Goal: Task Accomplishment & Management: Manage account settings

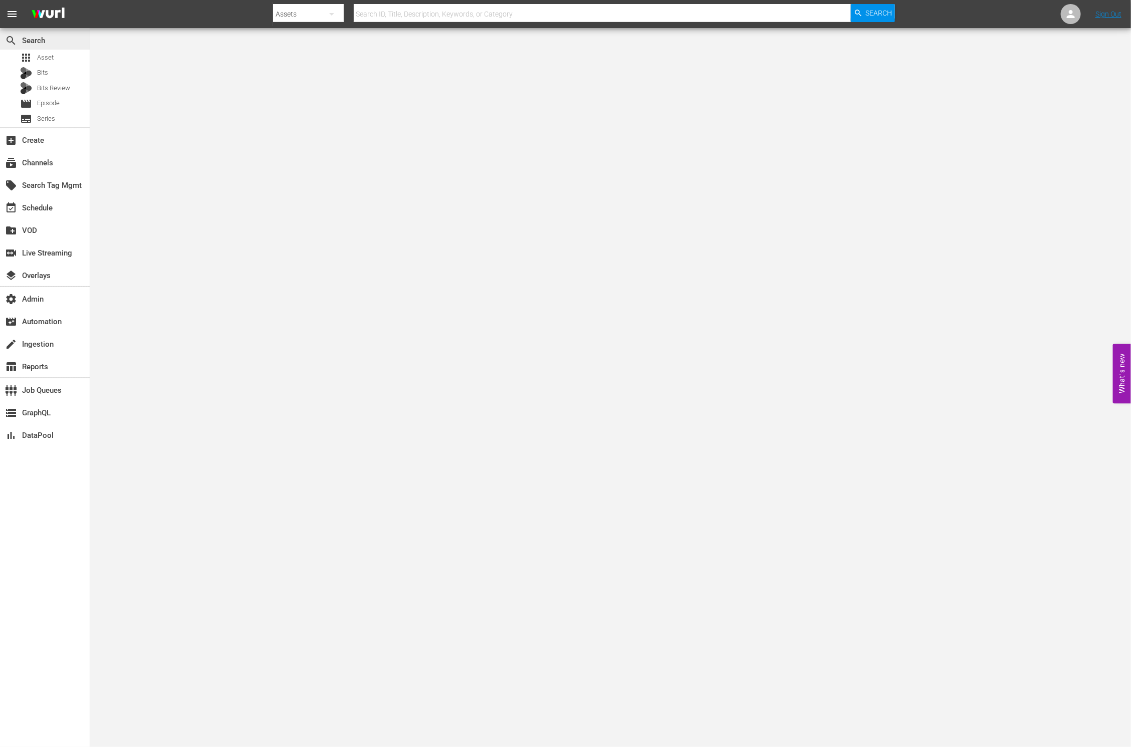
click at [52, 49] on div "search Search" at bounding box center [45, 40] width 90 height 20
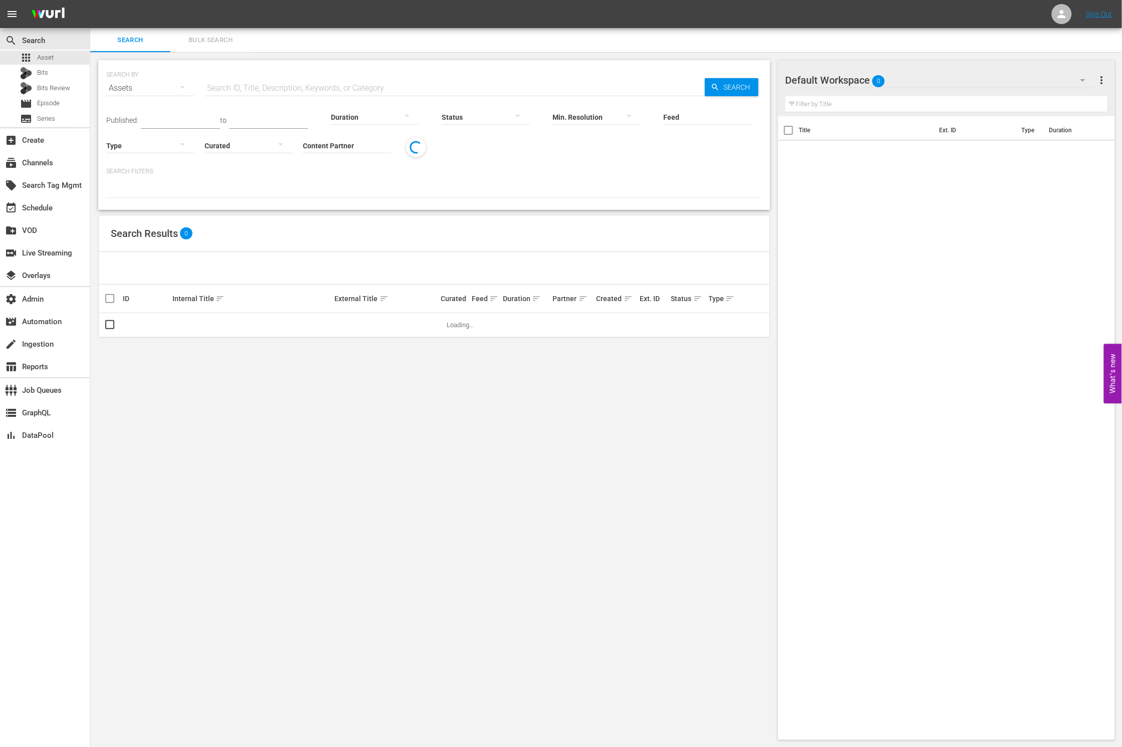
drag, startPoint x: 221, startPoint y: 84, endPoint x: 296, endPoint y: 92, distance: 75.6
click at [223, 85] on input "text" at bounding box center [454, 88] width 500 height 24
paste input "92308772"
type input "92308772"
click at [737, 88] on span "Search" at bounding box center [739, 87] width 39 height 18
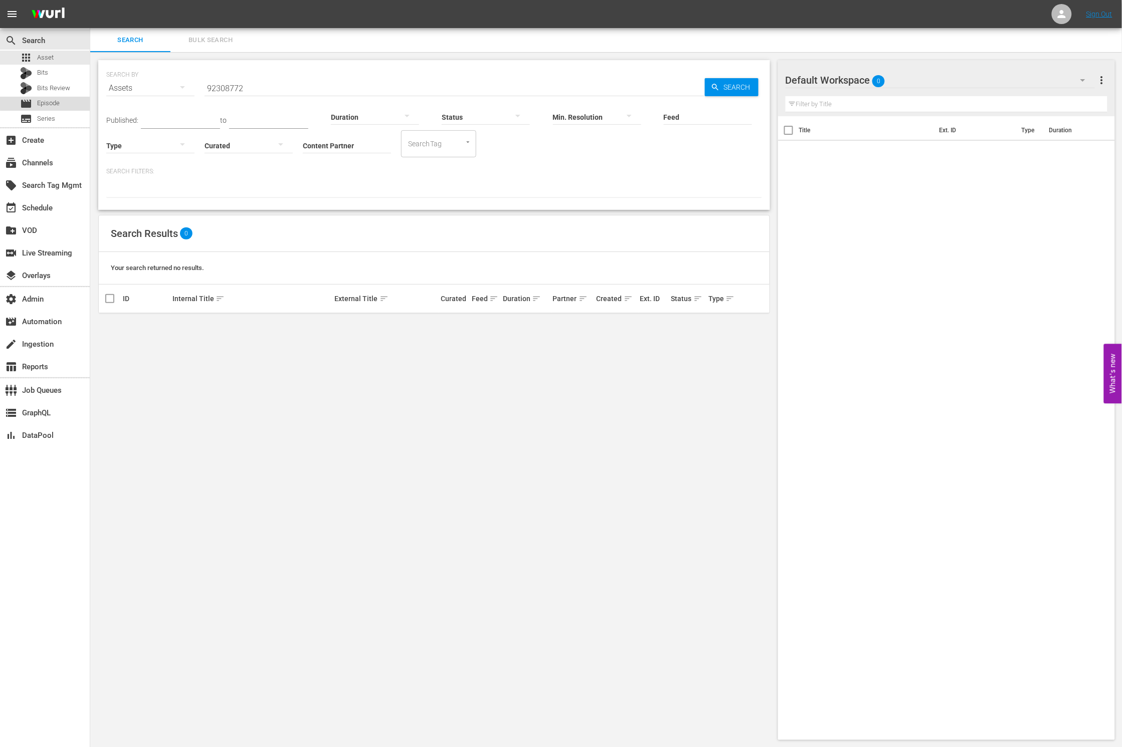
click at [57, 101] on span "Episode" at bounding box center [48, 103] width 23 height 10
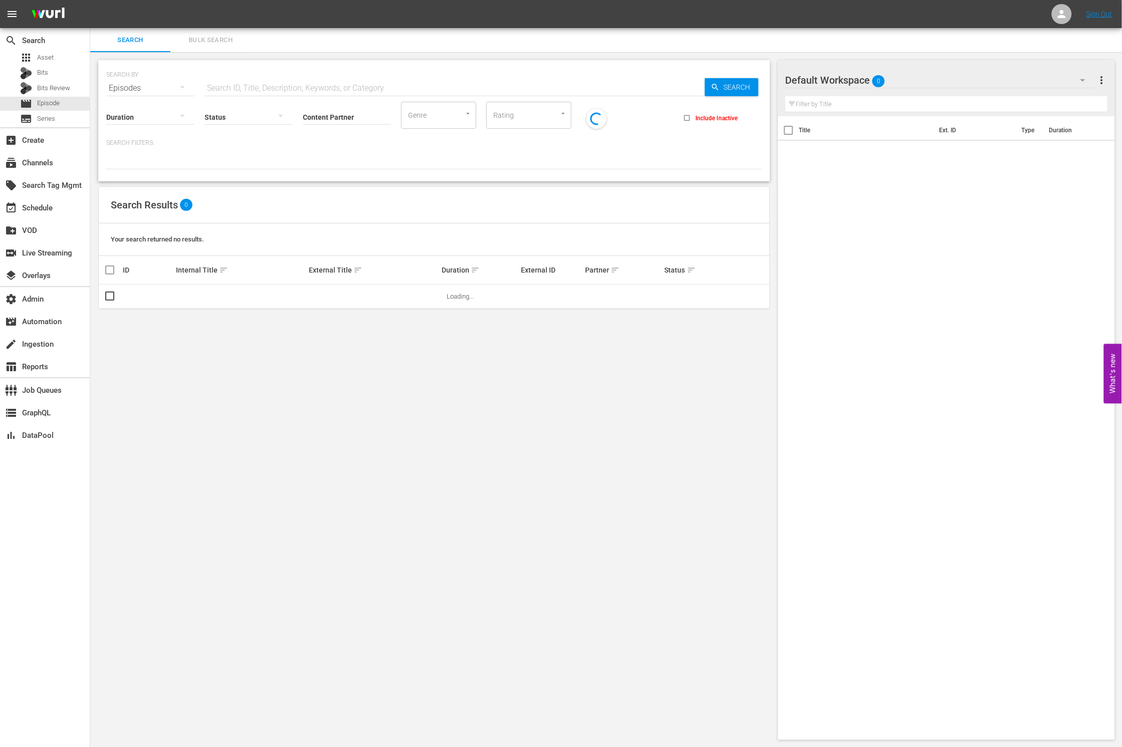
click at [308, 91] on input "text" at bounding box center [454, 88] width 500 height 24
paste input "92308772"
type input "92308772"
click at [723, 91] on span "Search" at bounding box center [739, 87] width 39 height 18
click at [55, 60] on div "apps Asset" at bounding box center [45, 58] width 90 height 14
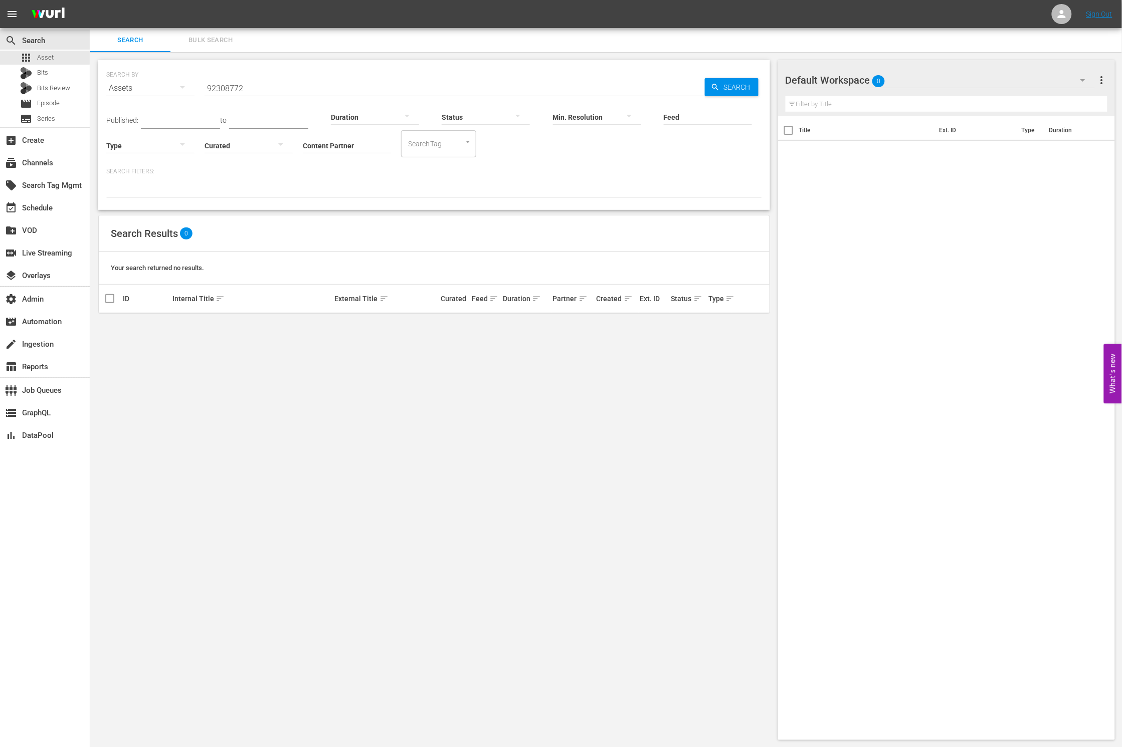
click at [299, 91] on input "92308772" at bounding box center [454, 88] width 500 height 24
click at [62, 105] on div "movie Episode" at bounding box center [45, 104] width 90 height 14
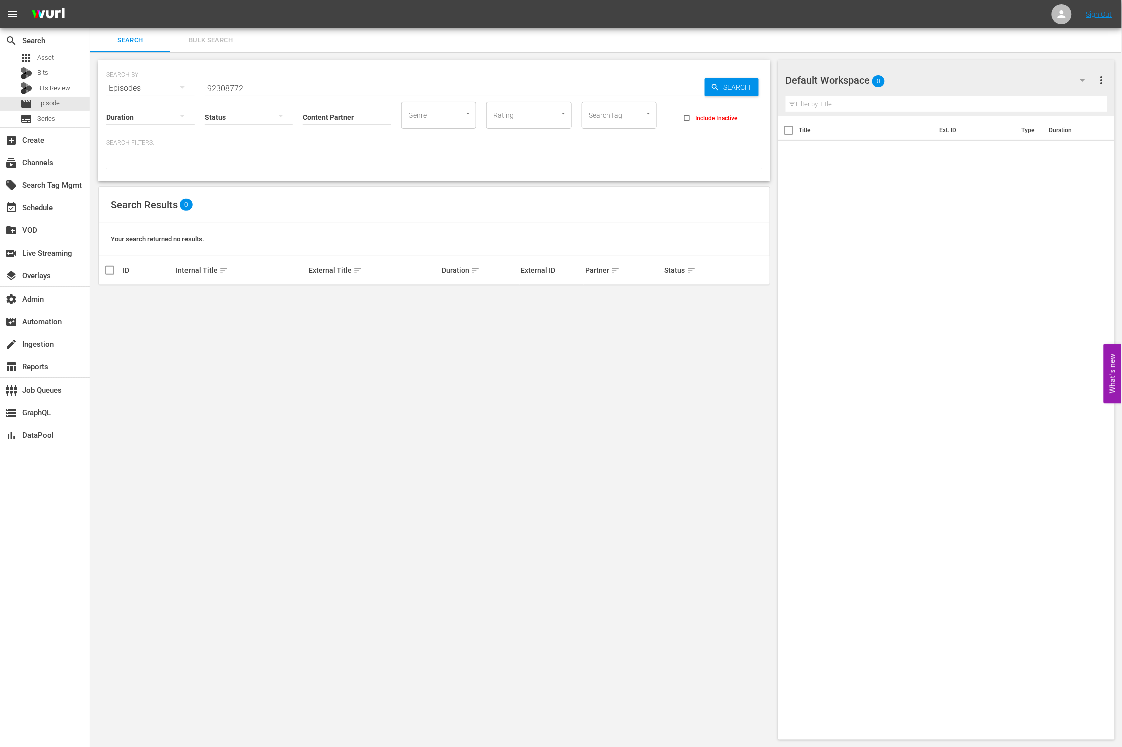
click at [266, 87] on input "92308772" at bounding box center [454, 88] width 500 height 24
click at [53, 70] on div "Bits" at bounding box center [45, 73] width 90 height 14
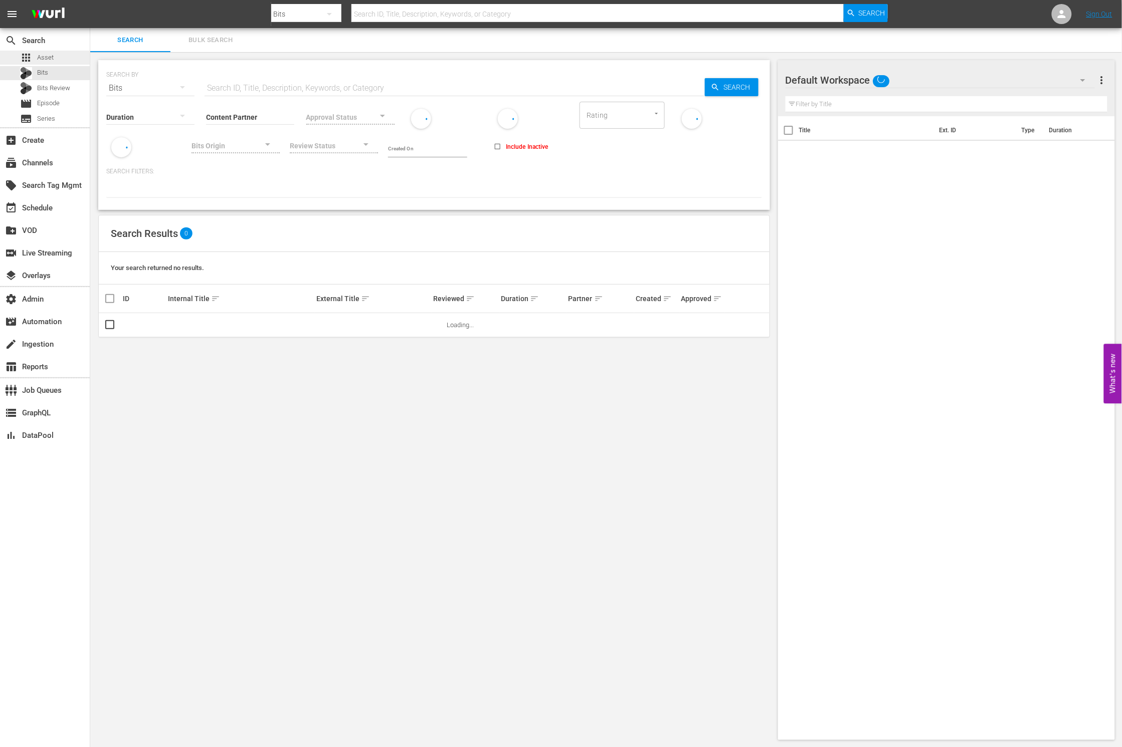
click at [54, 61] on div "apps Asset" at bounding box center [45, 58] width 90 height 14
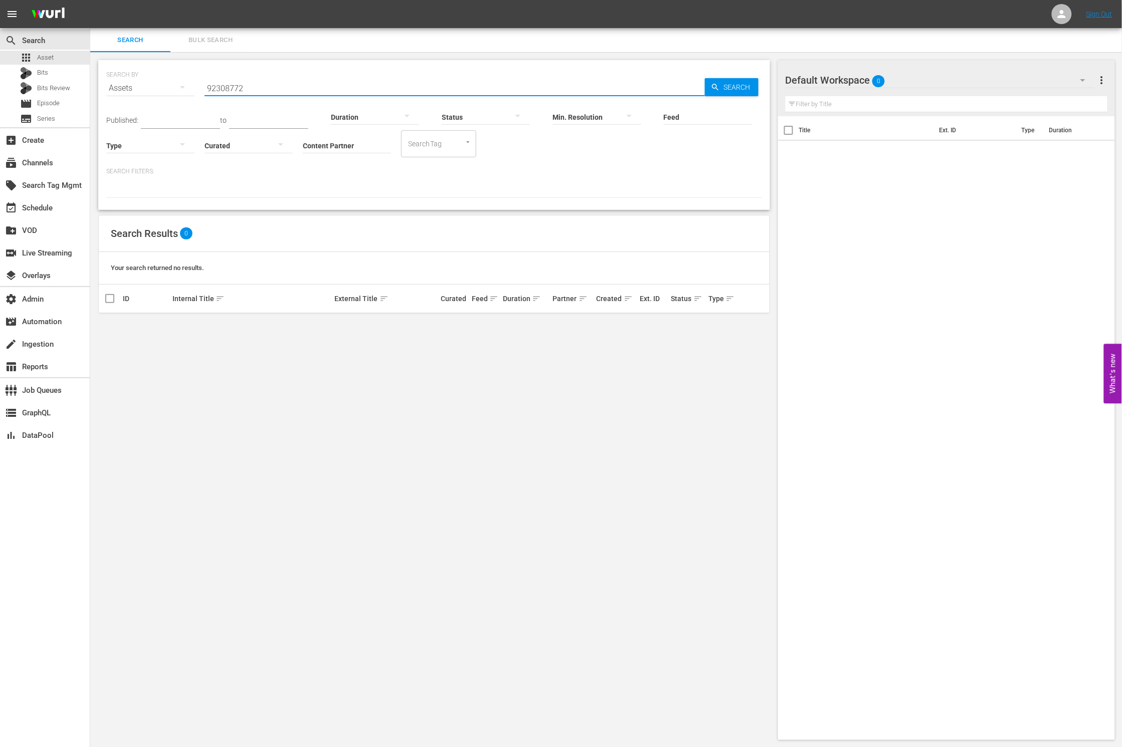
click at [327, 85] on input "92308772" at bounding box center [454, 88] width 500 height 24
click at [328, 85] on input "92308772" at bounding box center [454, 88] width 500 height 24
paste input "text"
click at [328, 85] on input "92308772" at bounding box center [454, 88] width 500 height 24
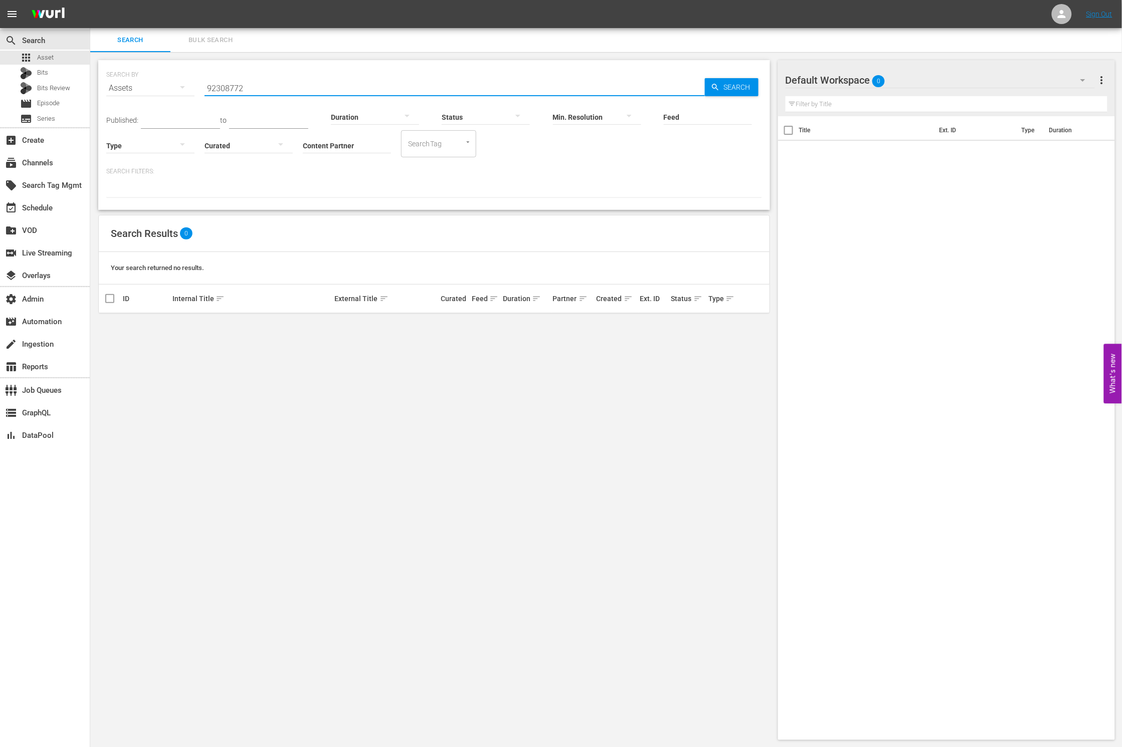
click at [328, 85] on input "92308772" at bounding box center [454, 88] width 500 height 24
click at [387, 375] on div "SEARCH BY Search By Assets Search ID, Title, Description, Keywords, or Category…" at bounding box center [434, 400] width 688 height 696
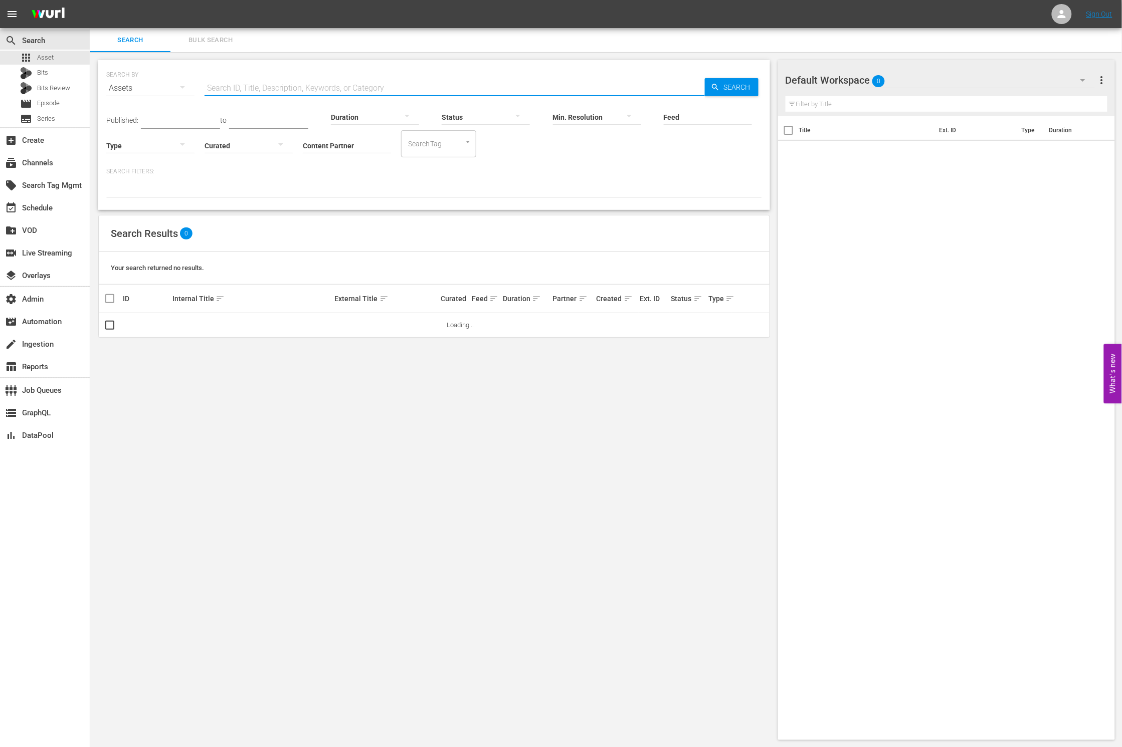
click at [263, 92] on input "text" at bounding box center [454, 88] width 500 height 24
type input "The man"
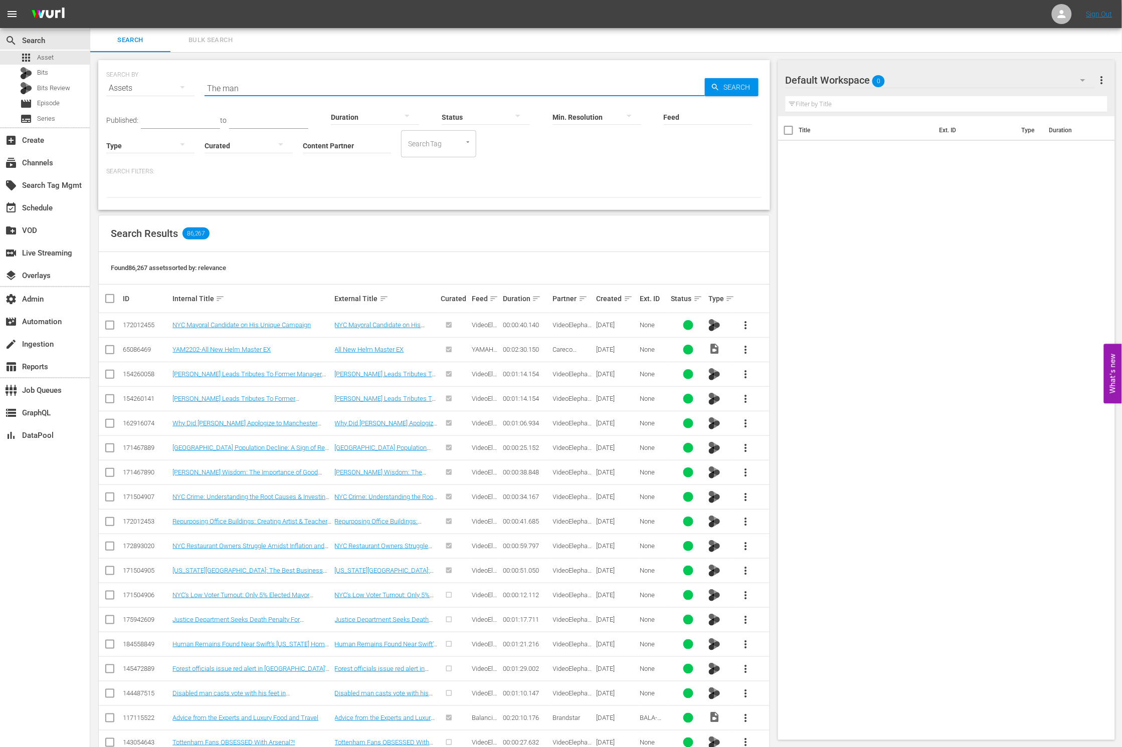
click at [355, 150] on input "Content Partner" at bounding box center [347, 146] width 88 height 36
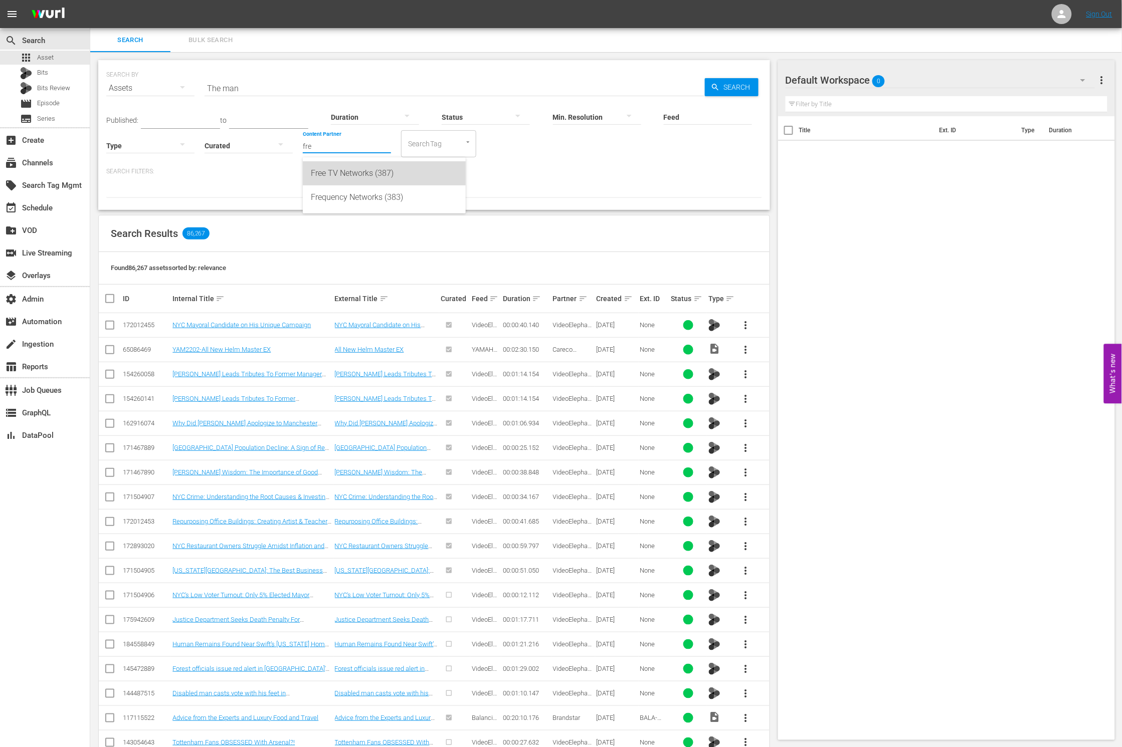
click at [356, 175] on div "Free TV Networks (387)" at bounding box center [384, 173] width 147 height 24
type input "Free TV Networks (387)"
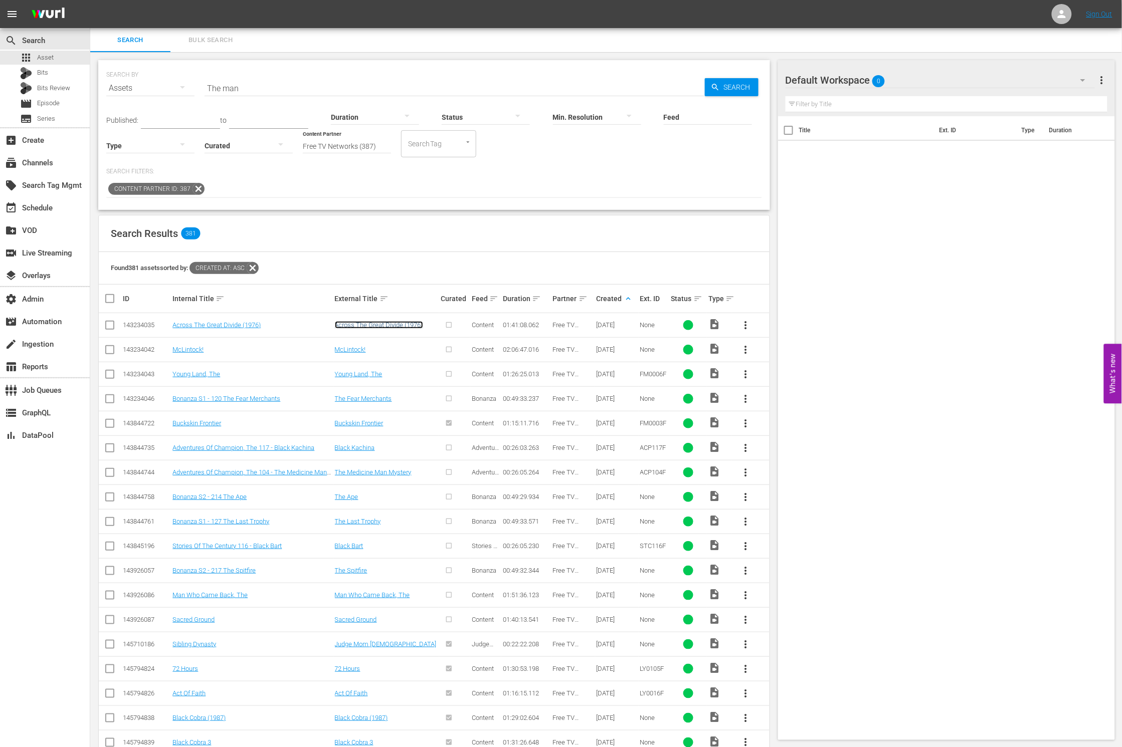
click at [353, 327] on link "Across The Great Divide (1976)" at bounding box center [379, 325] width 88 height 8
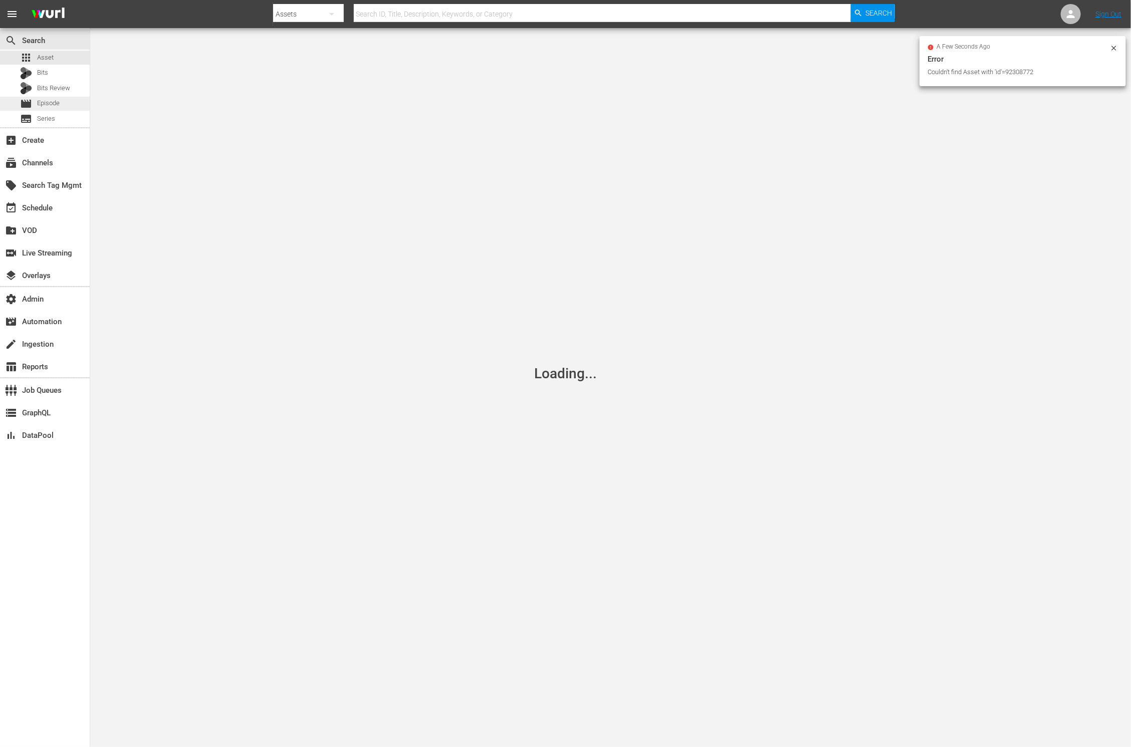
click at [62, 109] on div "movie Episode" at bounding box center [45, 104] width 90 height 14
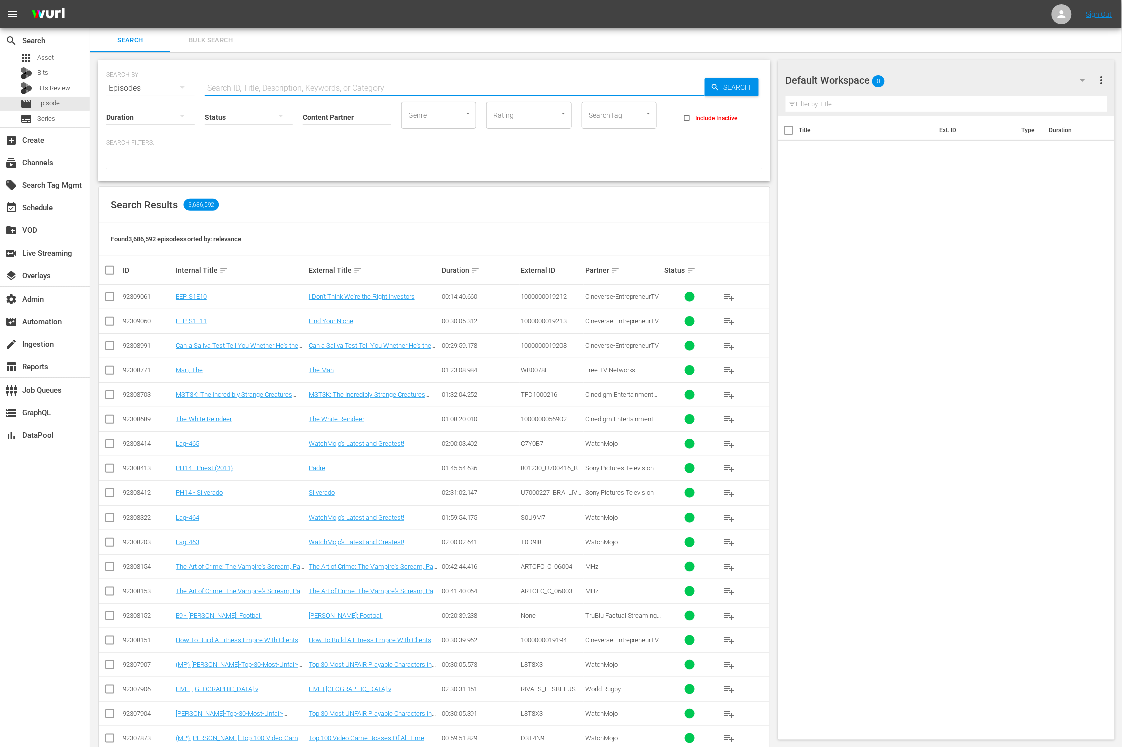
click at [285, 86] on input "text" at bounding box center [454, 88] width 500 height 24
paste input "92308772"
type input "92308772"
click at [370, 297] on link "I Don't Think We're the Right Investors" at bounding box center [362, 297] width 106 height 8
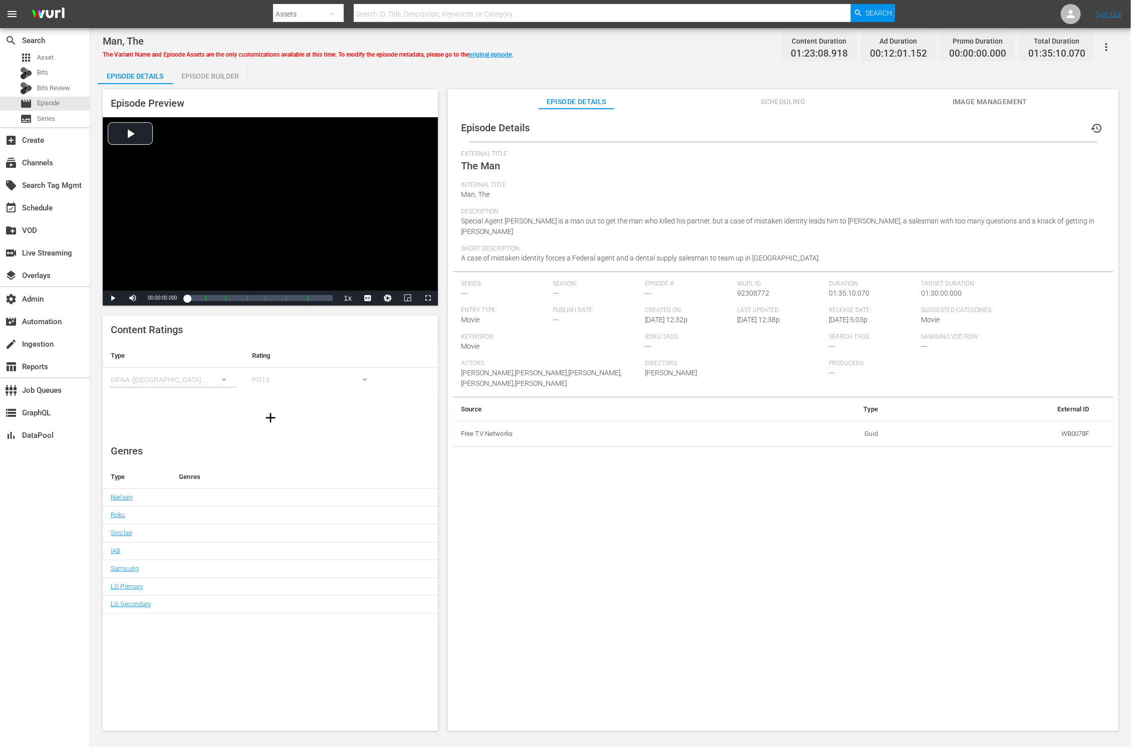
click at [794, 102] on span "Scheduling" at bounding box center [783, 102] width 75 height 13
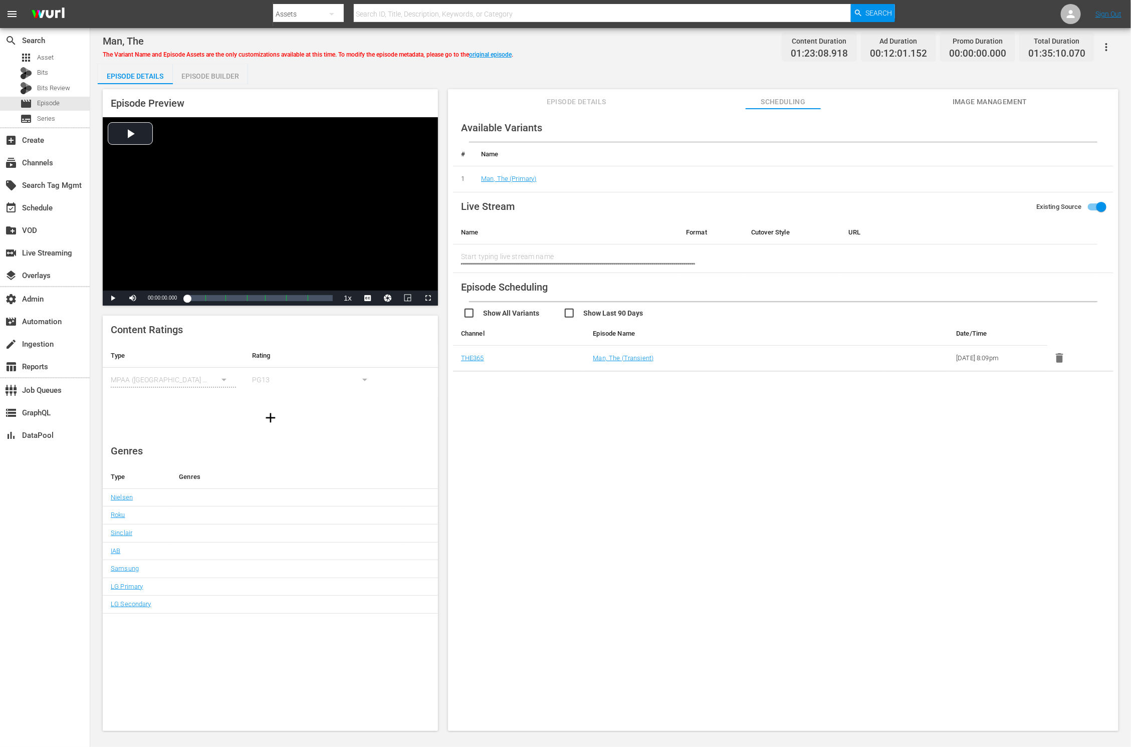
click at [974, 101] on span "Image Management" at bounding box center [990, 102] width 75 height 13
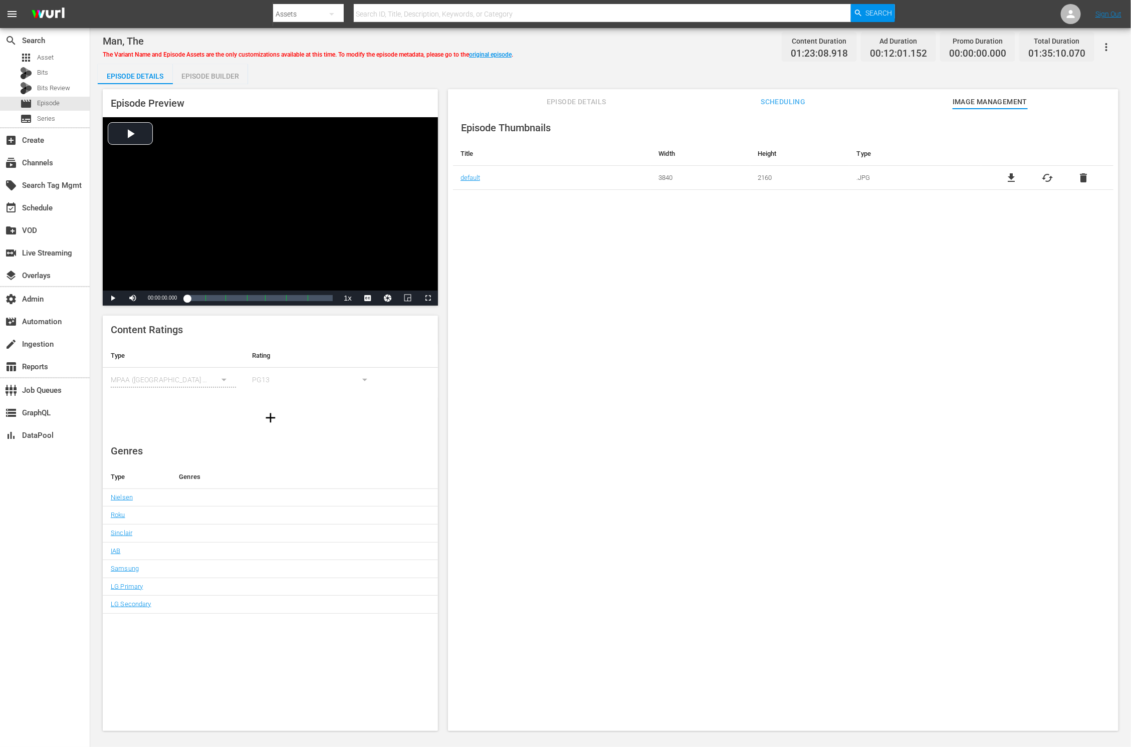
click at [793, 98] on span "Scheduling" at bounding box center [783, 102] width 75 height 13
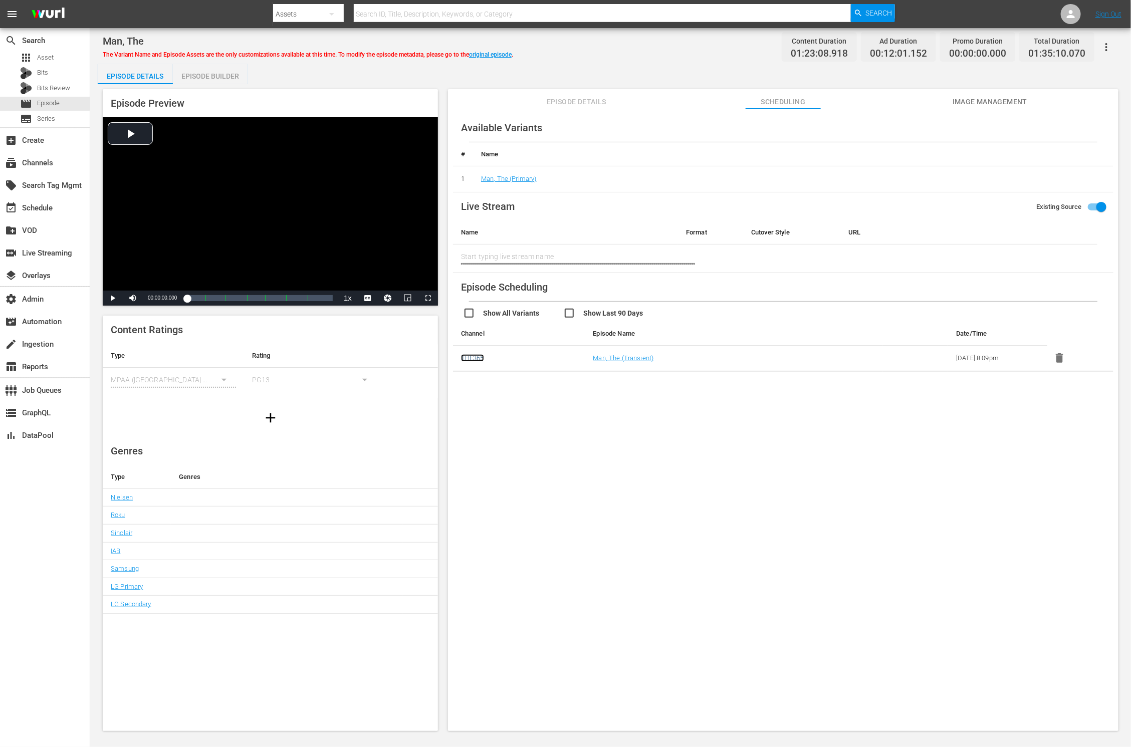
click at [483, 358] on link "THE365" at bounding box center [472, 358] width 23 height 8
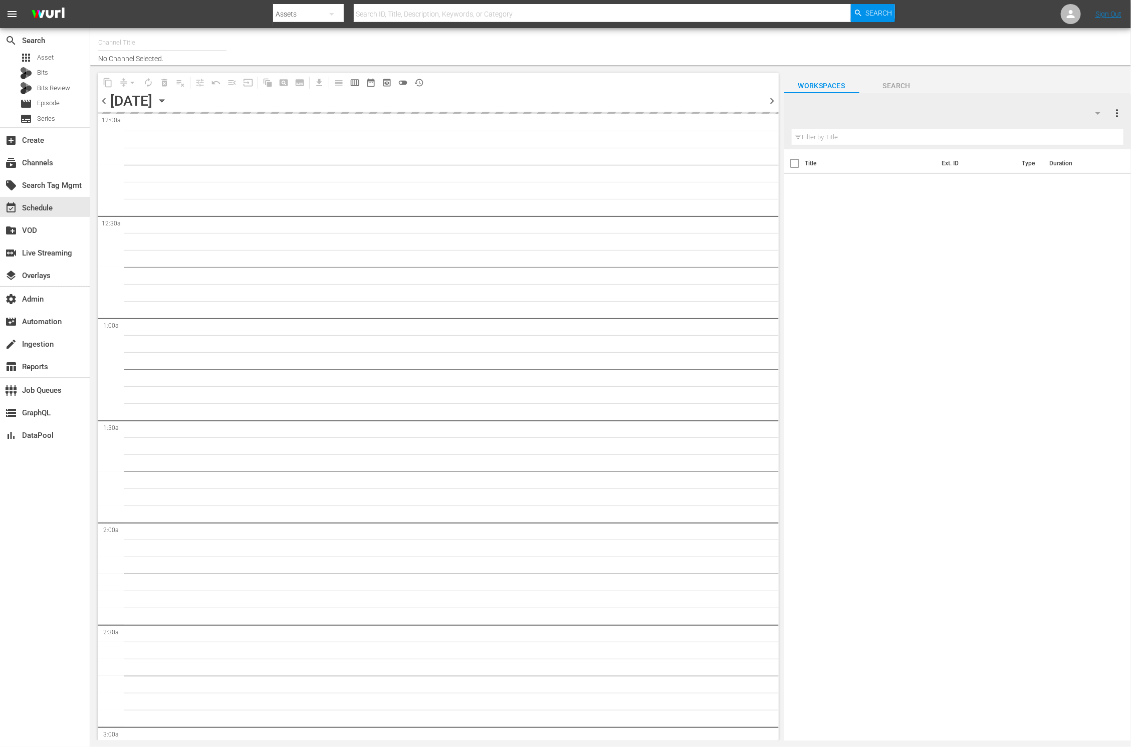
type input "THE365 (1804)"
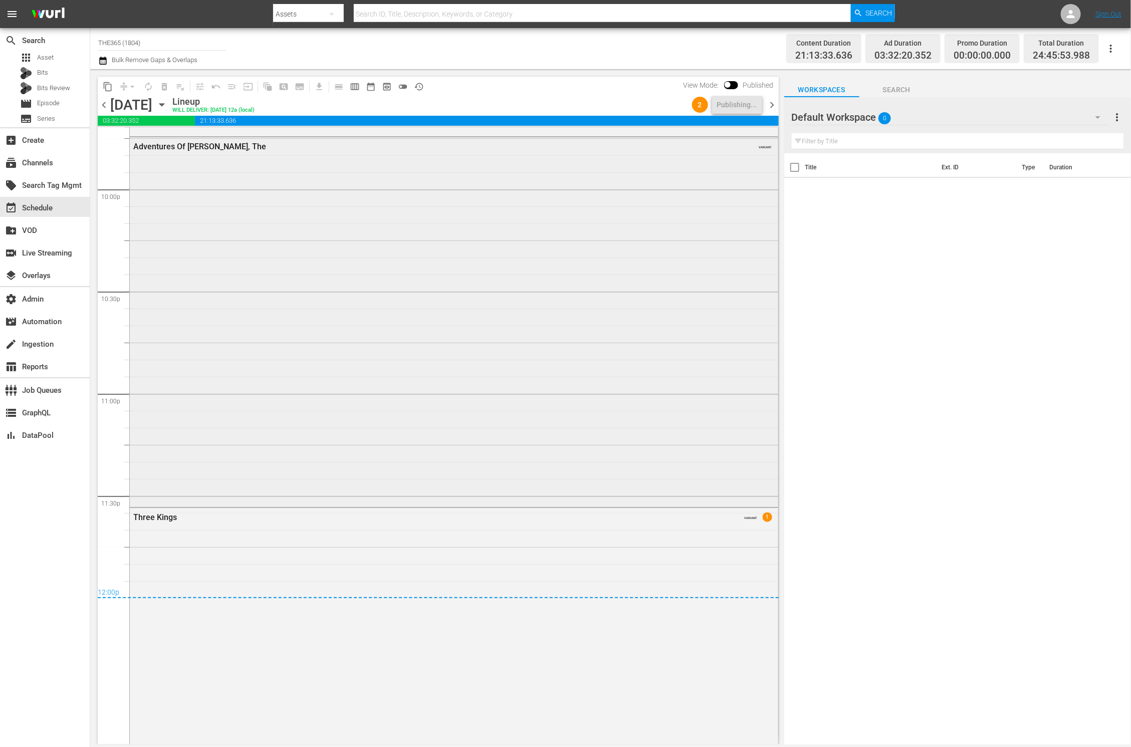
scroll to position [4101, 0]
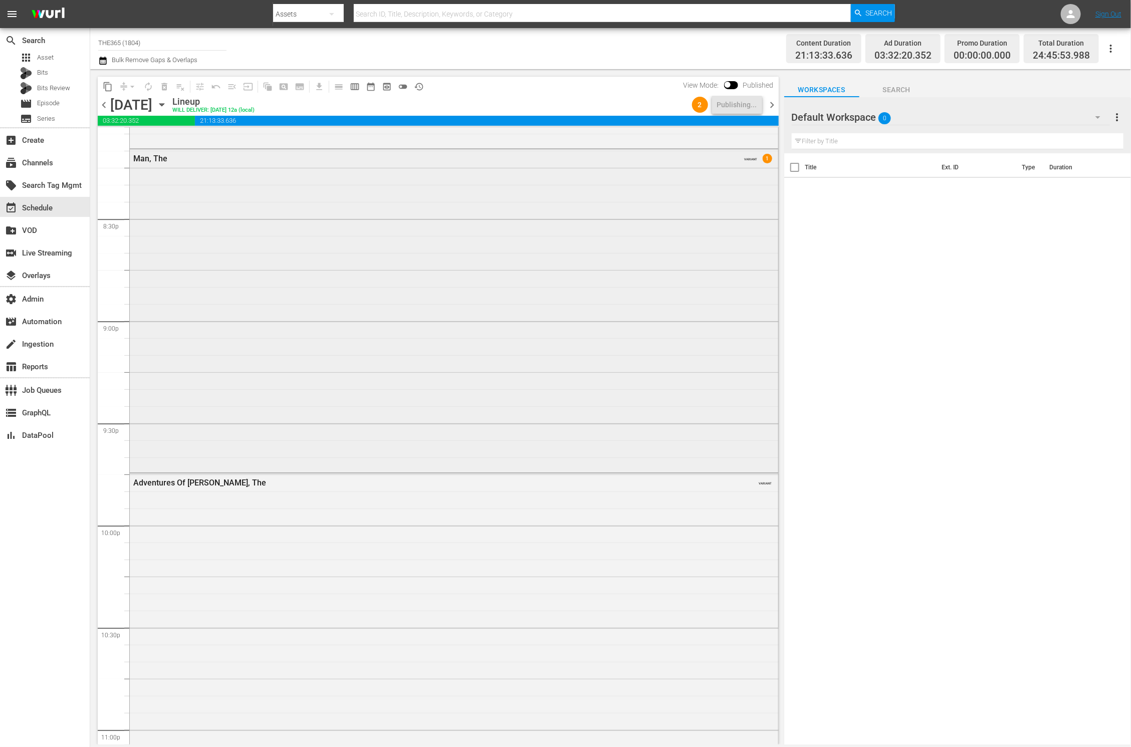
click at [475, 343] on div "Man, The VARIANT 1" at bounding box center [454, 309] width 649 height 321
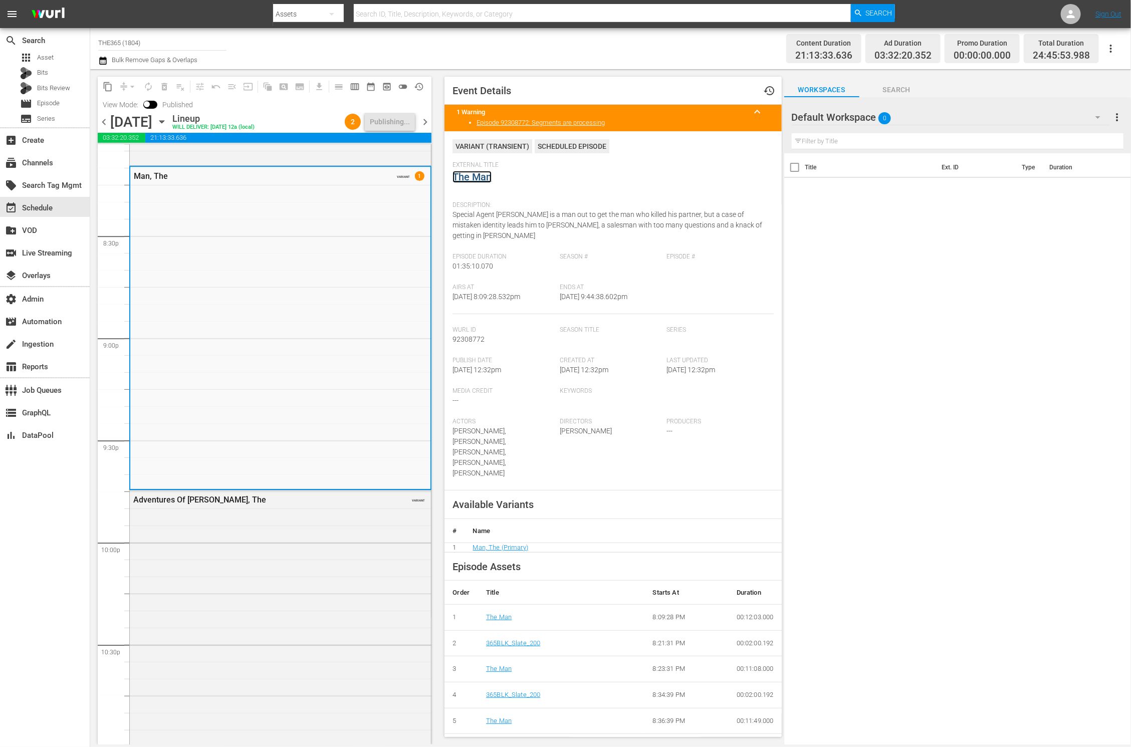
click at [485, 175] on link "The Man" at bounding box center [472, 177] width 39 height 12
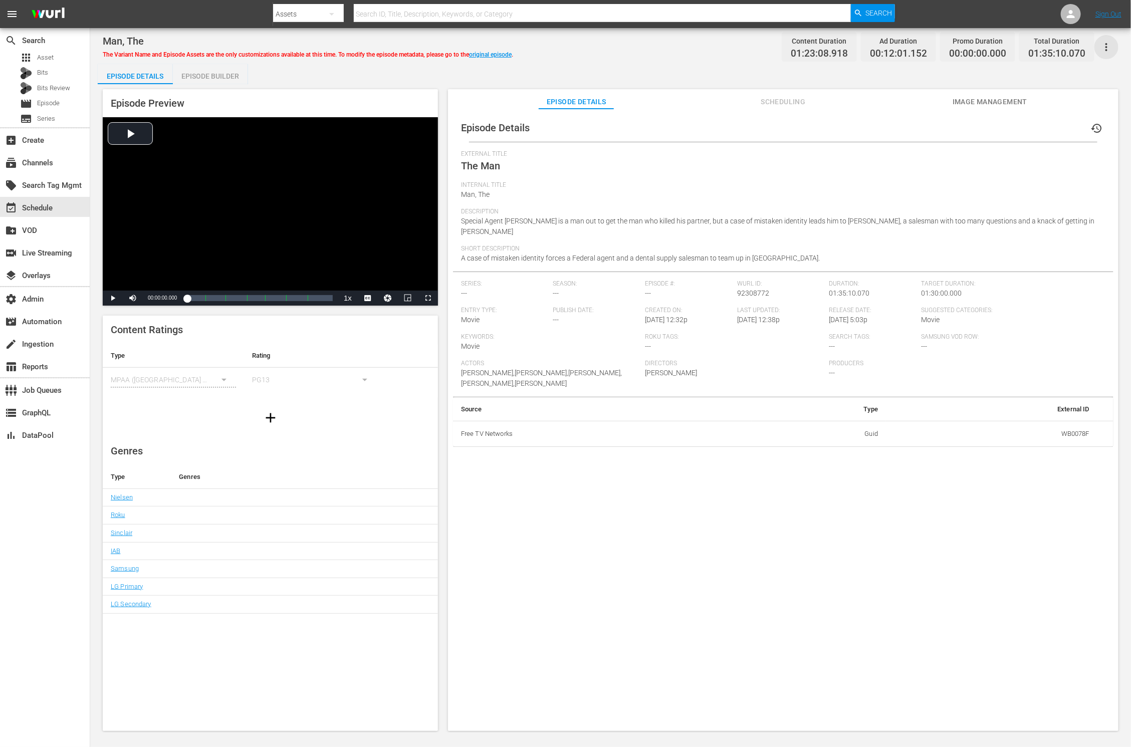
click at [1109, 42] on icon "button" at bounding box center [1107, 47] width 12 height 12
drag, startPoint x: 1039, startPoint y: 46, endPoint x: 1033, endPoint y: 51, distance: 7.8
click at [1033, 51] on div "Segmentation Clips" at bounding box center [1049, 51] width 124 height 24
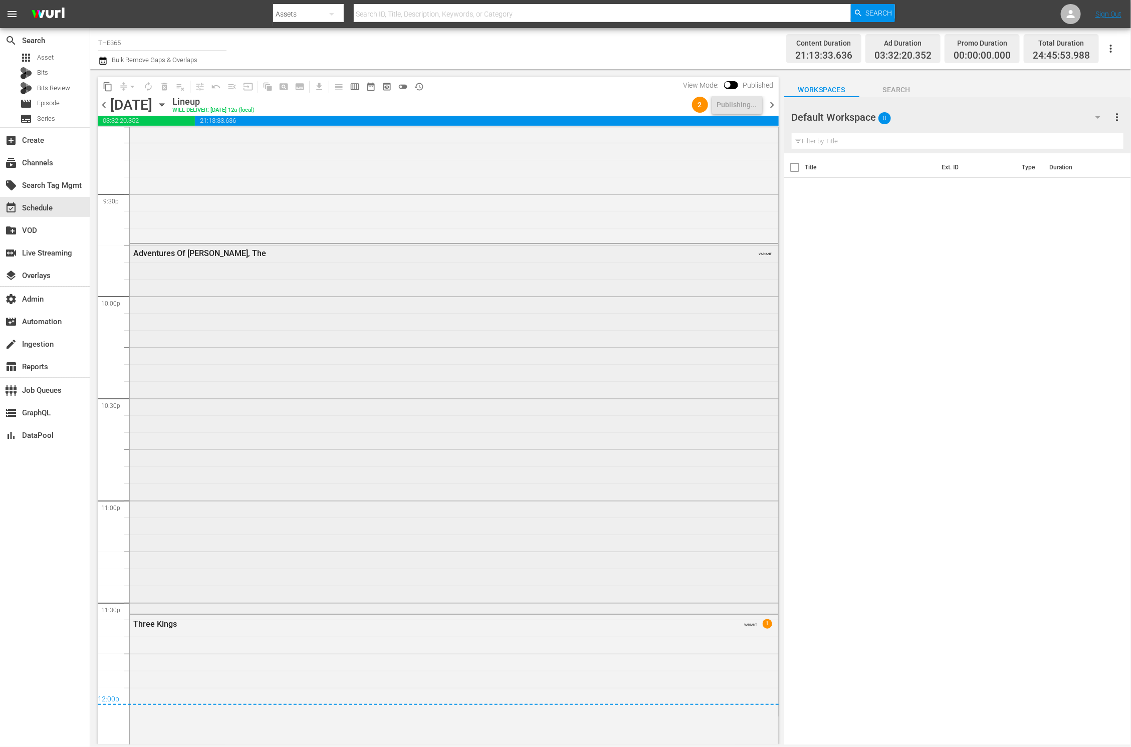
scroll to position [4031, 0]
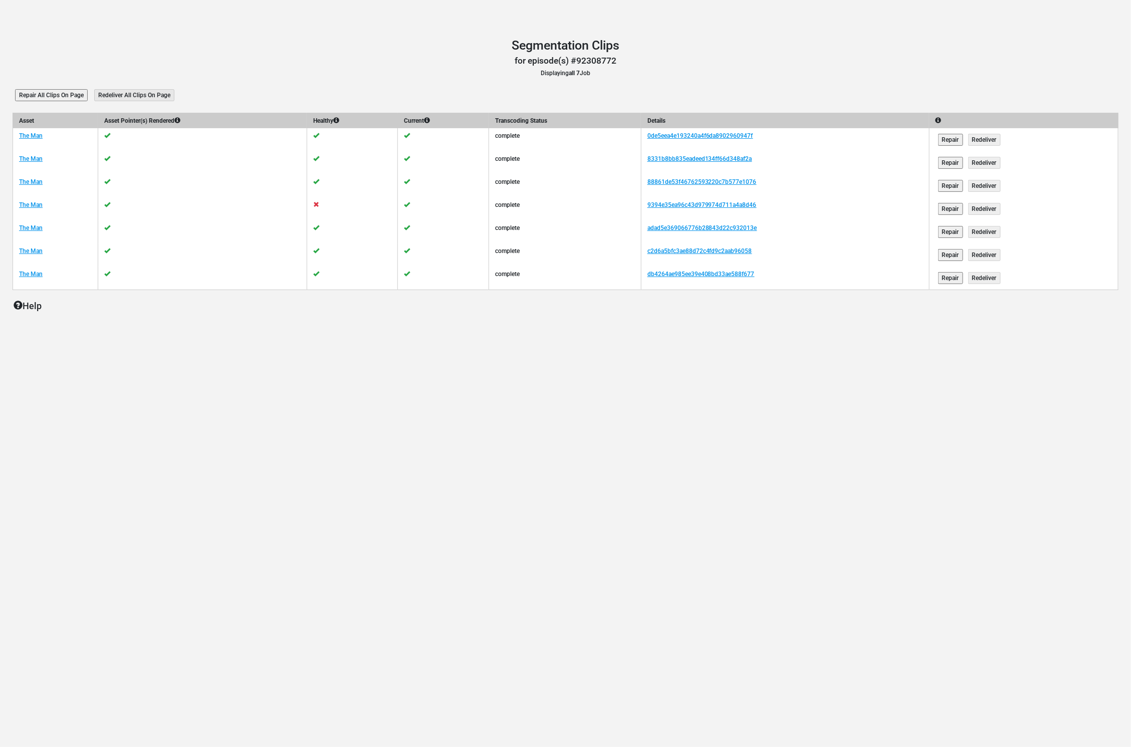
drag, startPoint x: 300, startPoint y: 658, endPoint x: 300, endPoint y: 651, distance: 6.5
click at [300, 658] on div "Segmentation Clips Segmentation Clips for episode(s) #92308772 Displaying all 7…" at bounding box center [565, 373] width 1131 height 747
click at [254, 72] on header "Segmentation Clips for episode(s) #92308772 Displaying all 7 Job" at bounding box center [566, 58] width 1106 height 40
drag, startPoint x: 128, startPoint y: 416, endPoint x: 113, endPoint y: 274, distance: 142.6
click at [128, 416] on div "Segmentation Clips Segmentation Clips for episode(s) #92308772 Displaying all 7…" at bounding box center [565, 373] width 1131 height 747
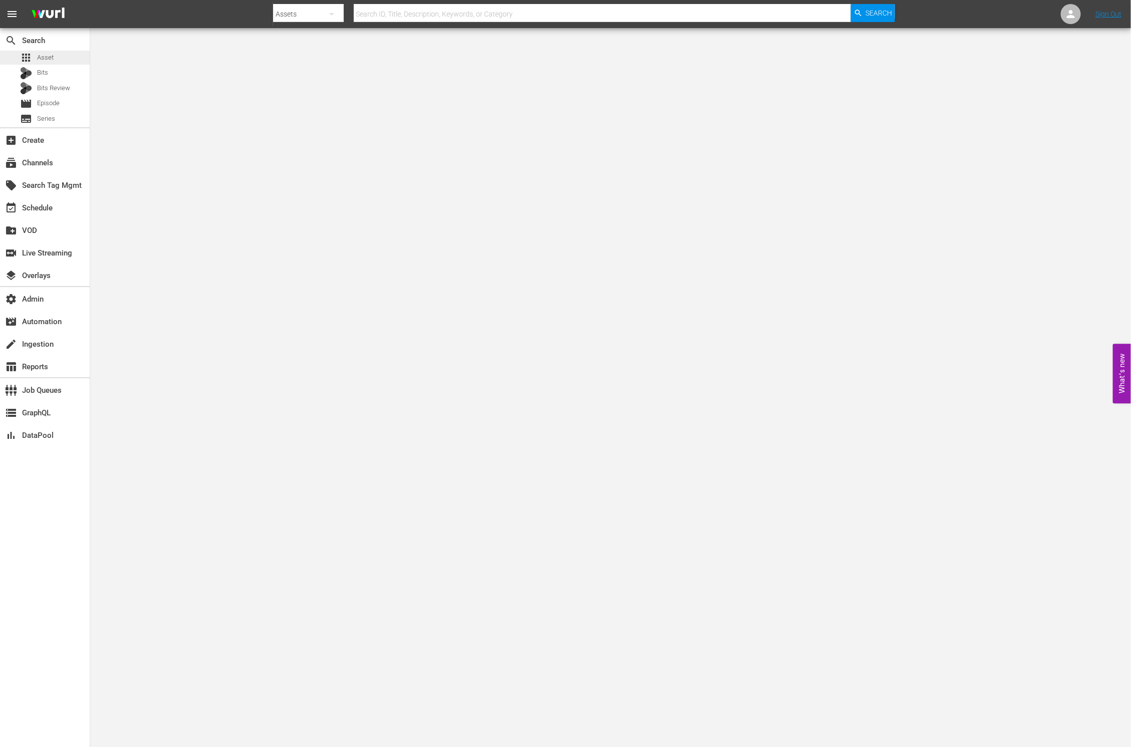
click at [45, 59] on span "Asset" at bounding box center [45, 58] width 17 height 10
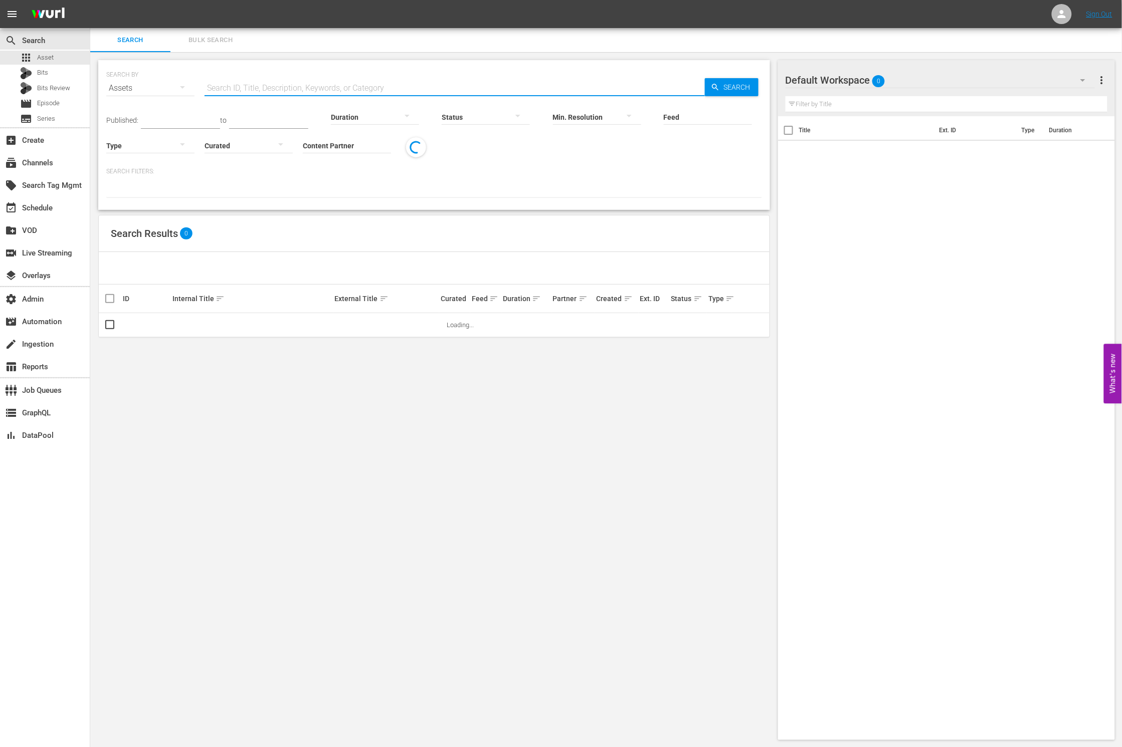
click at [328, 76] on input "text" at bounding box center [454, 88] width 500 height 24
paste input ""US-TMS-EP013359690301""
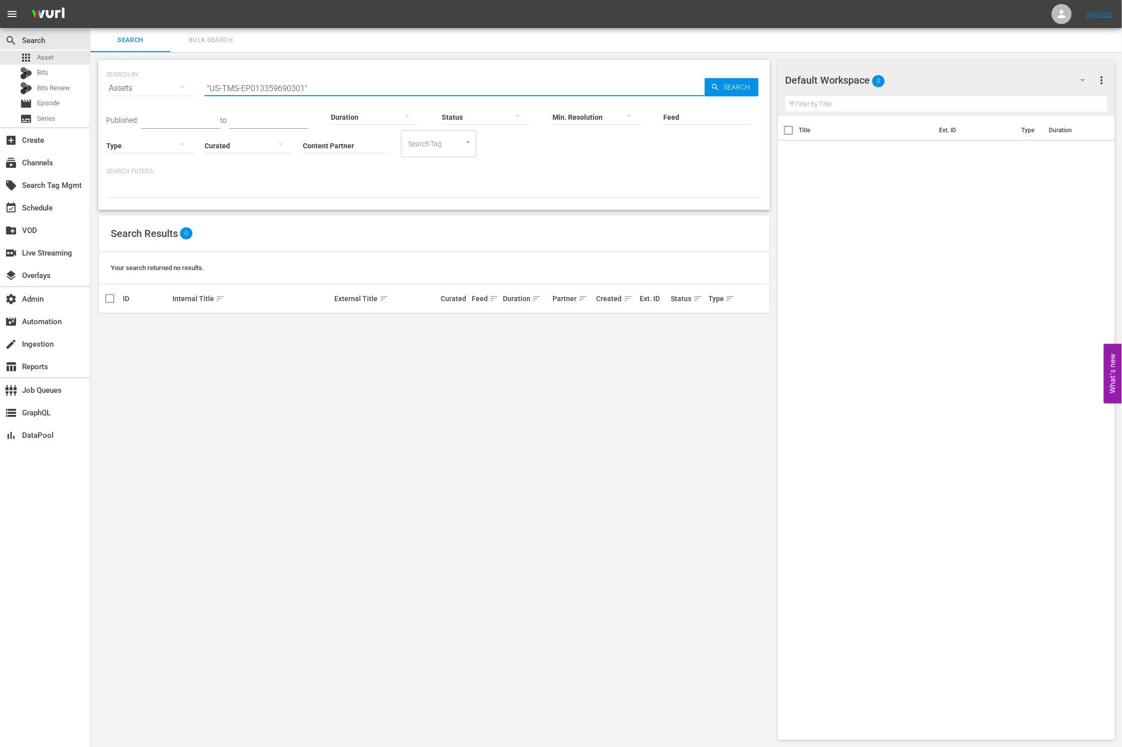
drag, startPoint x: 240, startPoint y: 87, endPoint x: 181, endPoint y: 91, distance: 58.8
click at [181, 91] on div "SEARCH BY Search By Assets Search ID, Title, Description, Keywords, or Category…" at bounding box center [434, 82] width 656 height 36
type input "EP013359690301""
click at [52, 106] on span "Episode" at bounding box center [48, 103] width 23 height 10
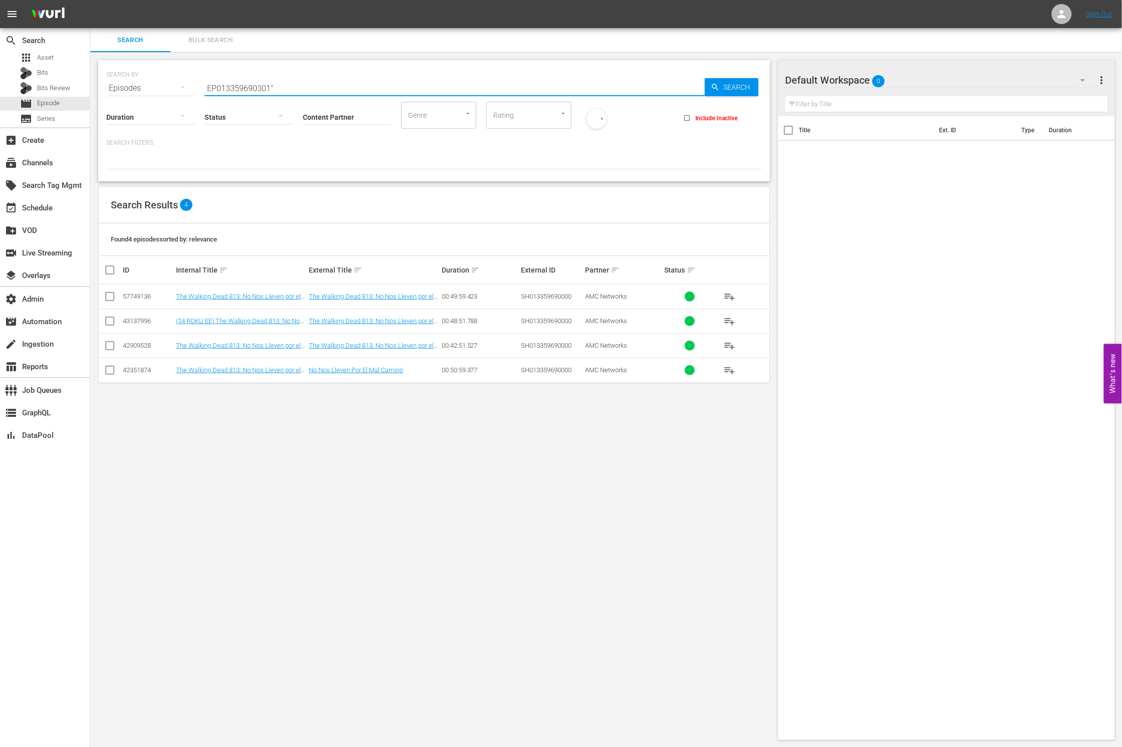
click at [303, 93] on div "Content Partner Enter Search Term" at bounding box center [347, 111] width 88 height 36
type input "EP013359690301"
click at [353, 294] on link "The Walking Dead 813: No Nos Lleven por el Mal Camino" at bounding box center [371, 299] width 125 height 15
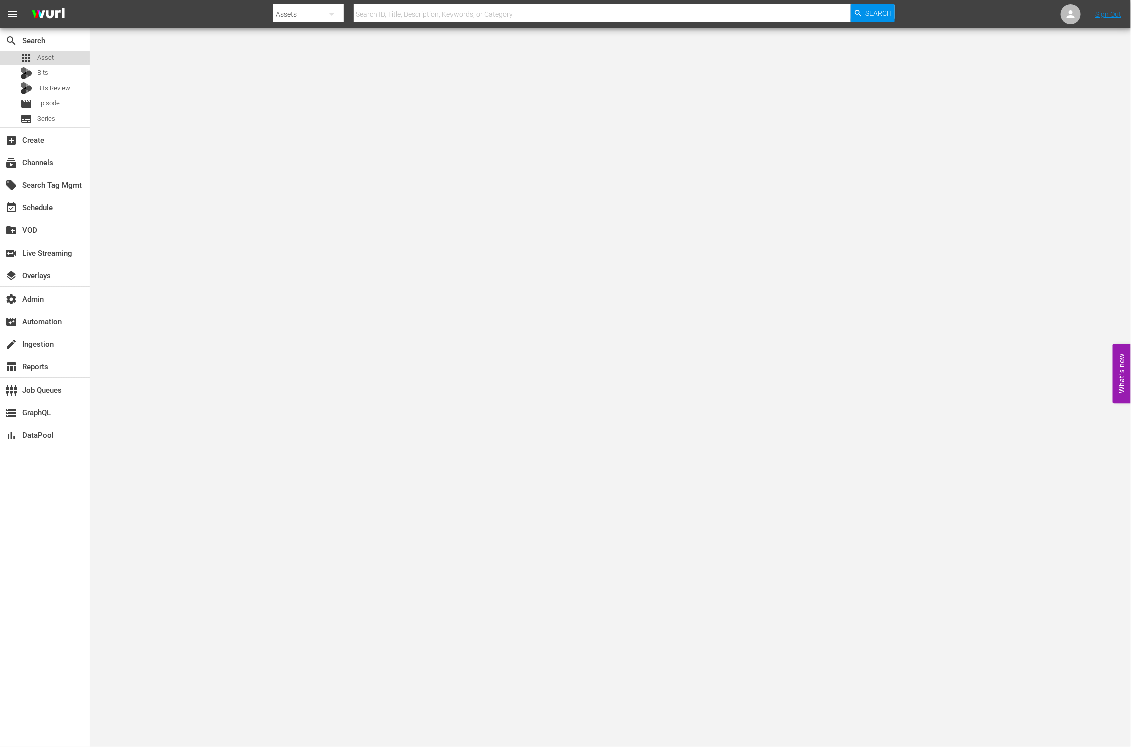
click at [59, 54] on div "apps Asset" at bounding box center [45, 58] width 90 height 14
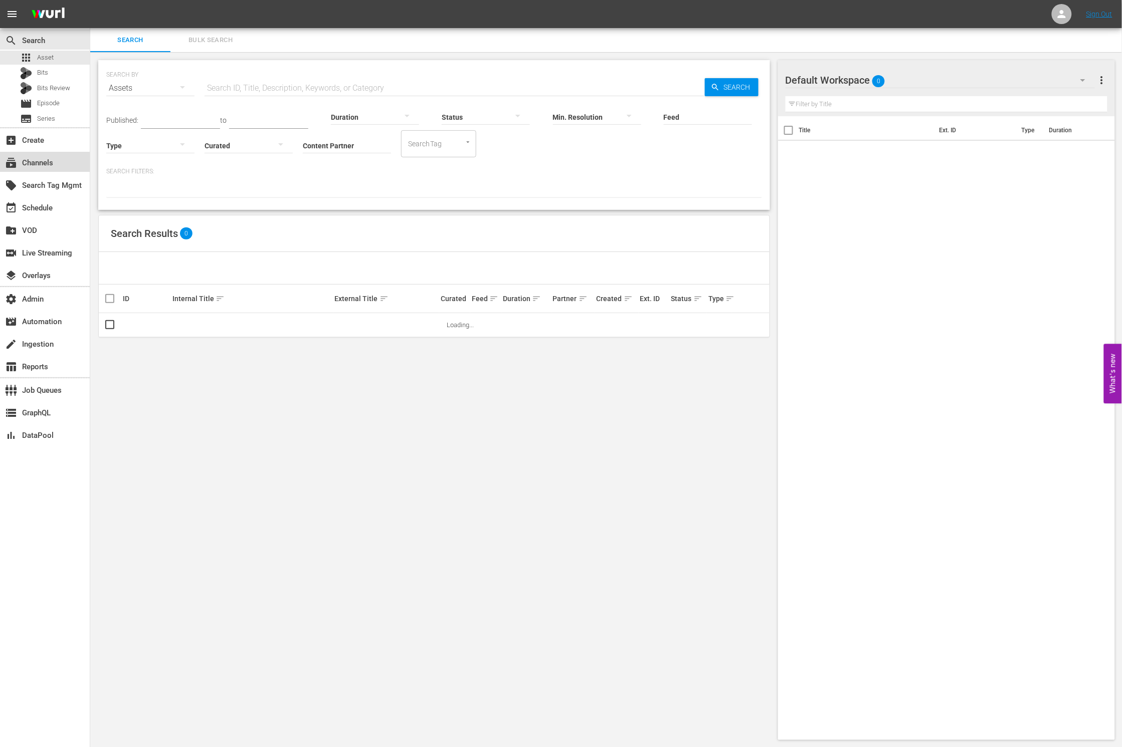
click at [58, 168] on div "subscriptions Channels" at bounding box center [45, 162] width 90 height 20
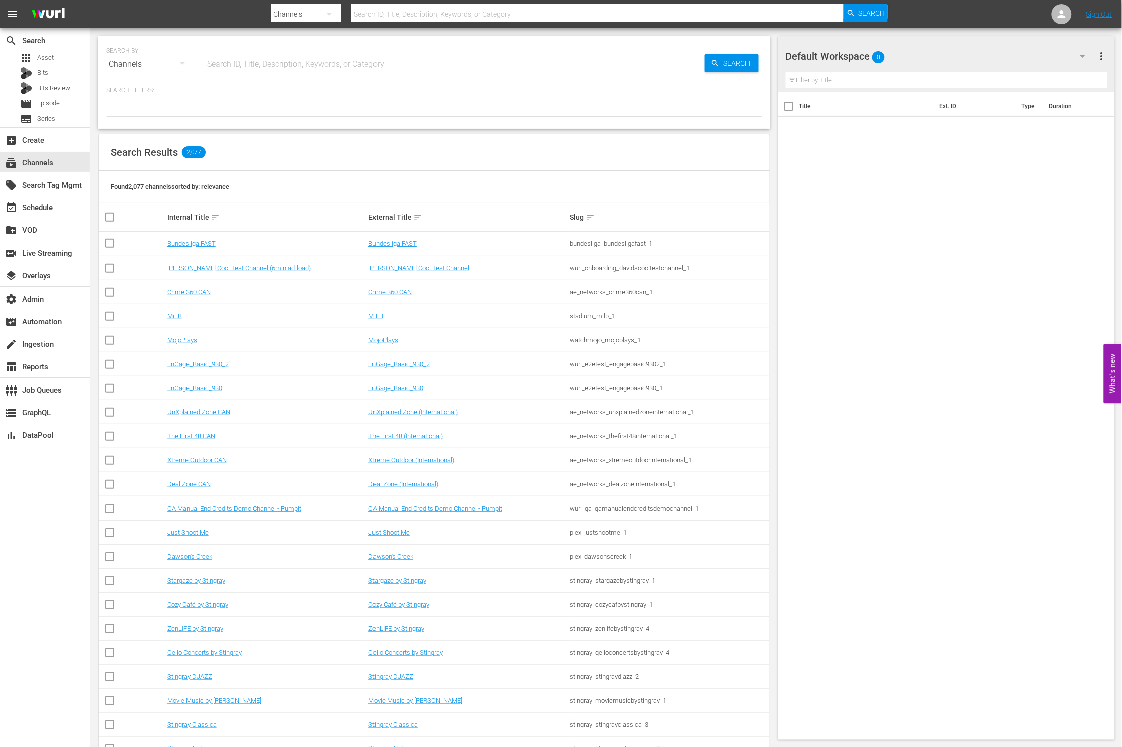
click at [270, 67] on input "text" at bounding box center [454, 64] width 500 height 24
type input "allblk"
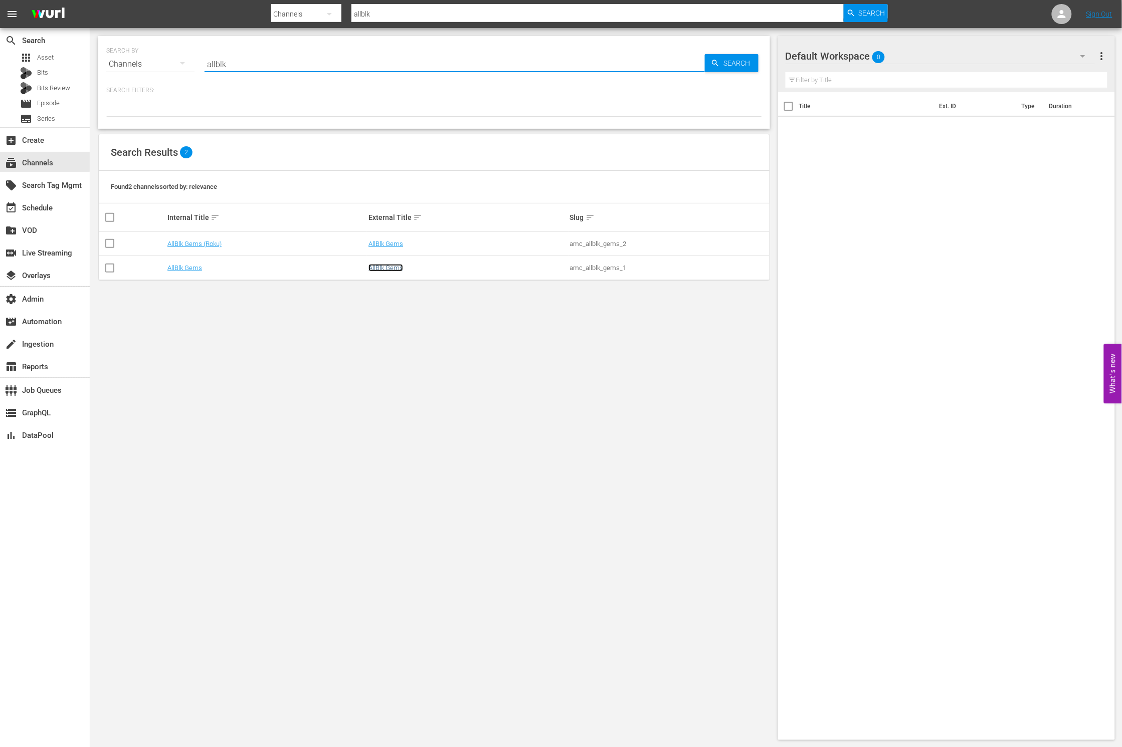
click at [386, 269] on link "AllBlk Gems" at bounding box center [385, 268] width 35 height 8
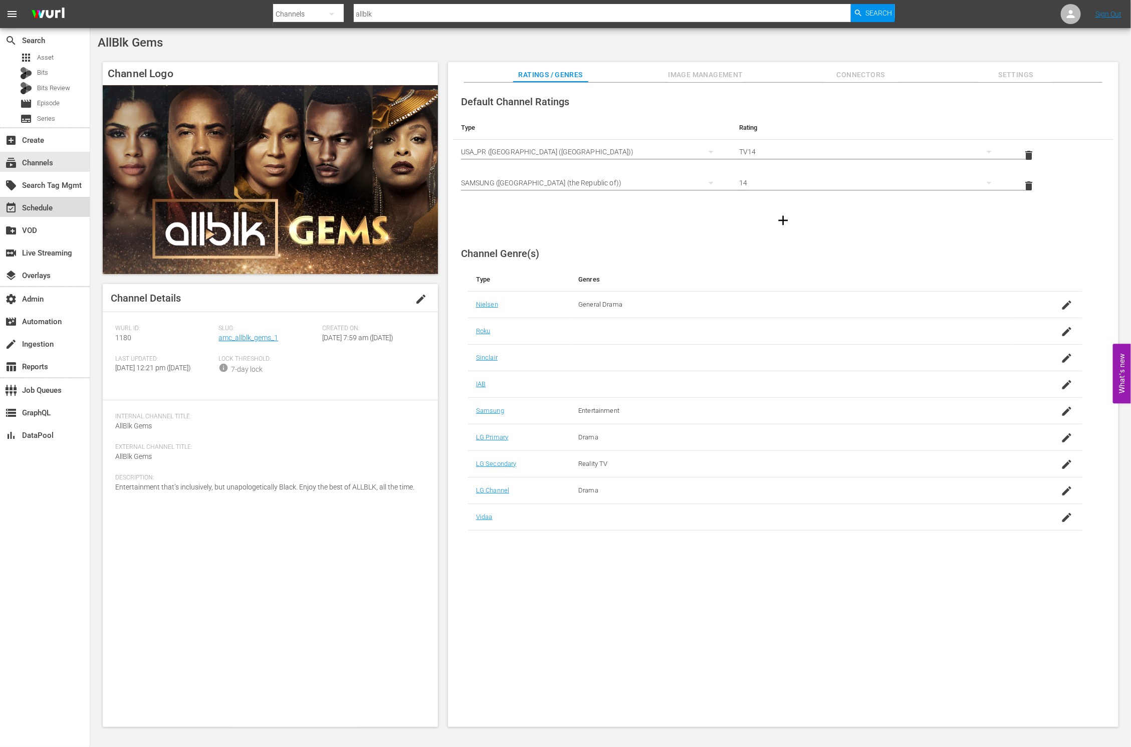
click at [62, 205] on div "event_available Schedule" at bounding box center [45, 207] width 90 height 20
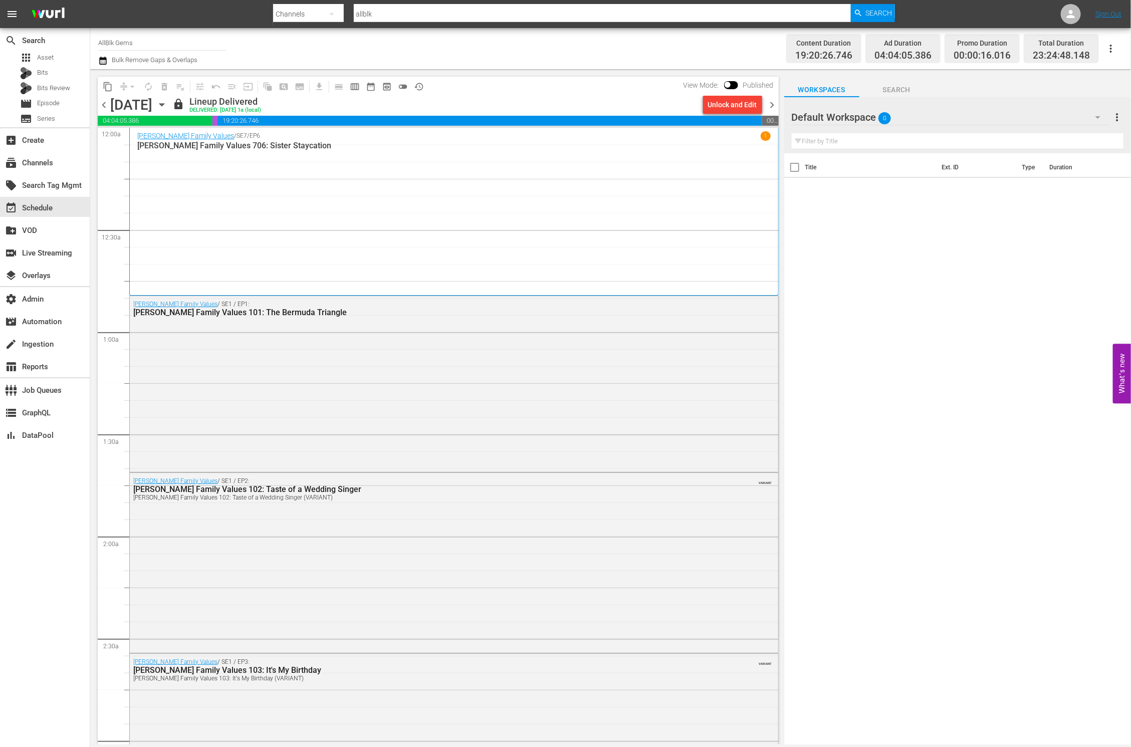
click at [167, 106] on icon "button" at bounding box center [161, 104] width 11 height 11
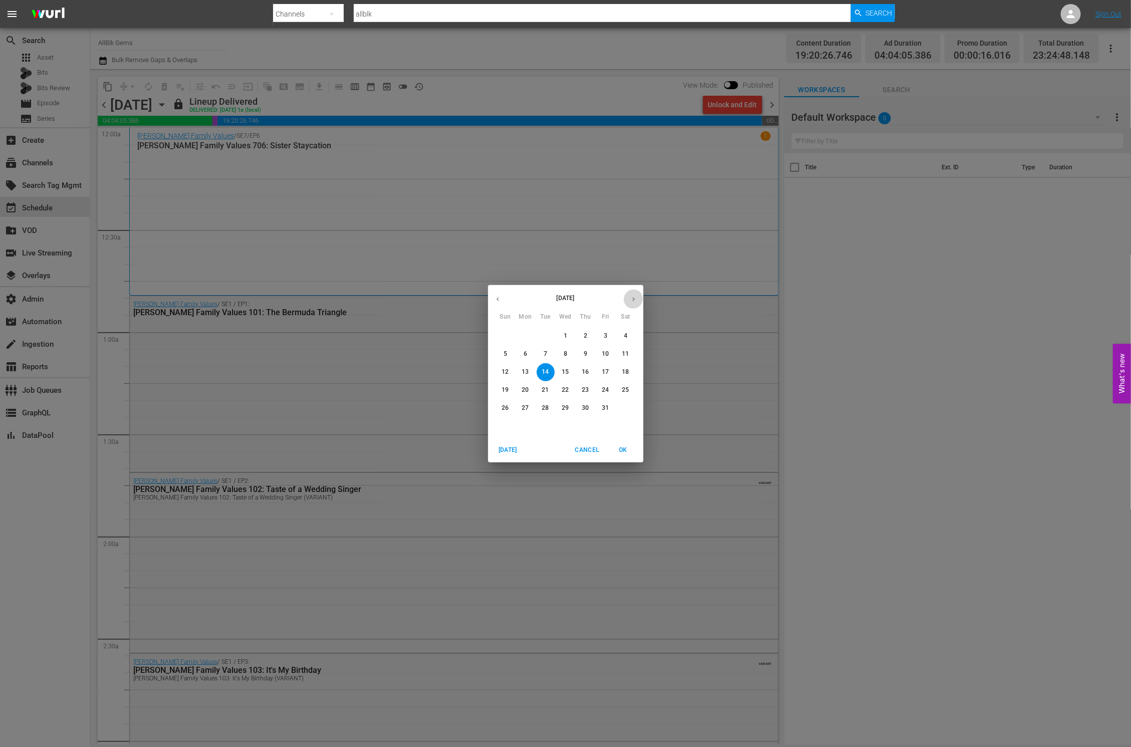
click at [636, 297] on icon "button" at bounding box center [634, 300] width 8 height 8
click at [546, 373] on p "11" at bounding box center [545, 372] width 7 height 9
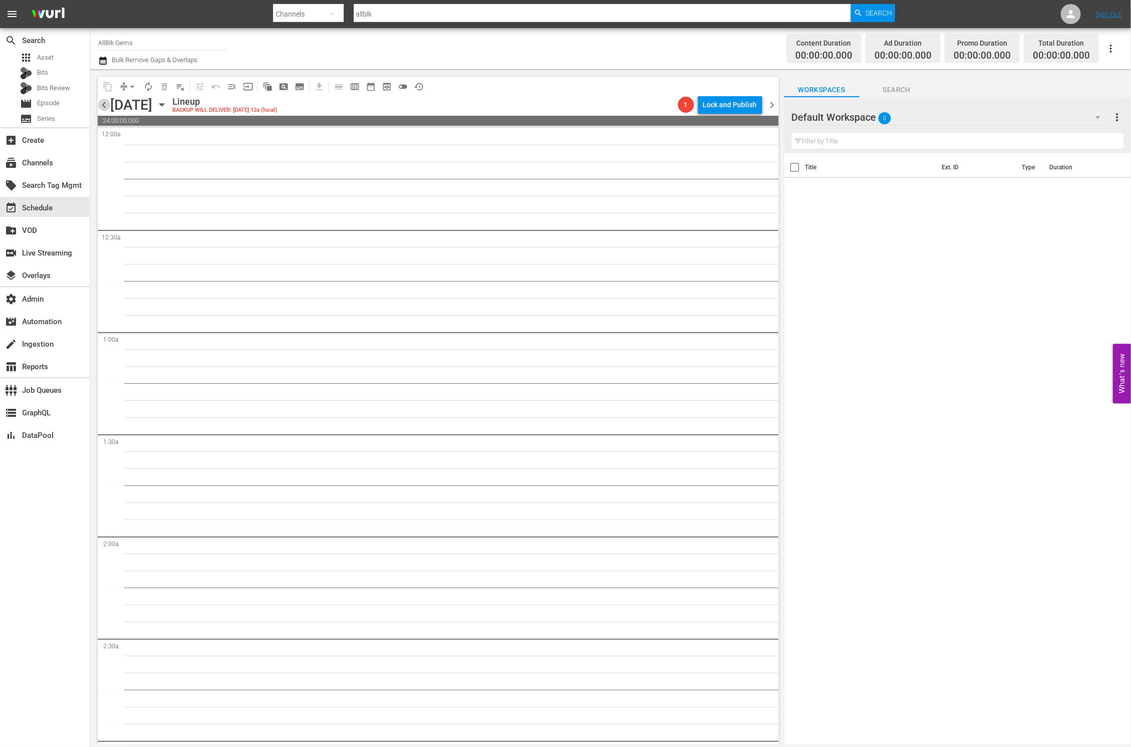
click at [106, 110] on span "chevron_left" at bounding box center [104, 105] width 13 height 13
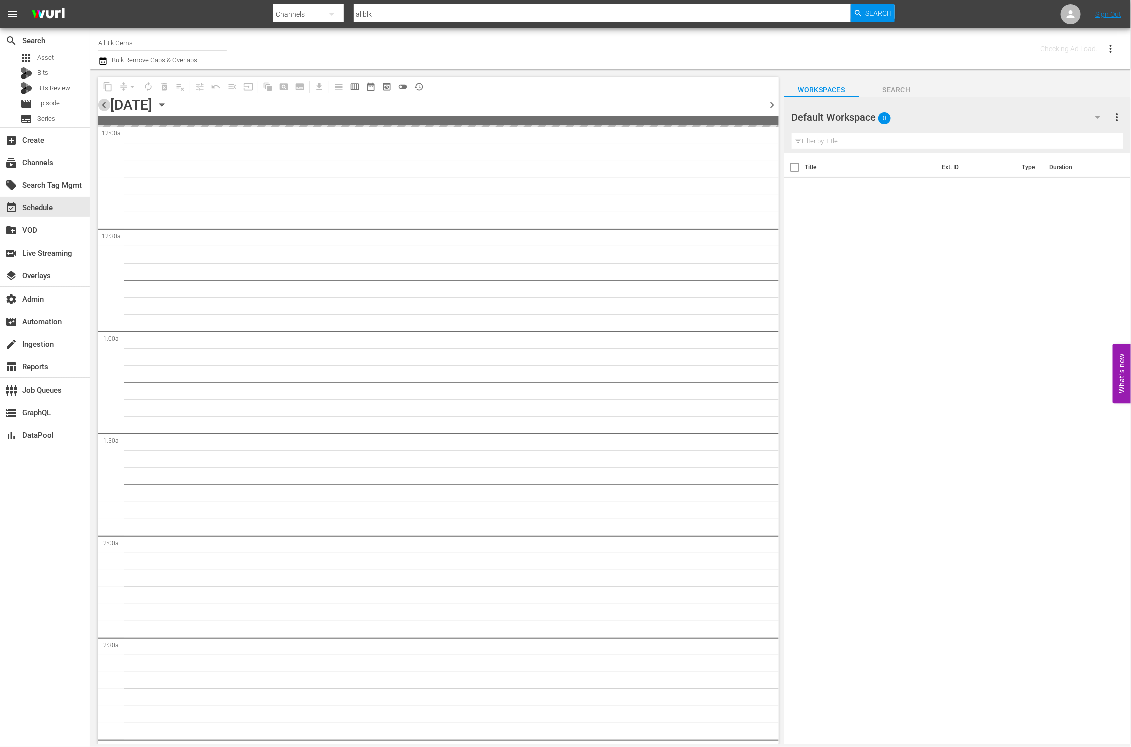
click at [107, 110] on span "chevron_left" at bounding box center [104, 105] width 13 height 13
click at [107, 111] on span "chevron_left" at bounding box center [104, 105] width 13 height 13
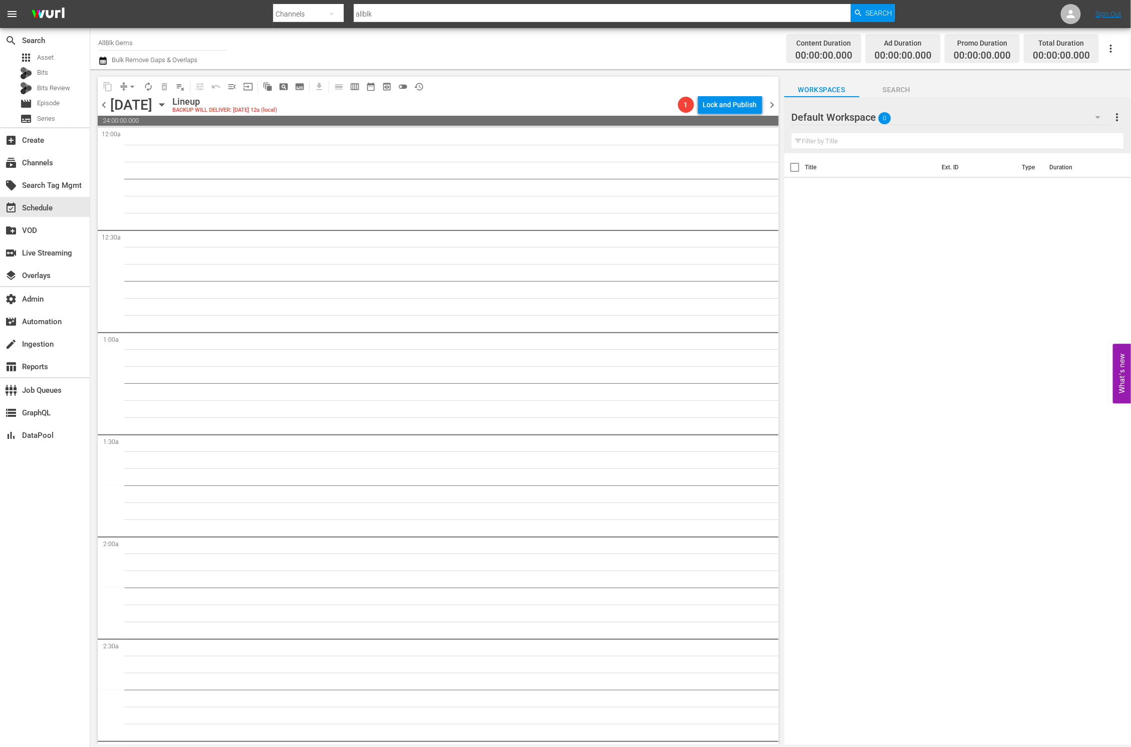
click at [107, 111] on span "chevron_left" at bounding box center [104, 105] width 13 height 13
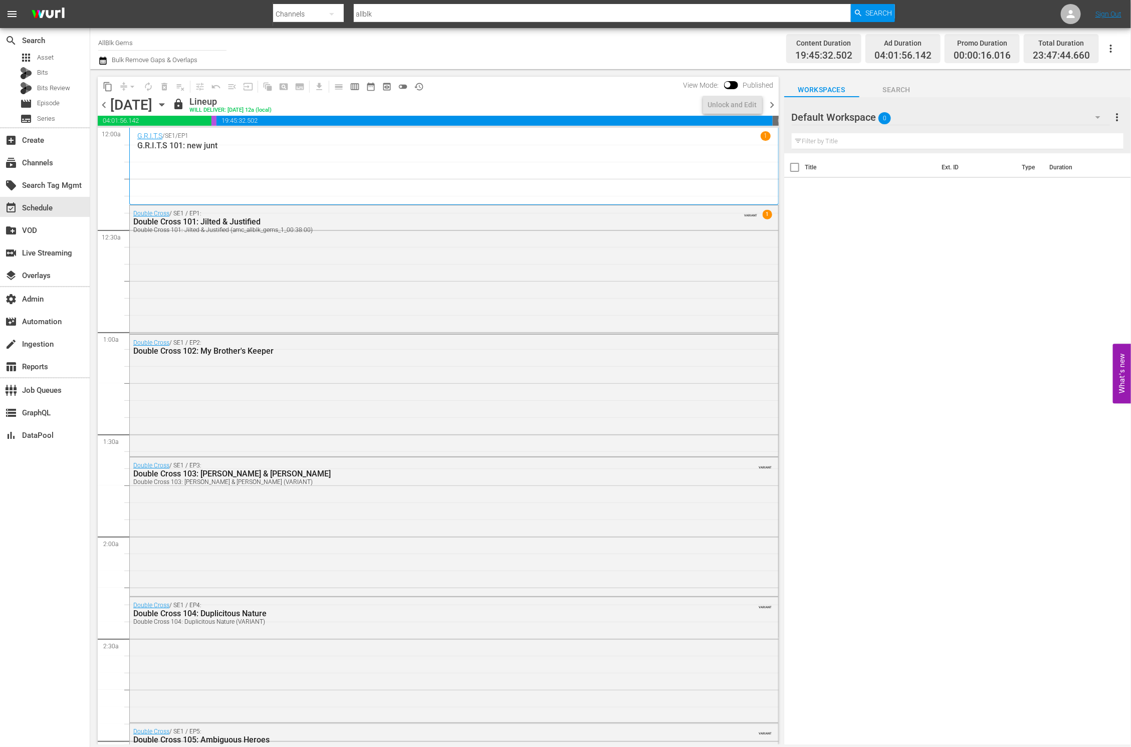
click at [107, 111] on span "chevron_left" at bounding box center [104, 105] width 13 height 13
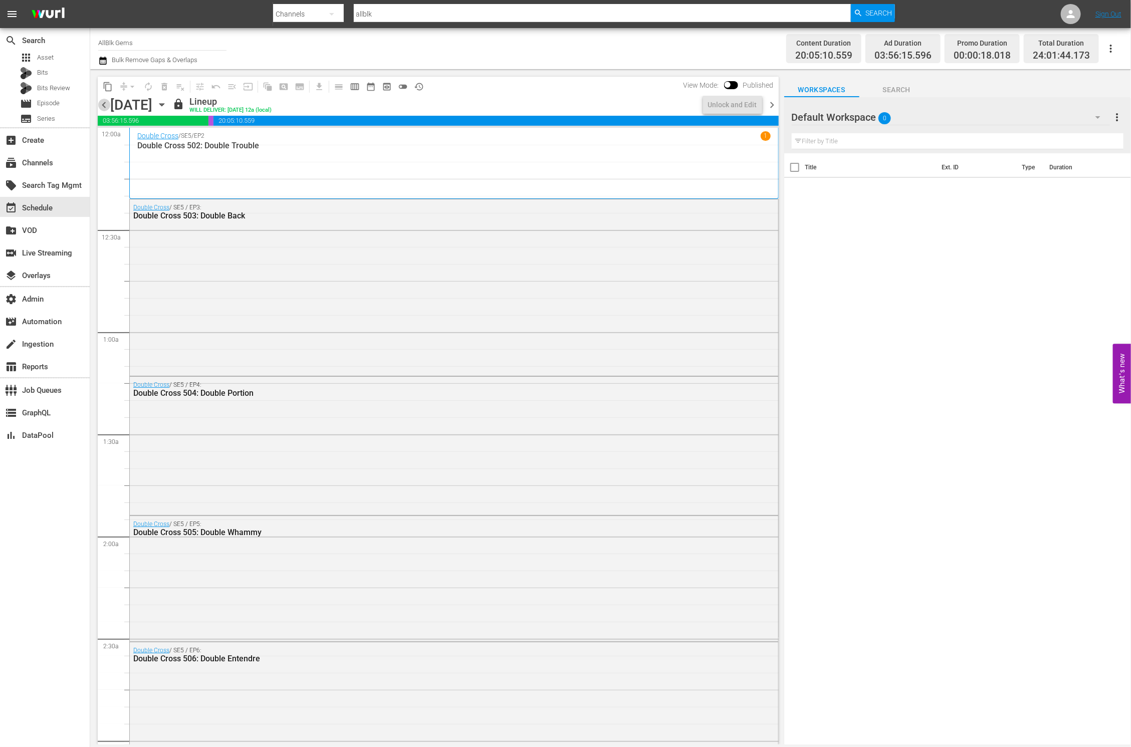
click at [108, 111] on span "chevron_left" at bounding box center [104, 105] width 13 height 13
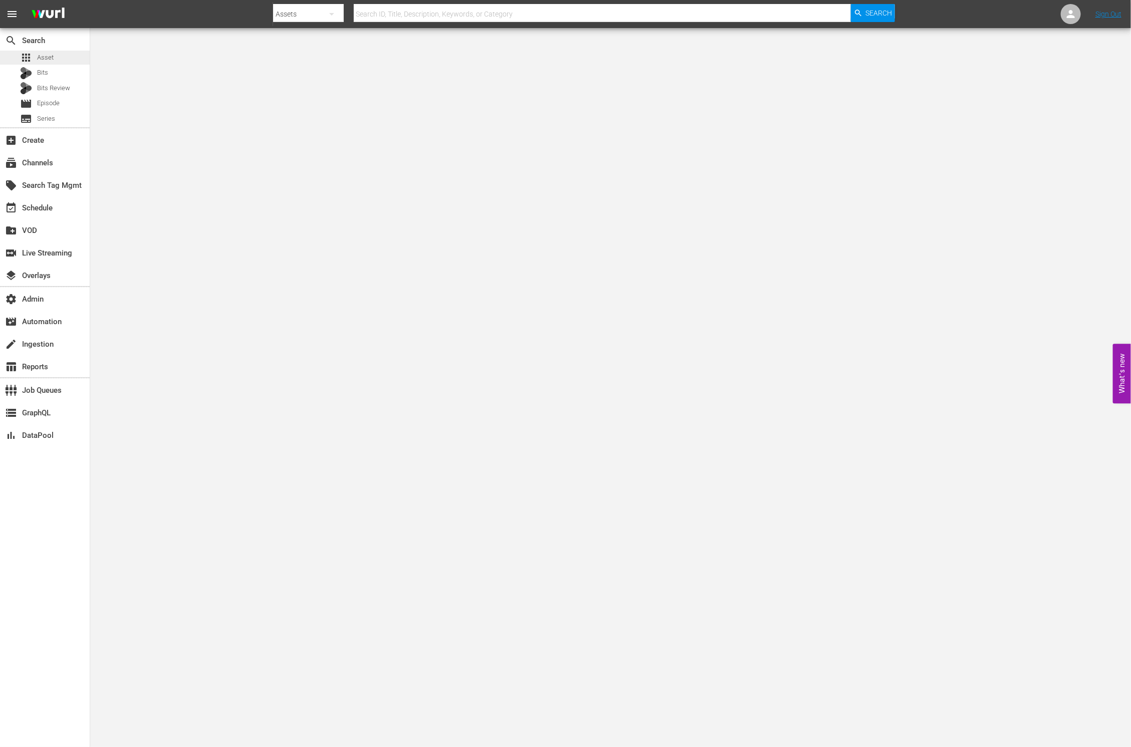
click at [77, 57] on div "apps Asset" at bounding box center [45, 58] width 90 height 14
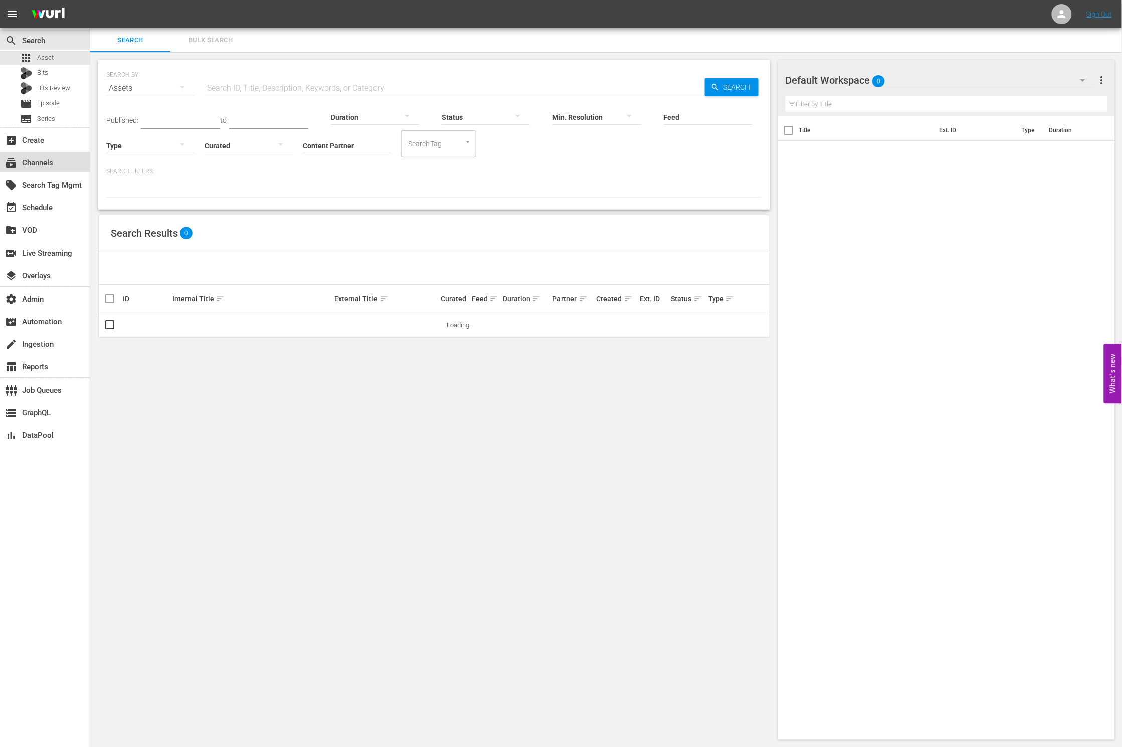
click at [49, 169] on div "subscriptions Channels" at bounding box center [45, 162] width 90 height 20
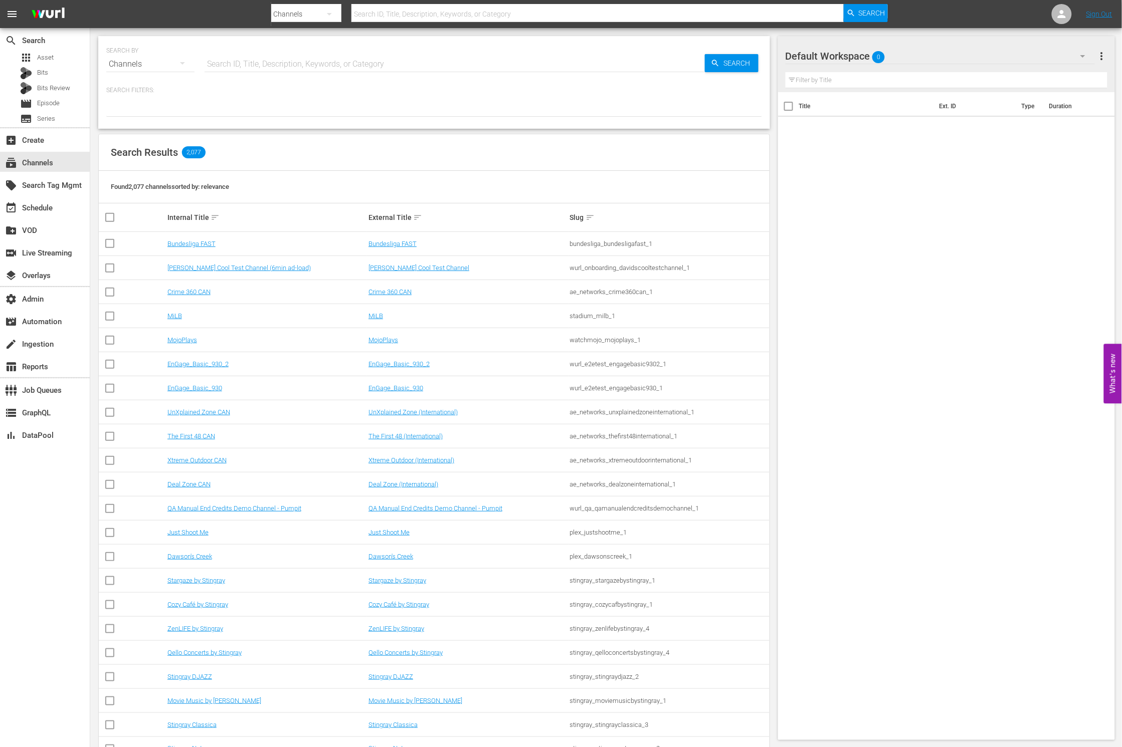
click at [262, 66] on input "text" at bounding box center [454, 64] width 500 height 24
type input "twd"
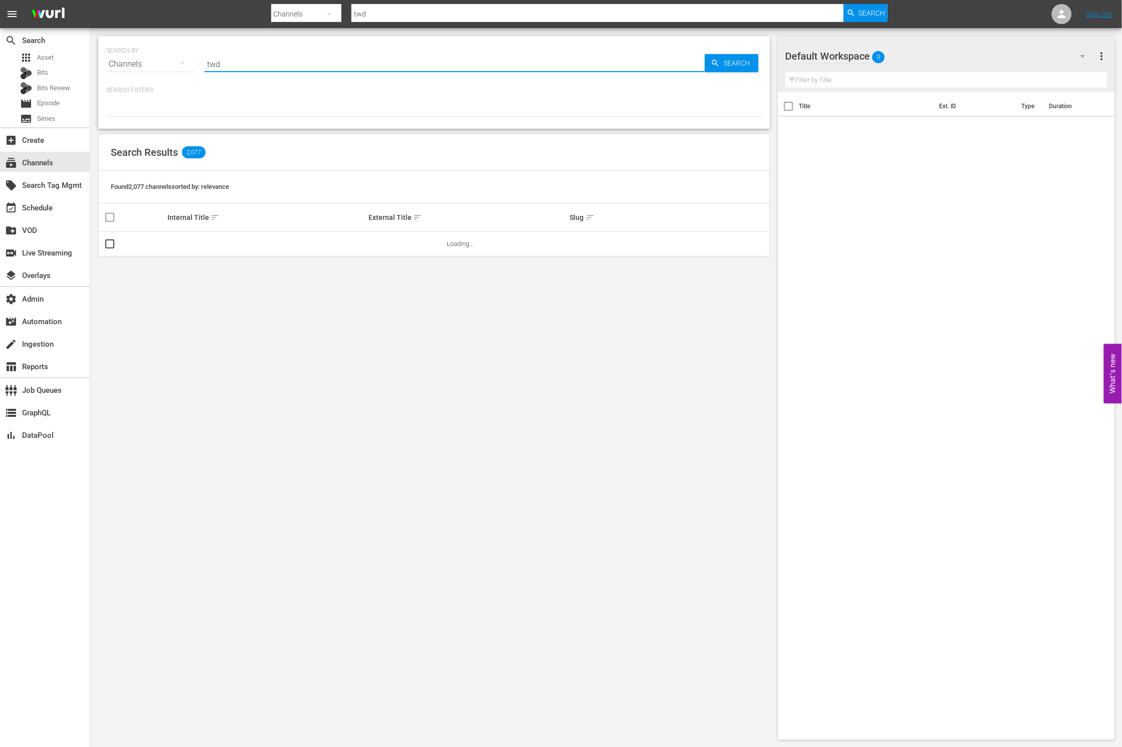
type input "twd"
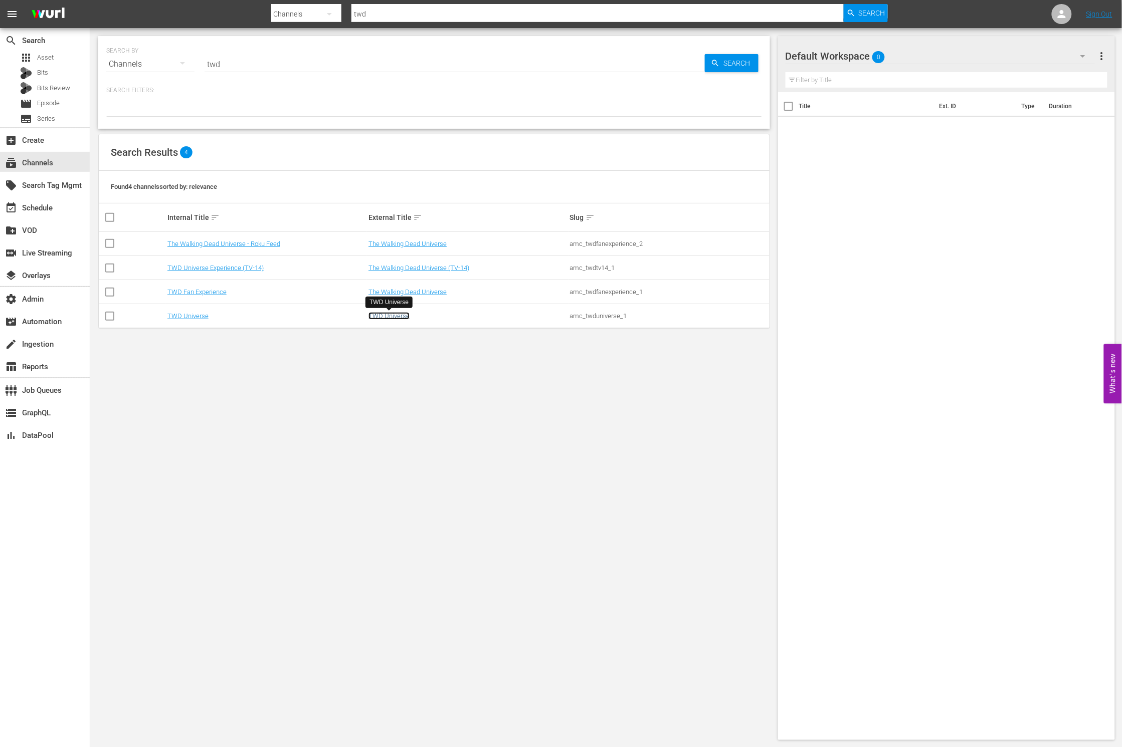
click at [386, 318] on link "TWD Universe" at bounding box center [388, 316] width 41 height 8
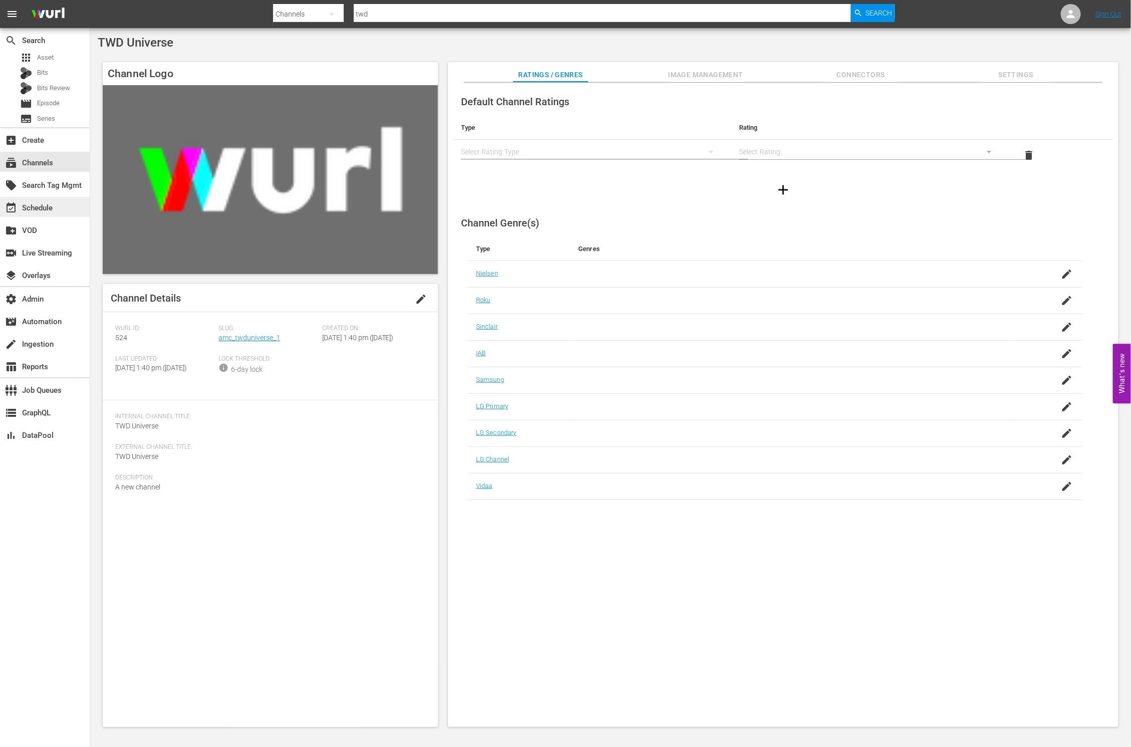
click at [44, 197] on div "event_available Schedule" at bounding box center [45, 207] width 90 height 20
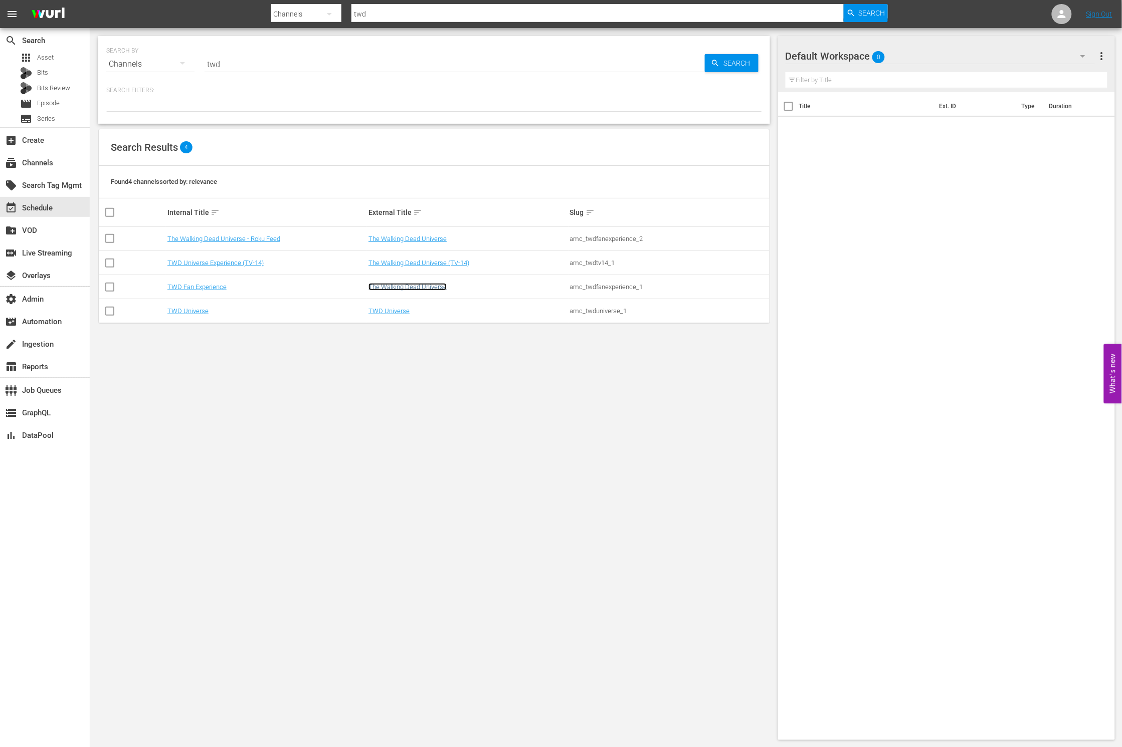
click at [404, 287] on link "The Walking Dead Universe" at bounding box center [407, 287] width 78 height 8
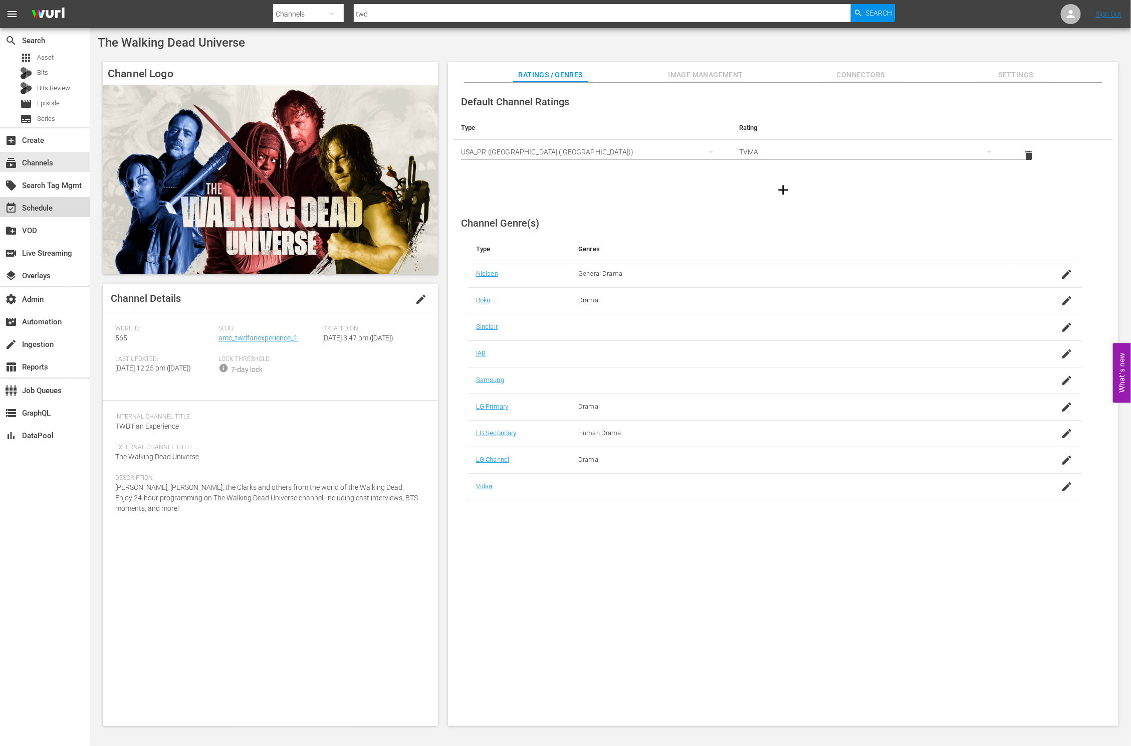
click at [59, 199] on div "event_available Schedule" at bounding box center [45, 207] width 90 height 20
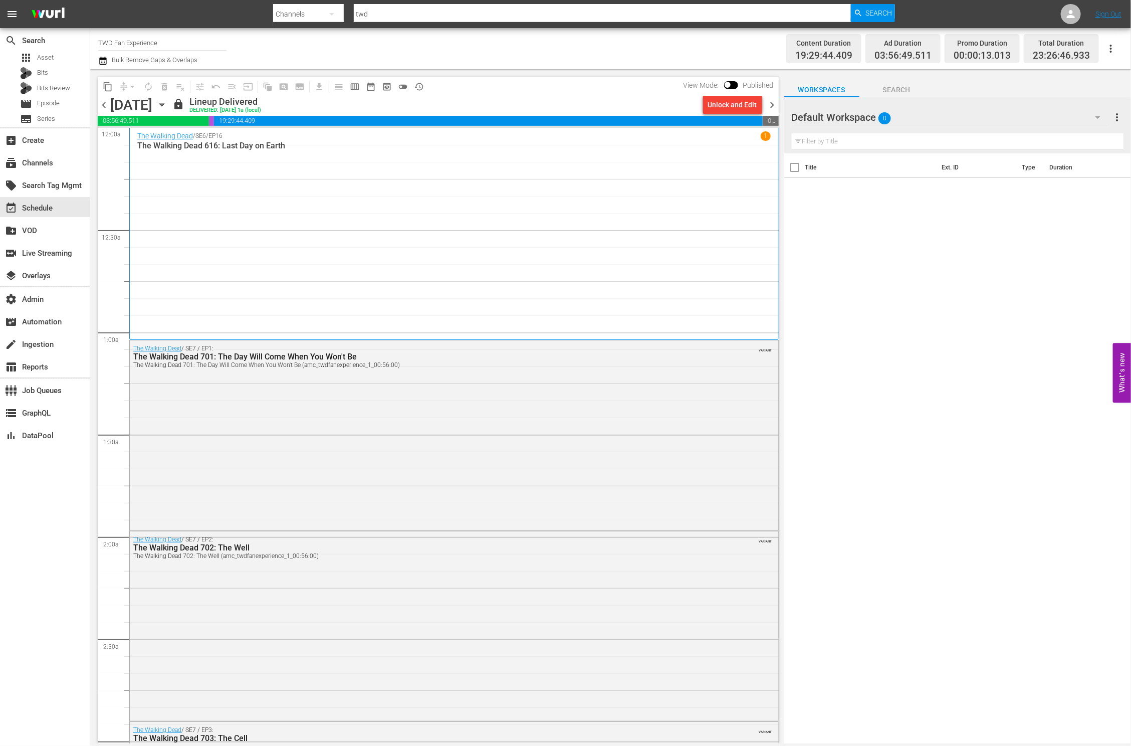
click at [1108, 46] on icon "button" at bounding box center [1111, 49] width 12 height 12
click at [1047, 99] on div "Channel JSON (S3Redir)" at bounding box center [1043, 104] width 96 height 18
click at [1111, 52] on icon "button" at bounding box center [1111, 49] width 2 height 8
click at [1078, 136] on div "Schedule JSON (S3Redir)" at bounding box center [1043, 140] width 96 height 18
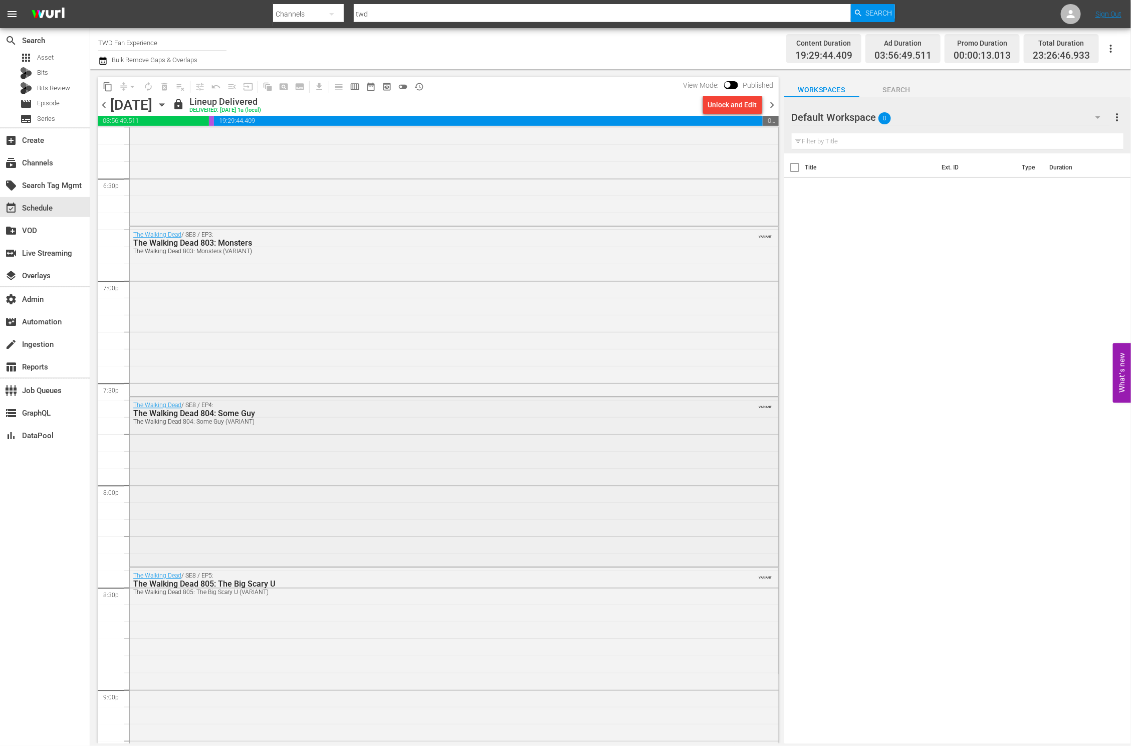
scroll to position [4160, 0]
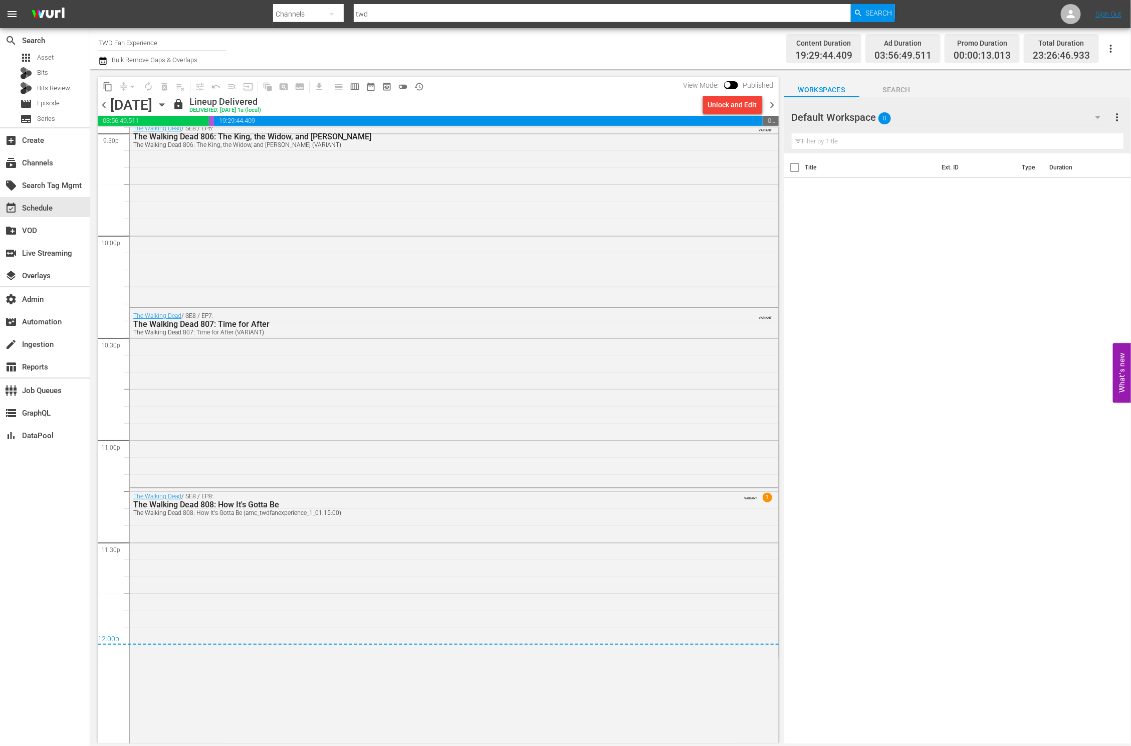
scroll to position [3805, 0]
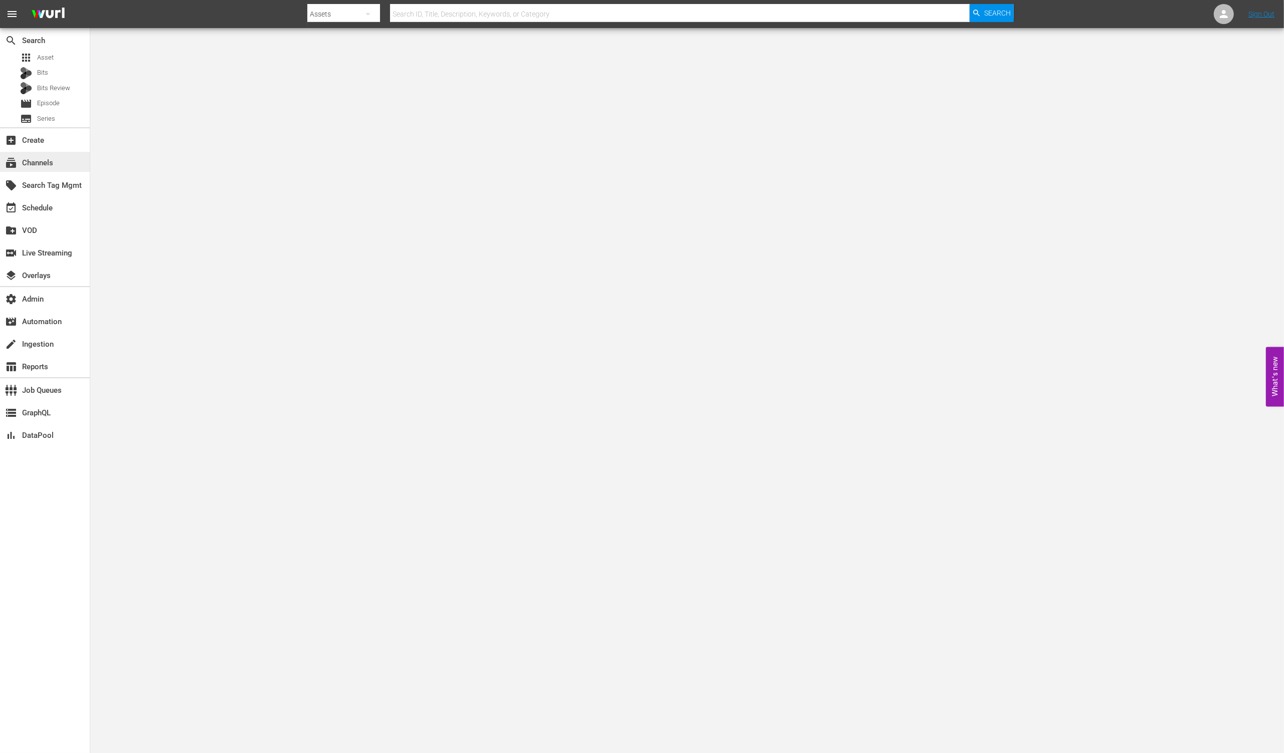
click at [50, 164] on div "subscriptions Channels" at bounding box center [28, 161] width 56 height 9
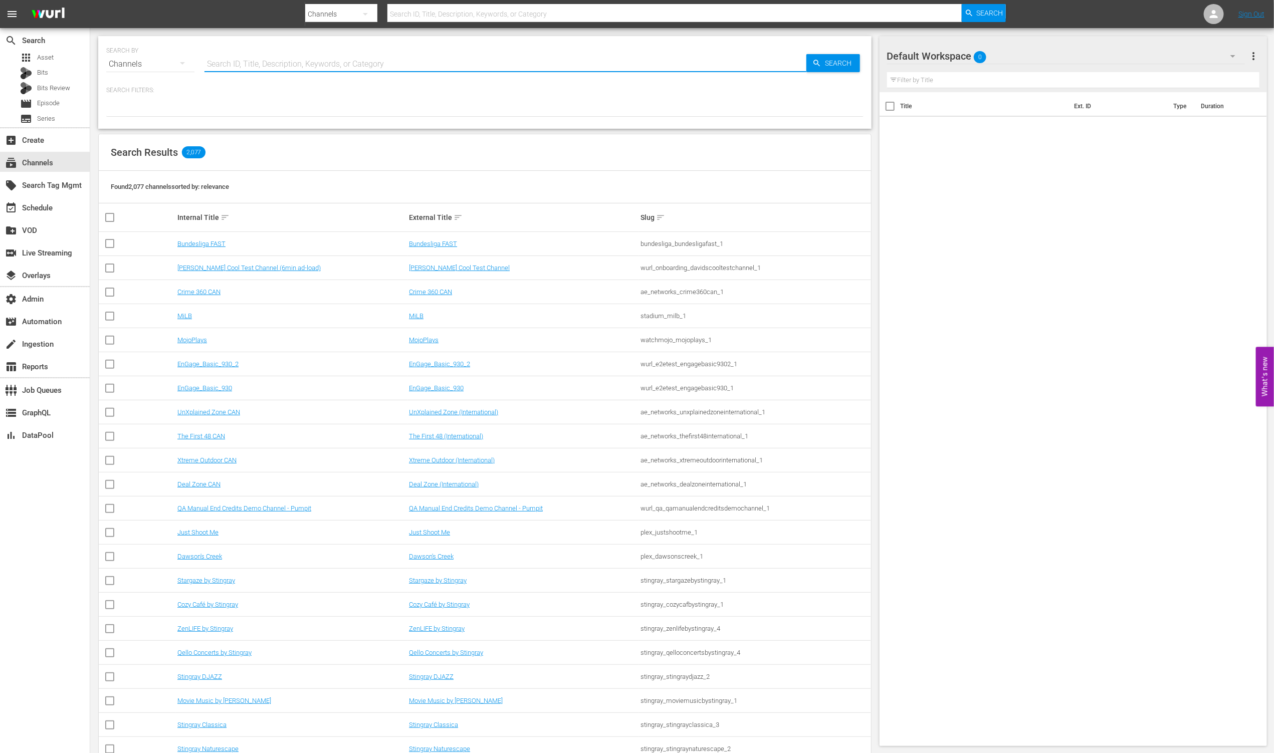
click at [256, 62] on input "text" at bounding box center [505, 64] width 602 height 24
type input "m"
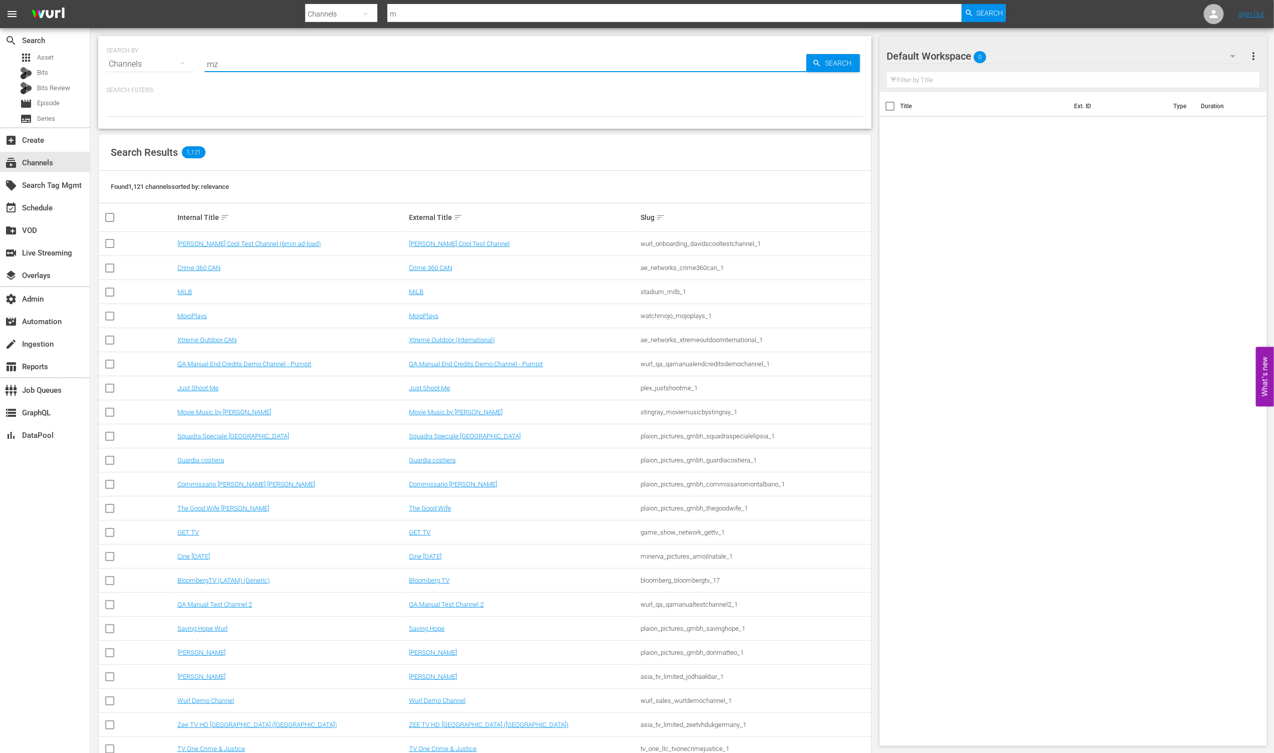
type input "m"
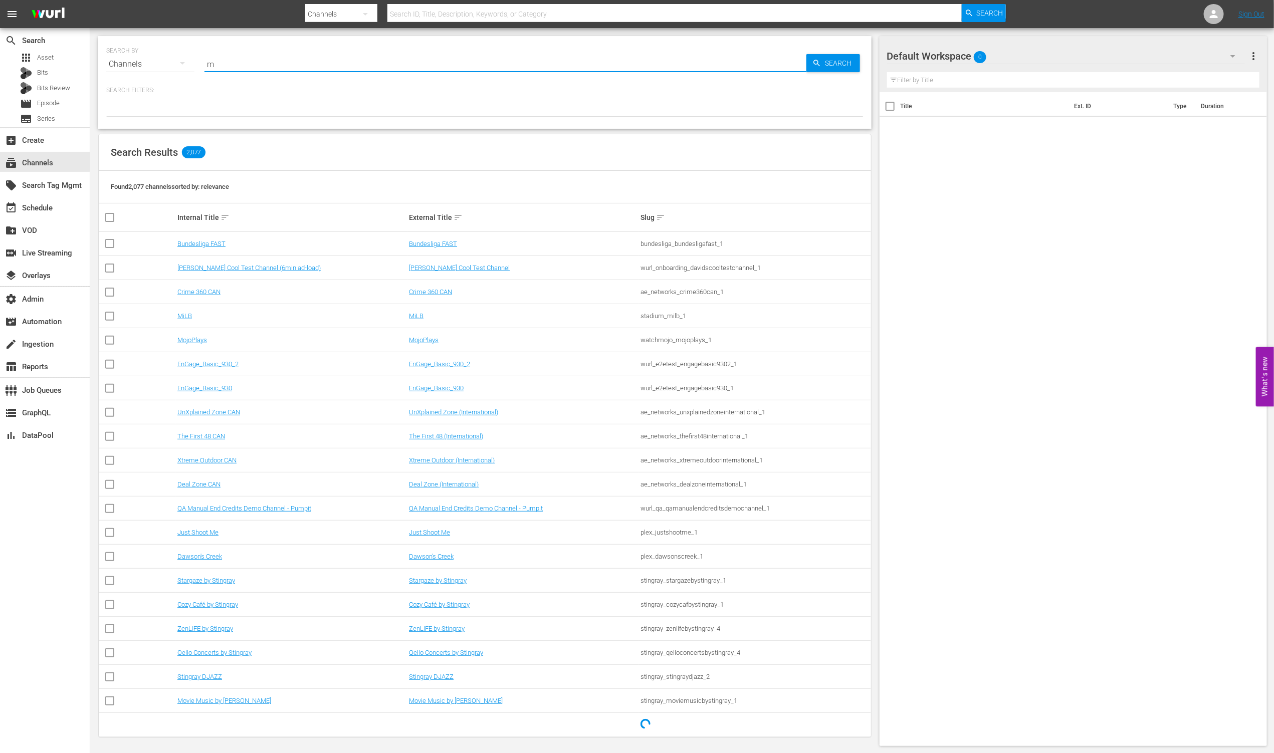
type input "ms"
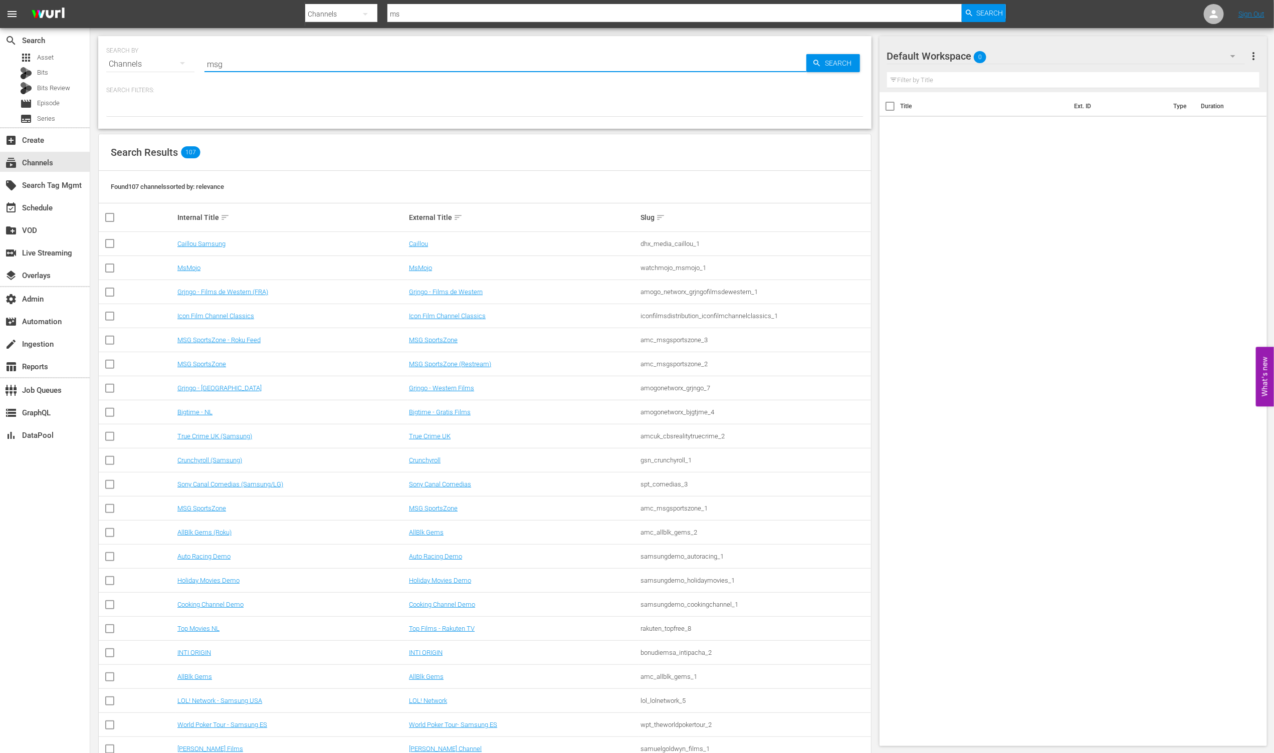
type input "msg"
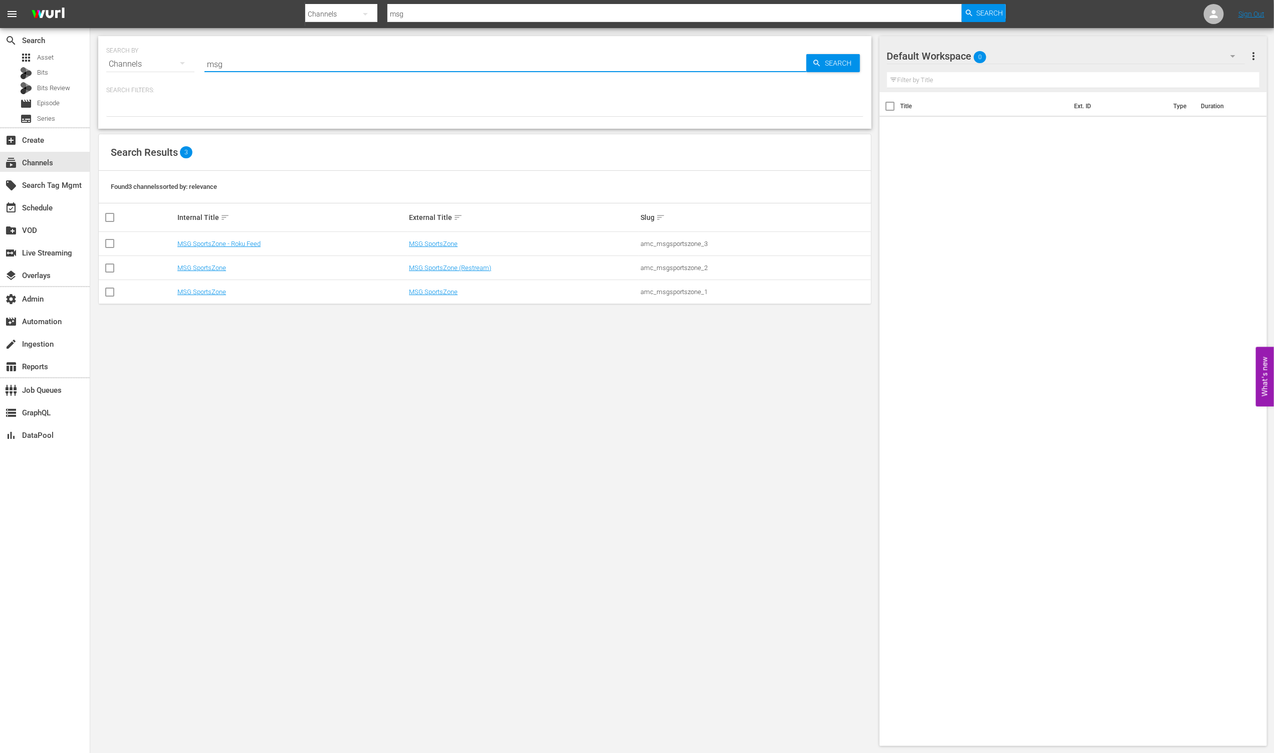
click at [347, 372] on div "SEARCH BY Search By Channels Search ID, Title, Description, Keywords, or Catego…" at bounding box center [484, 391] width 789 height 726
click at [437, 291] on link "MSG SportsZone" at bounding box center [433, 292] width 49 height 8
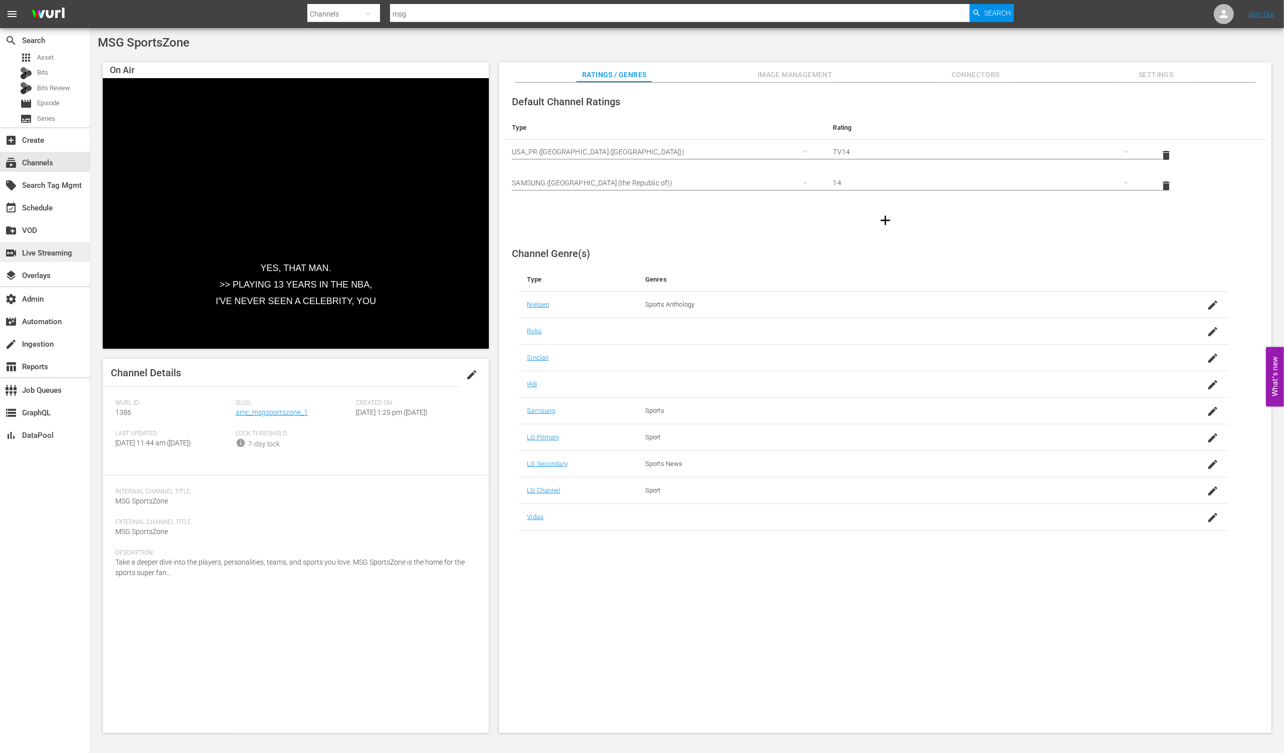
click at [56, 256] on div "switch_video Live Streaming" at bounding box center [28, 251] width 56 height 9
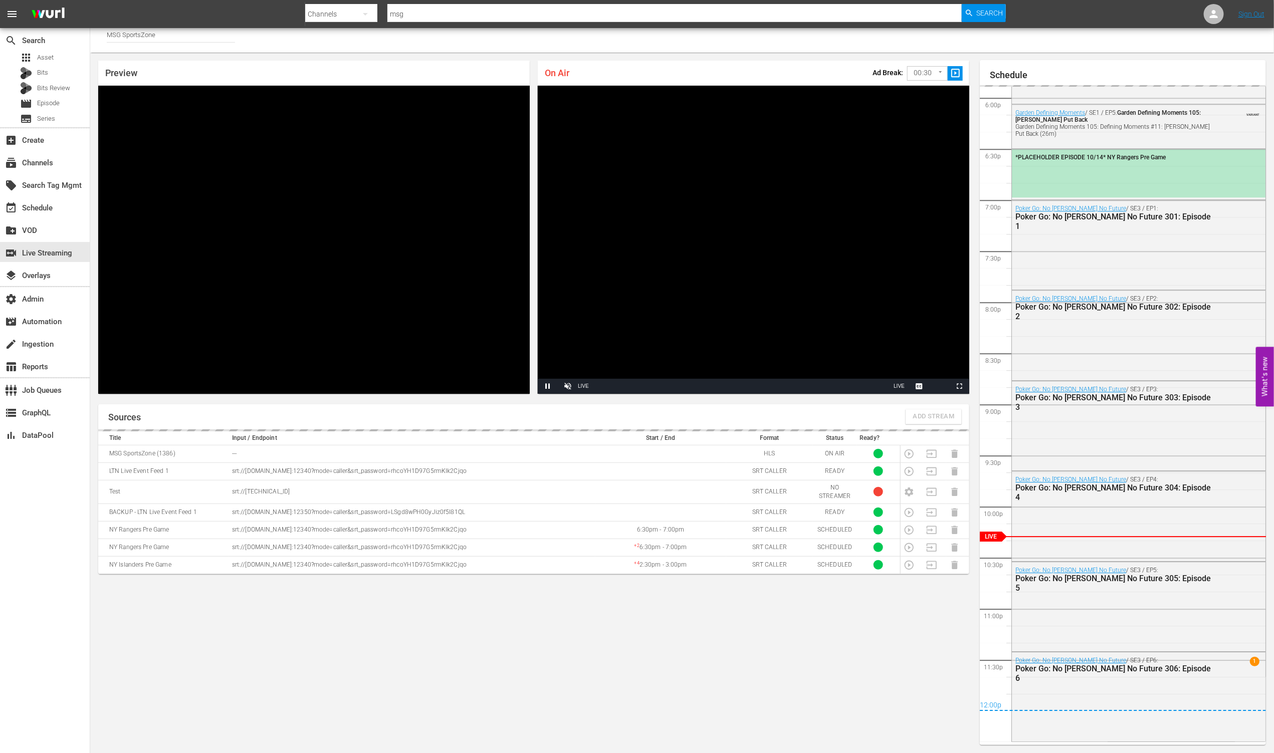
scroll to position [1542, 0]
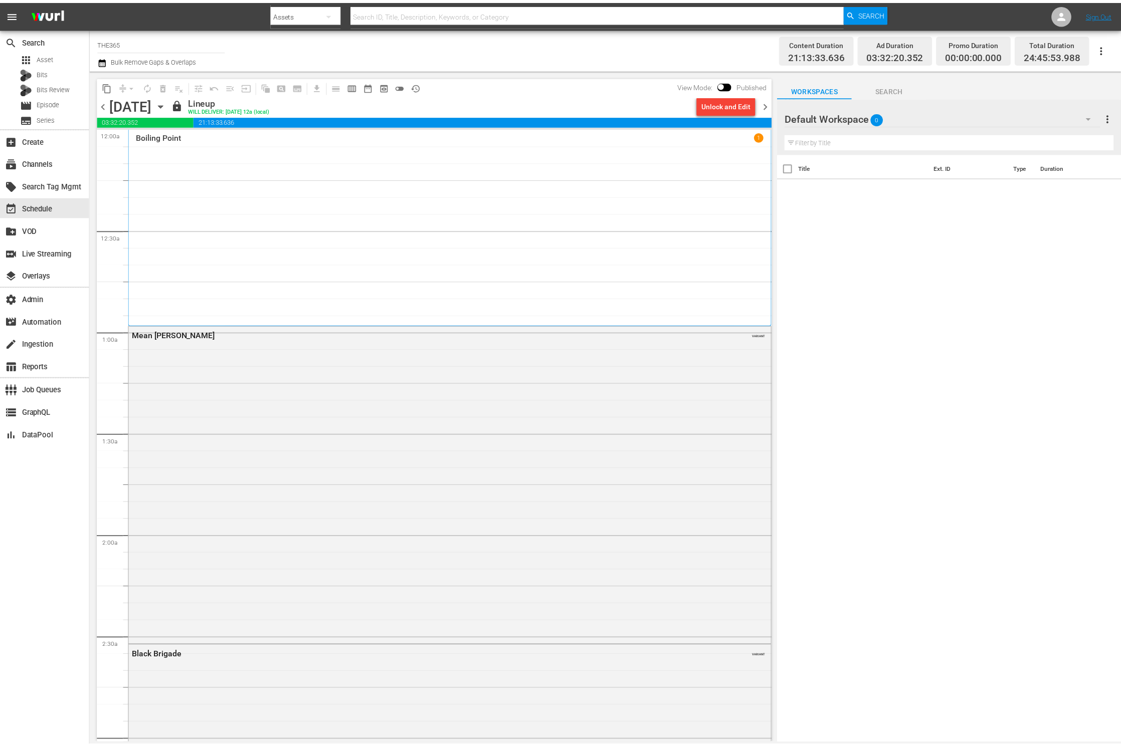
scroll to position [4031, 0]
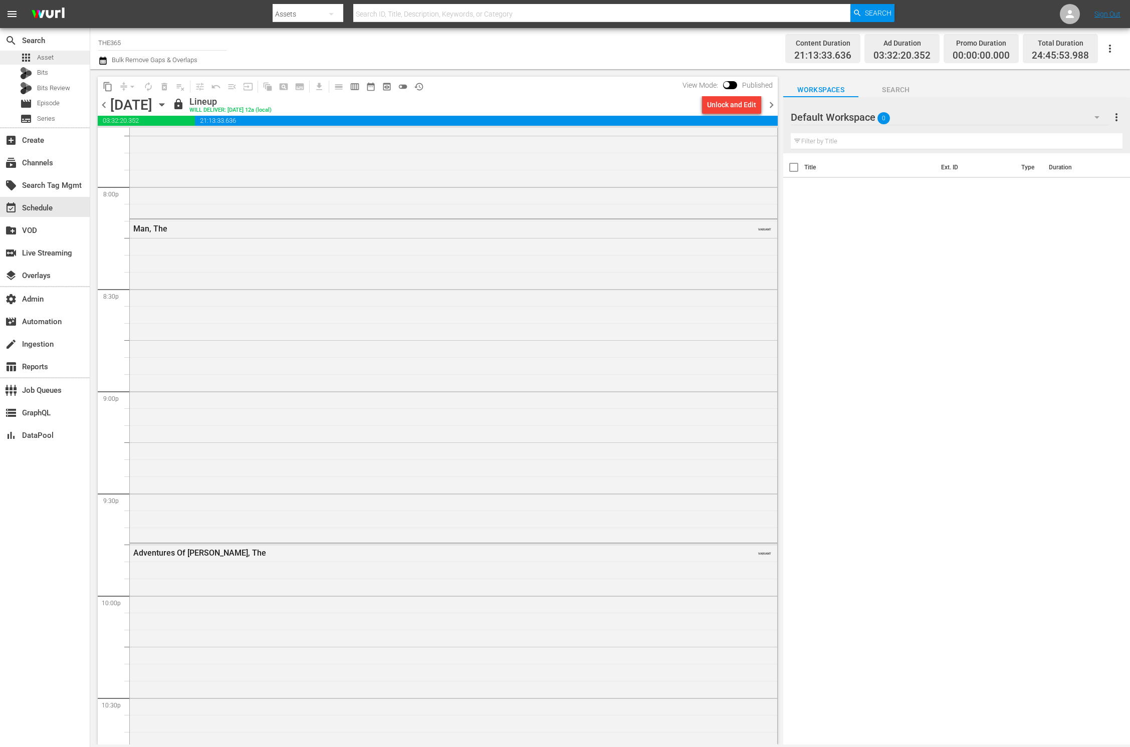
click at [49, 59] on span "Asset" at bounding box center [45, 58] width 17 height 10
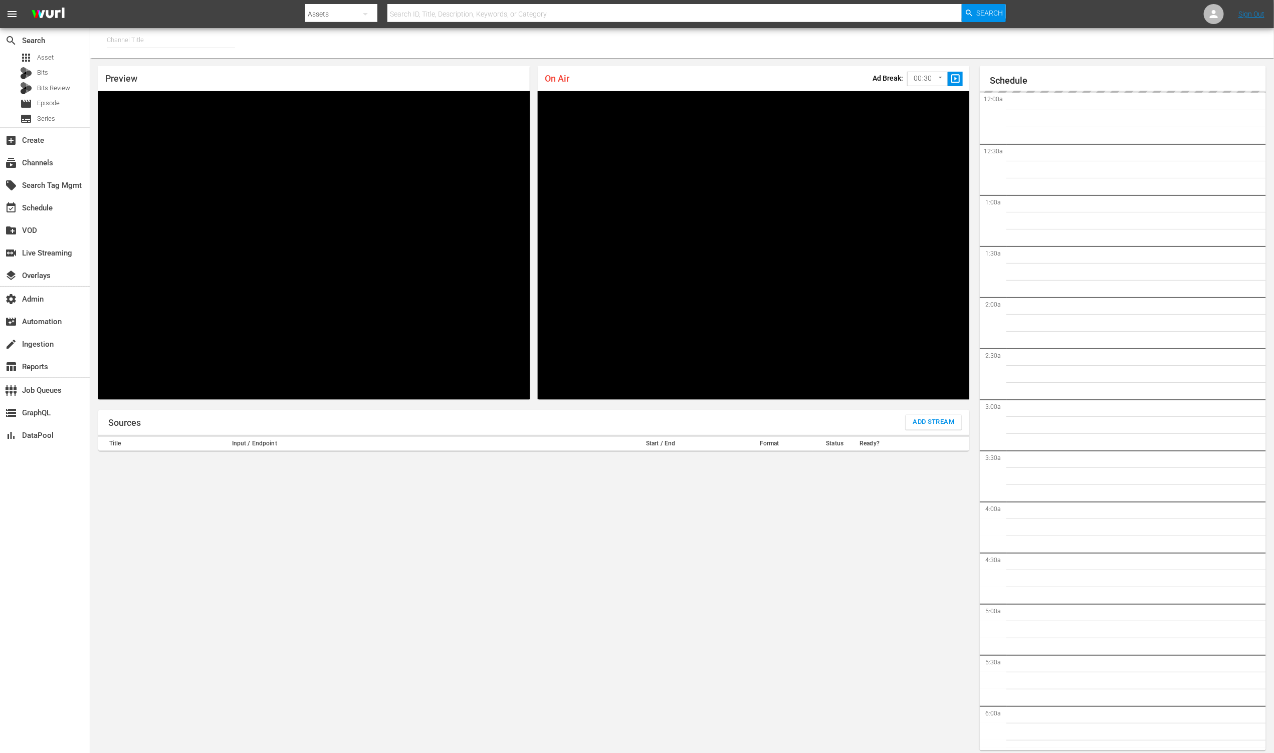
type input "MSG SportsZone (1386)"
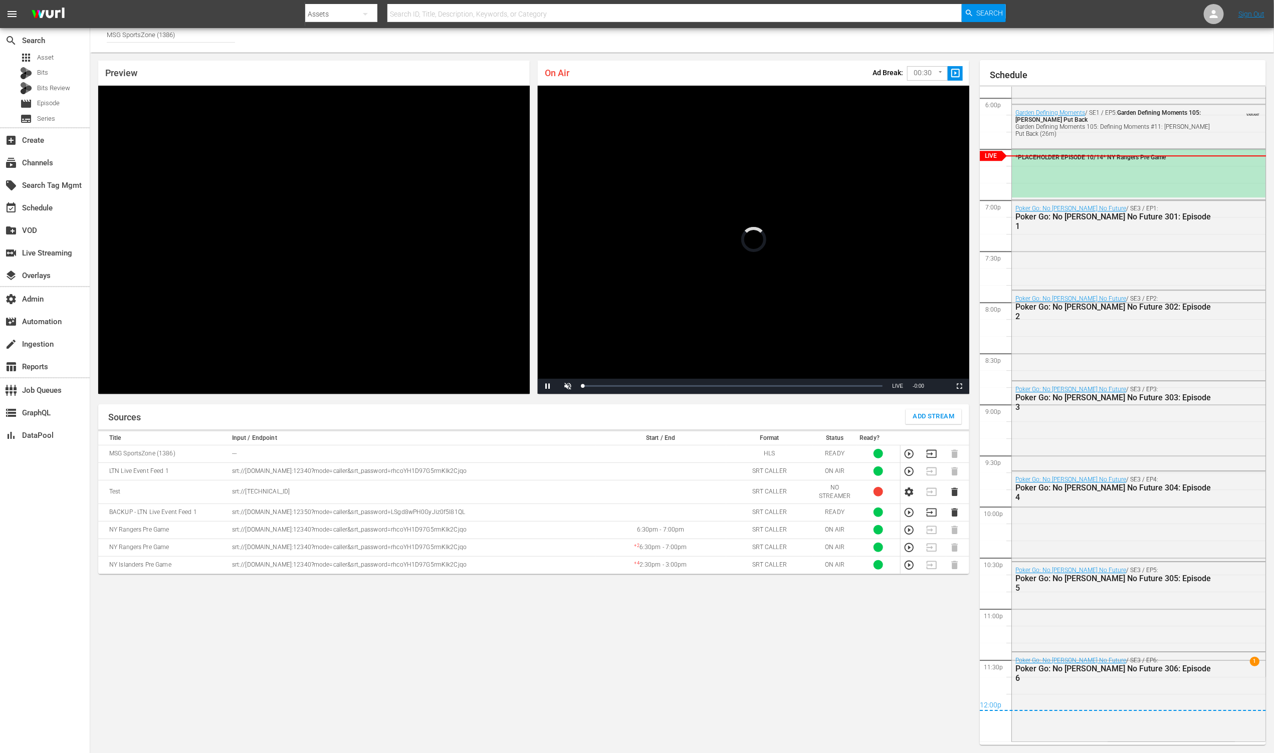
scroll to position [1571, 0]
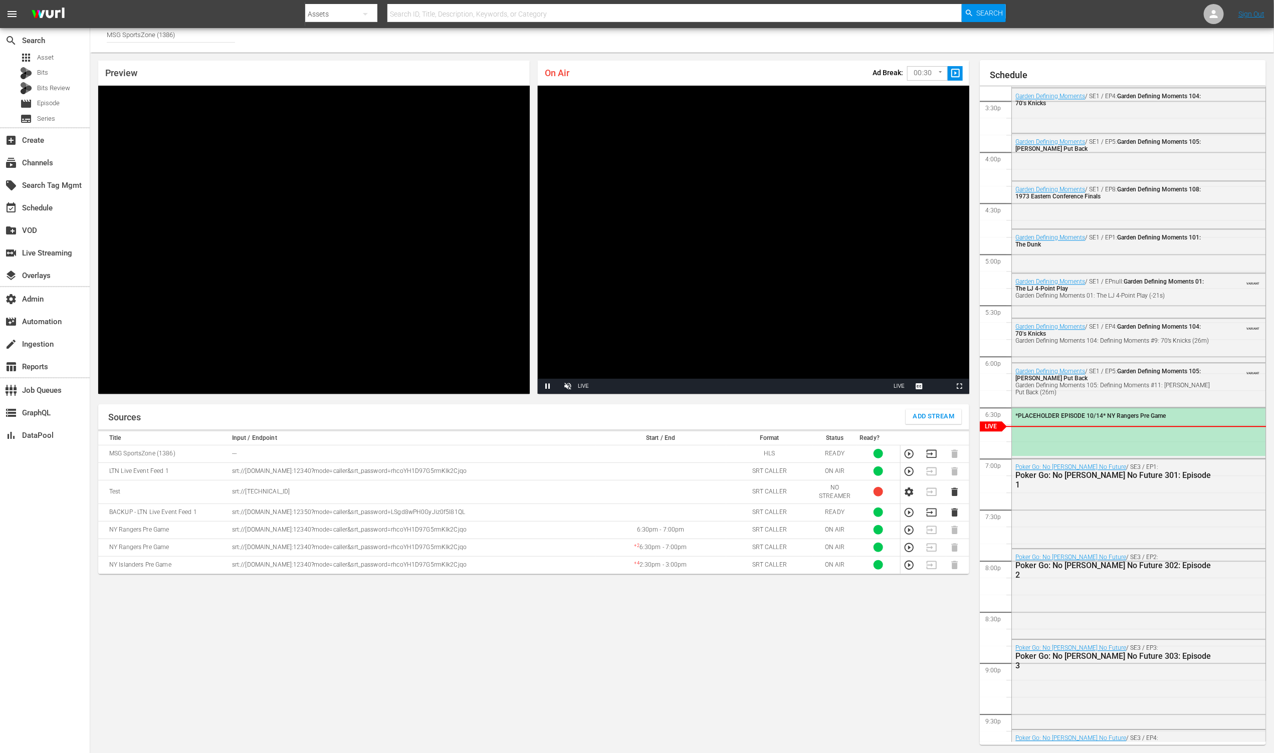
click at [748, 355] on video "Video Player" at bounding box center [754, 240] width 432 height 308
click at [568, 386] on span "Video Player" at bounding box center [568, 386] width 0 height 0
click at [584, 386] on div "Volume Level" at bounding box center [582, 386] width 5 height 2
drag, startPoint x: 587, startPoint y: 386, endPoint x: 597, endPoint y: 388, distance: 10.6
click at [592, 387] on div "Volume Level" at bounding box center [586, 386] width 12 height 2
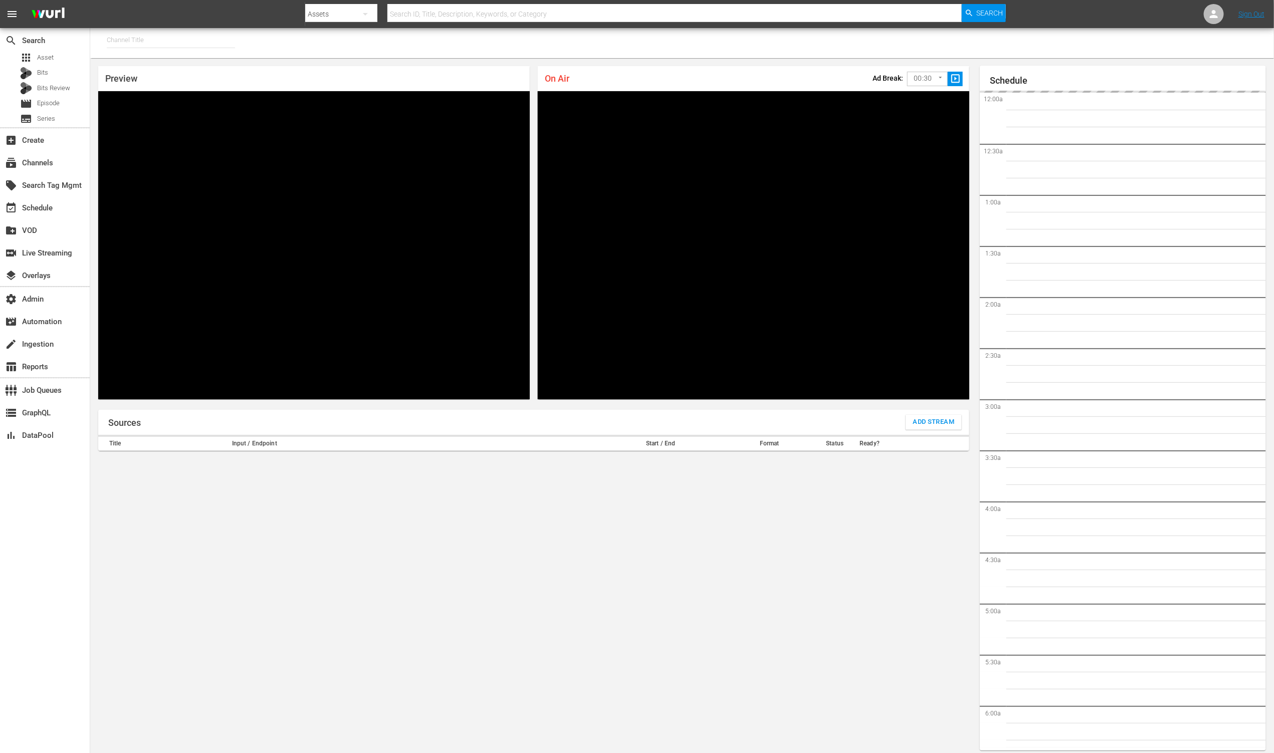
type input "MSG SportsZone (1386)"
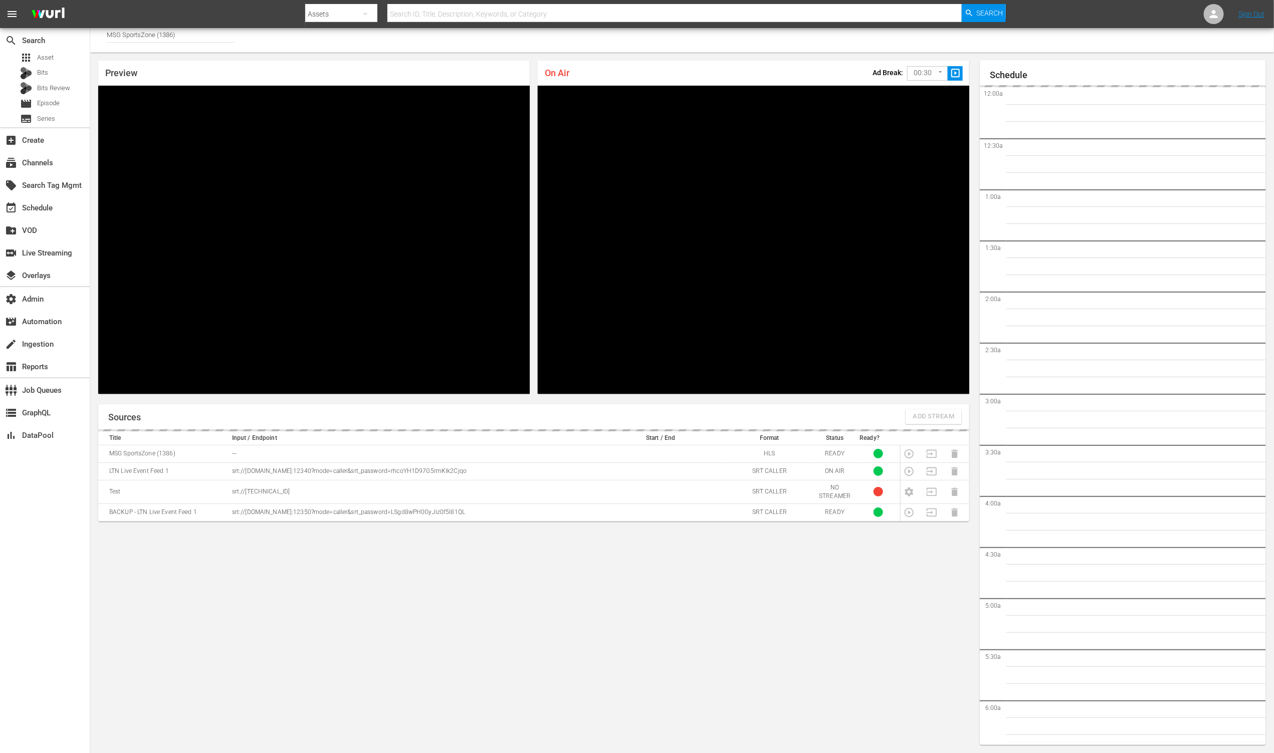
scroll to position [1584, 0]
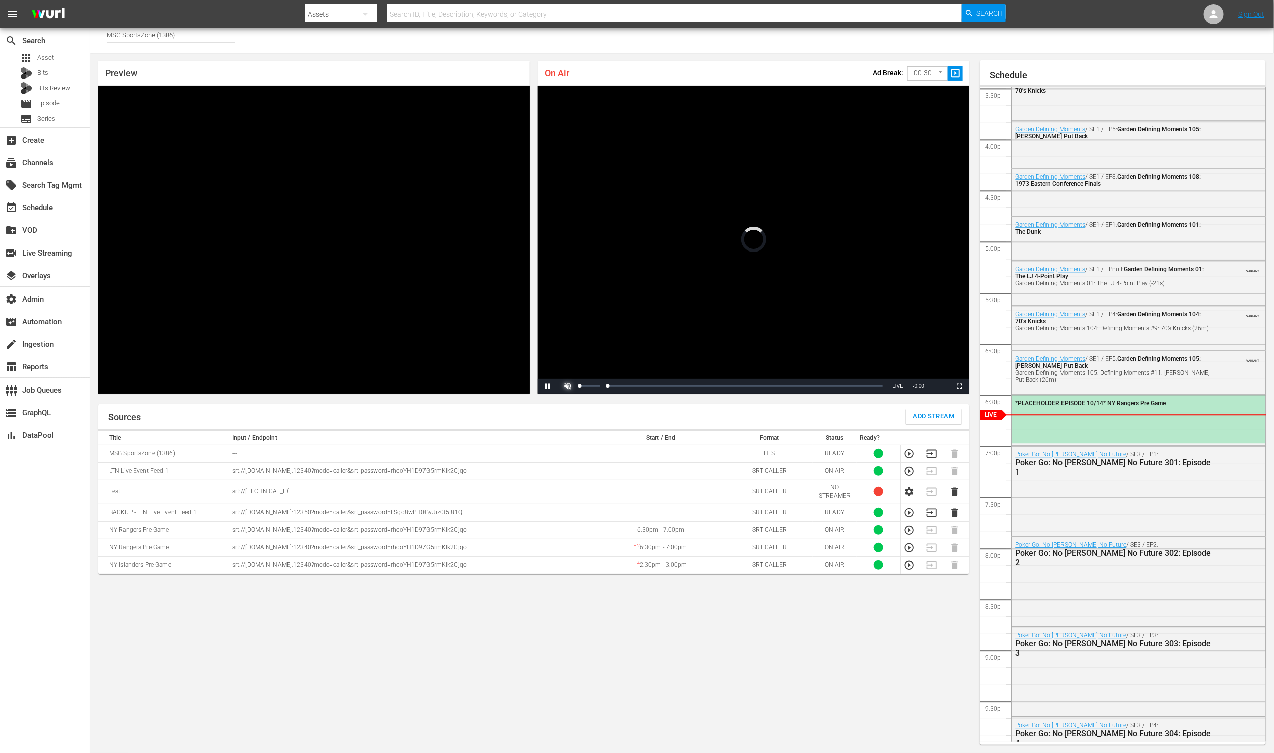
click at [568, 386] on span "Video Player" at bounding box center [568, 386] width 0 height 0
drag, startPoint x: 590, startPoint y: 386, endPoint x: 583, endPoint y: 386, distance: 6.5
click at [583, 386] on div "Volume Level" at bounding box center [582, 386] width 4 height 2
click at [581, 385] on div "Volume Level" at bounding box center [581, 386] width 2 height 2
click at [568, 386] on span "Video Player" at bounding box center [568, 386] width 0 height 0
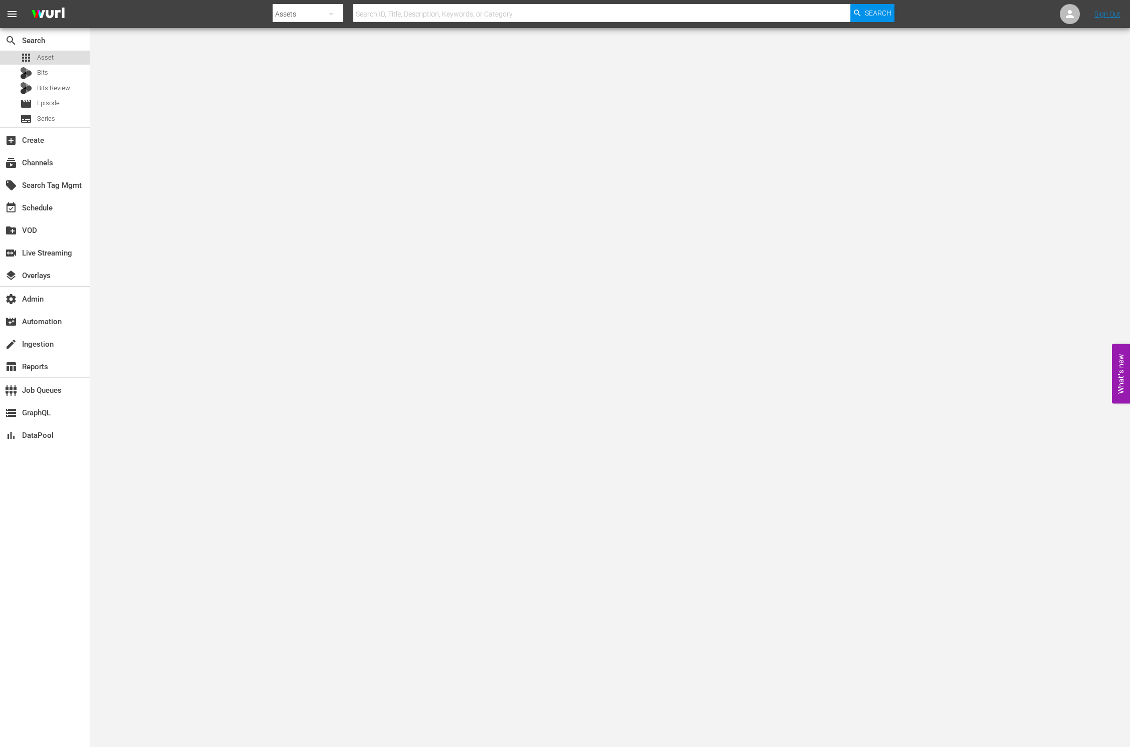
click at [60, 55] on div "apps Asset" at bounding box center [45, 58] width 90 height 14
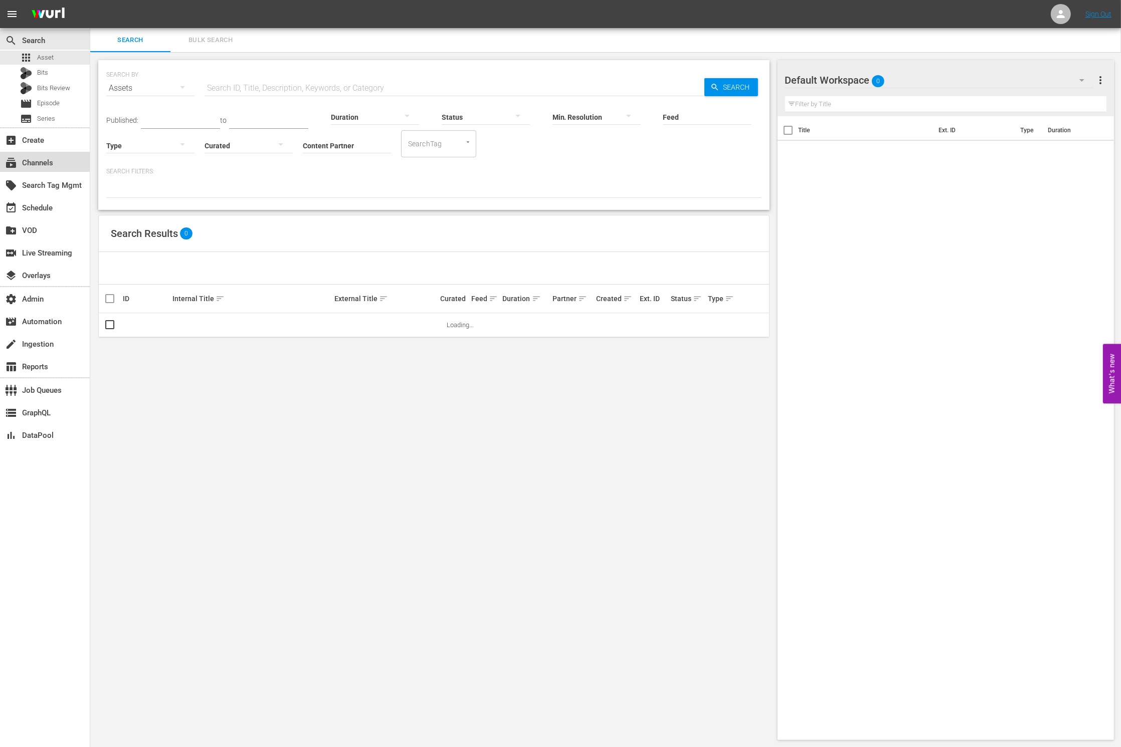
click at [73, 156] on div "subscriptions Channels" at bounding box center [45, 162] width 90 height 20
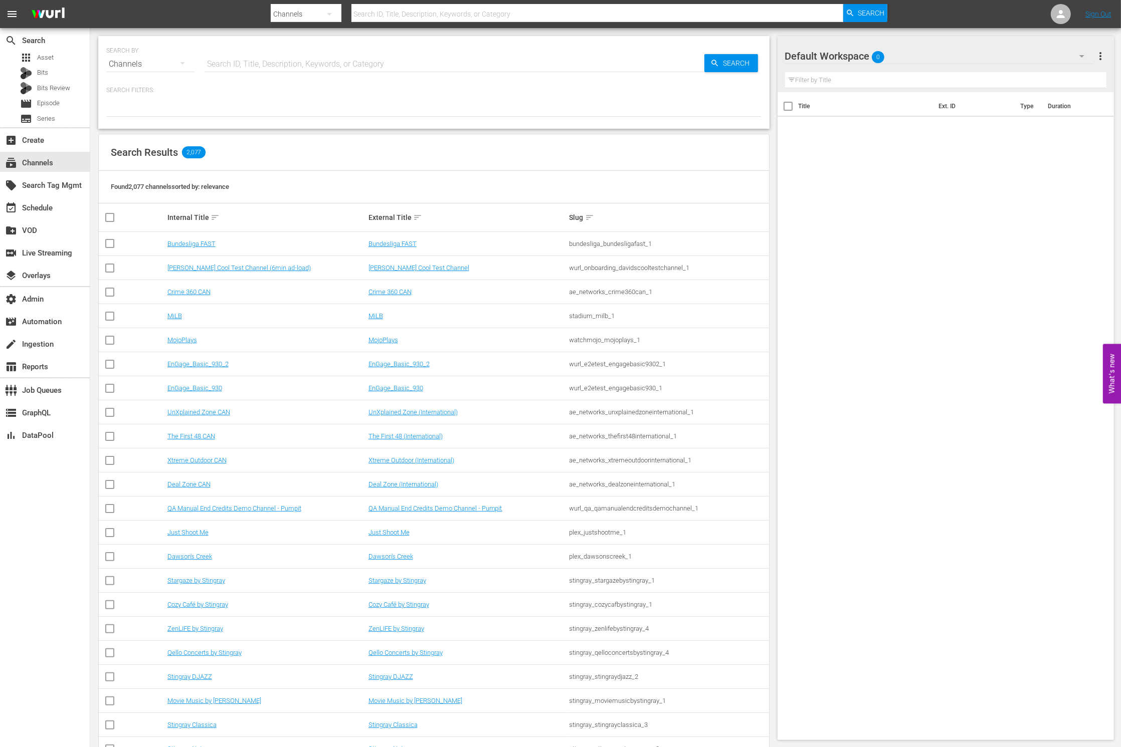
click at [294, 66] on input "text" at bounding box center [454, 64] width 500 height 24
paste input "lg_ixmedia_srl_risatealsud_1_it_cf"
type input "lg_ixmedia_srl_risatealsud_1_it_cf"
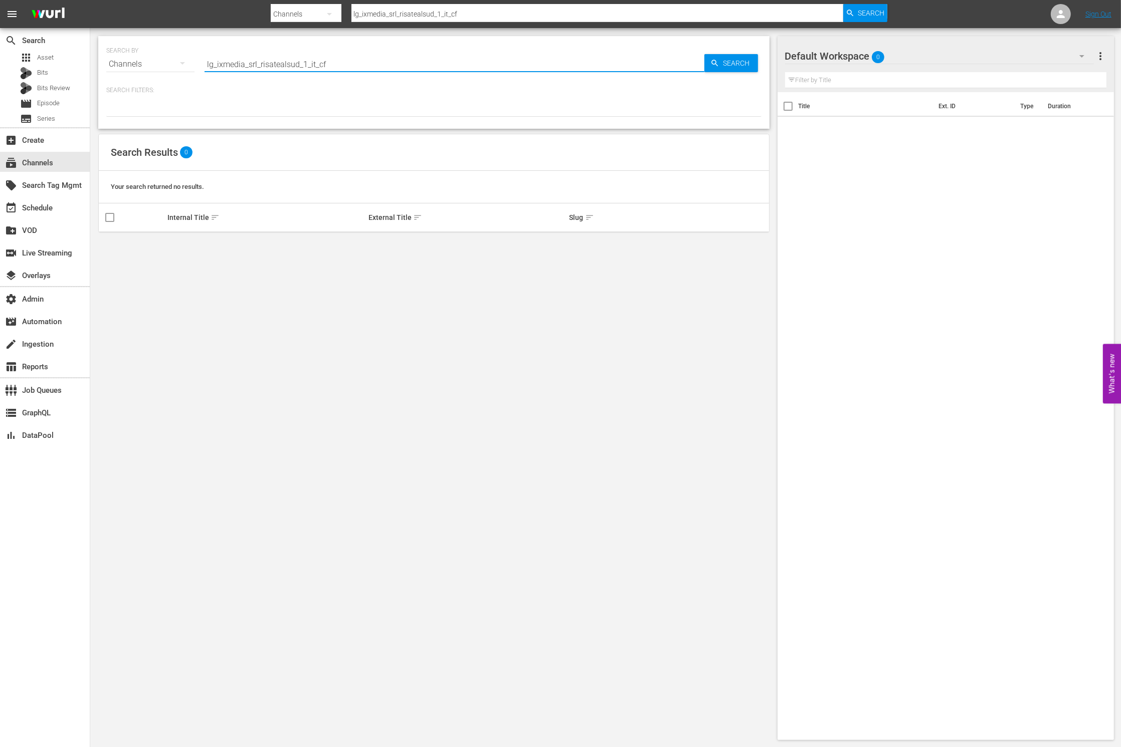
drag, startPoint x: 218, startPoint y: 64, endPoint x: 227, endPoint y: 99, distance: 35.7
click at [218, 65] on input "lg_ixmedia_srl_risatealsud_1_it_cf" at bounding box center [454, 64] width 500 height 24
type input "ixmedia_srl_risatealsud_1_it_cf"
click at [359, 63] on input "ixmedia_srl_risatealsud_1_it_cf" at bounding box center [454, 64] width 500 height 24
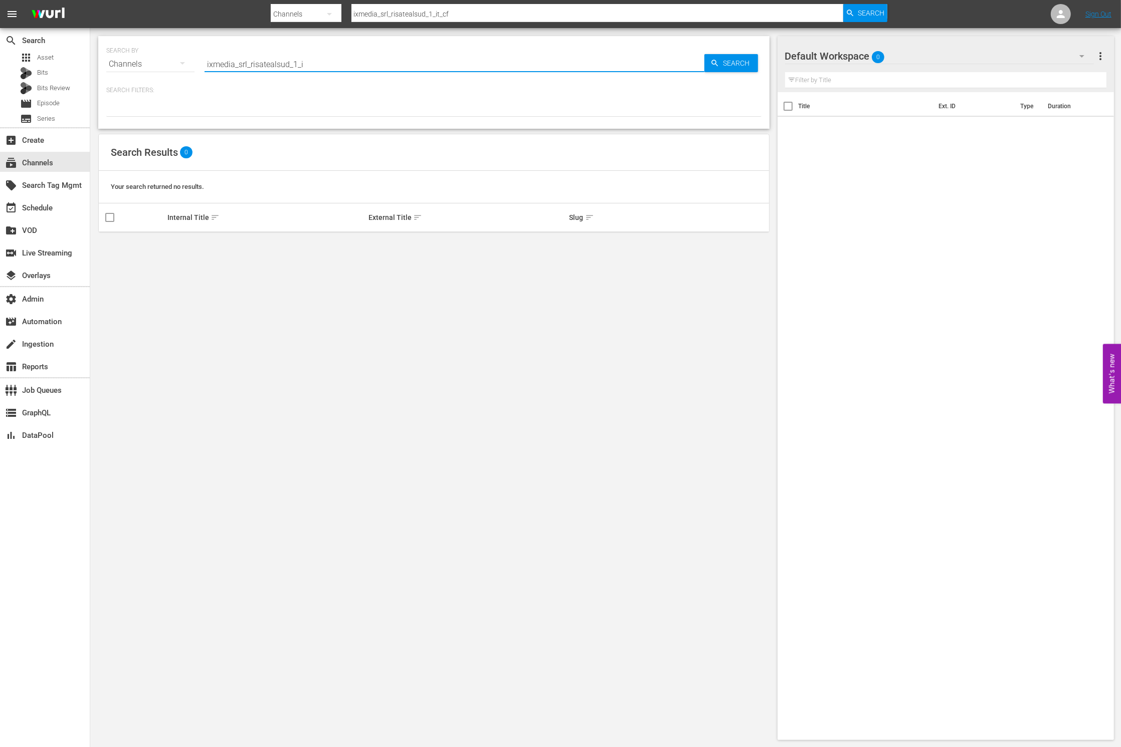
type input "ixmedia_srl_risatealsud_1_i"
type input "ixmedia_srl_risatealsud_1"
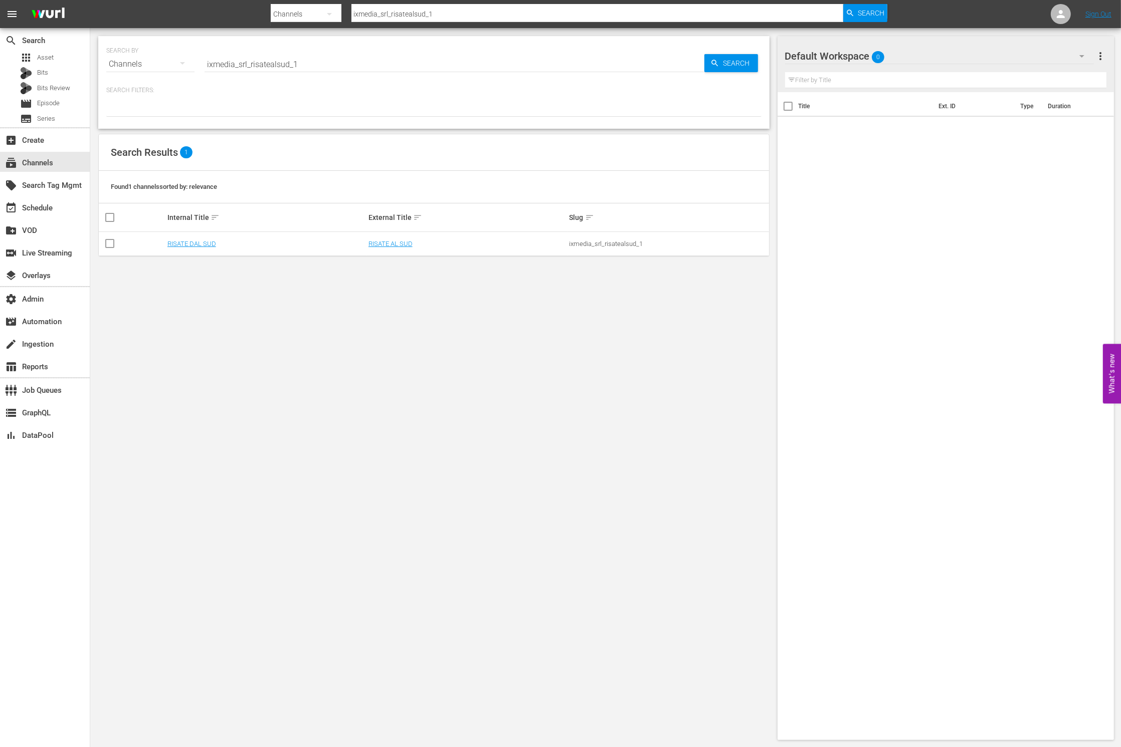
click at [435, 280] on div "SEARCH BY Search By Channels Search ID, Title, Description, Keywords, or Catego…" at bounding box center [433, 388] width 687 height 720
click at [404, 245] on link "RISATE AL SUD" at bounding box center [390, 244] width 44 height 8
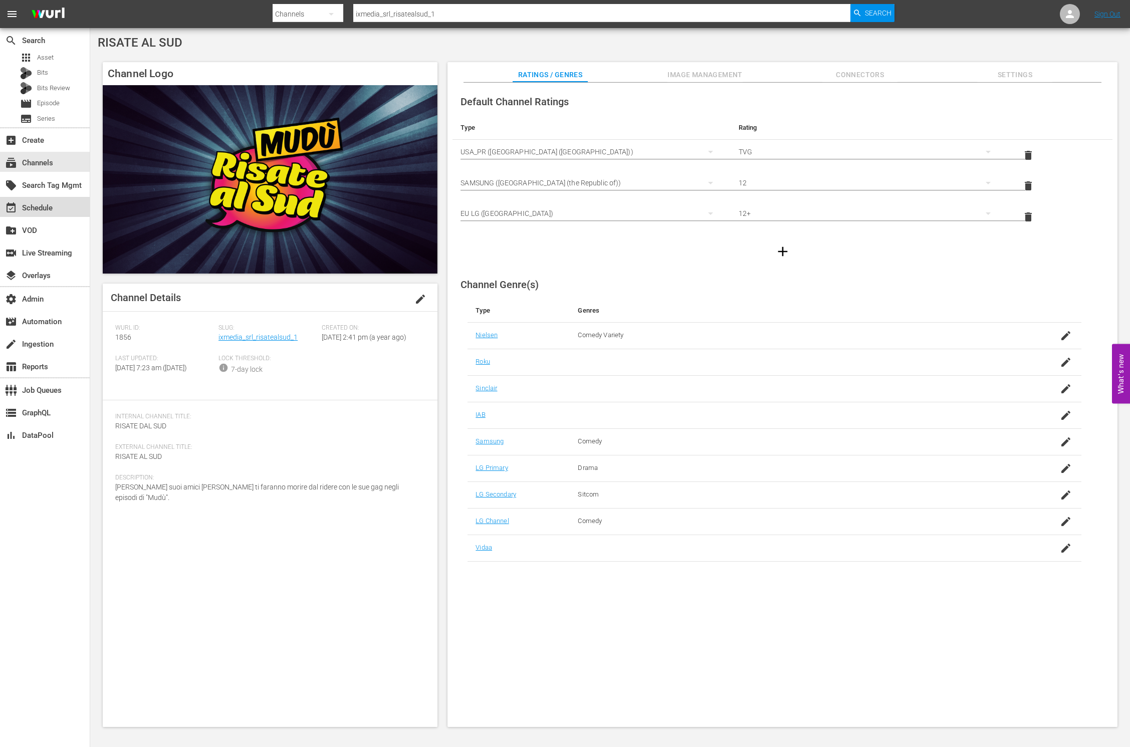
click at [72, 198] on div "event_available Schedule" at bounding box center [45, 207] width 90 height 20
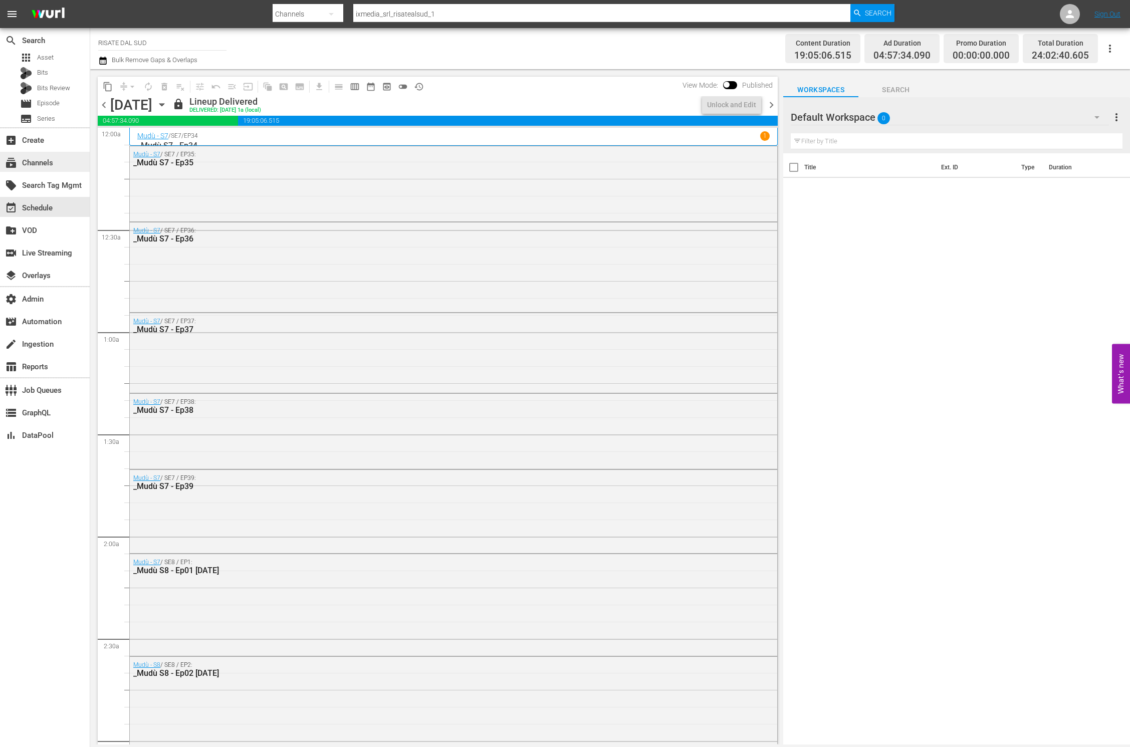
click at [71, 166] on div "subscriptions Channels" at bounding box center [45, 162] width 90 height 20
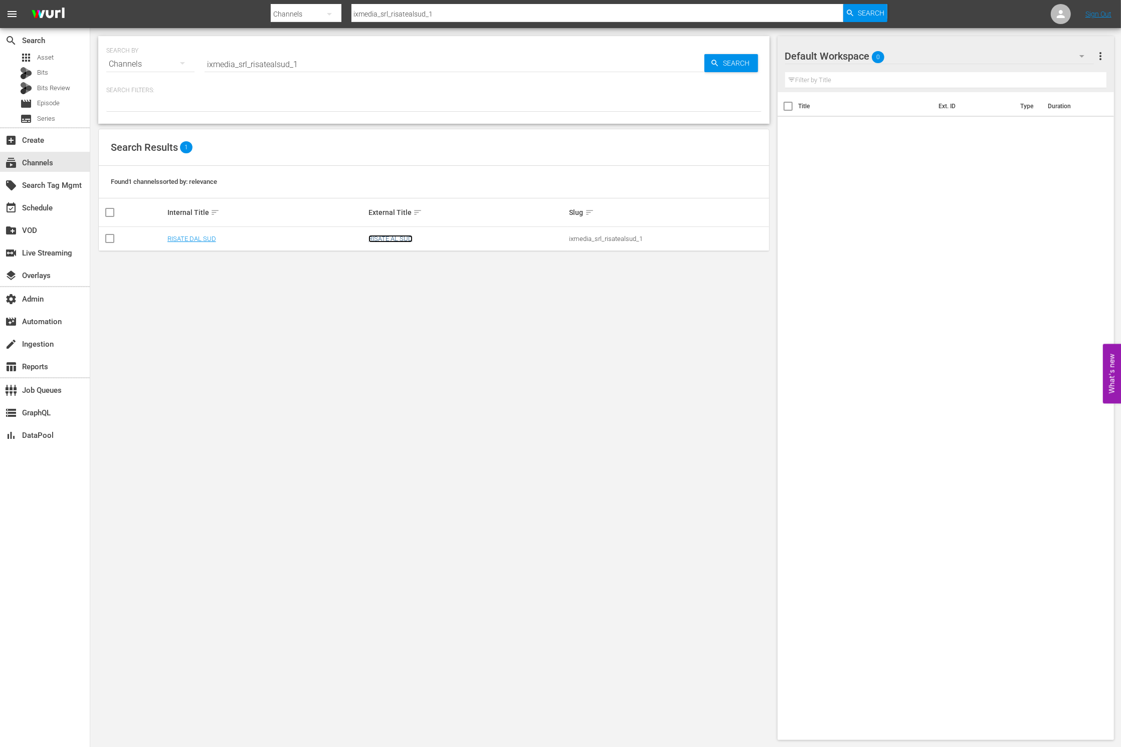
click at [378, 236] on link "RISATE AL SUD" at bounding box center [390, 239] width 44 height 8
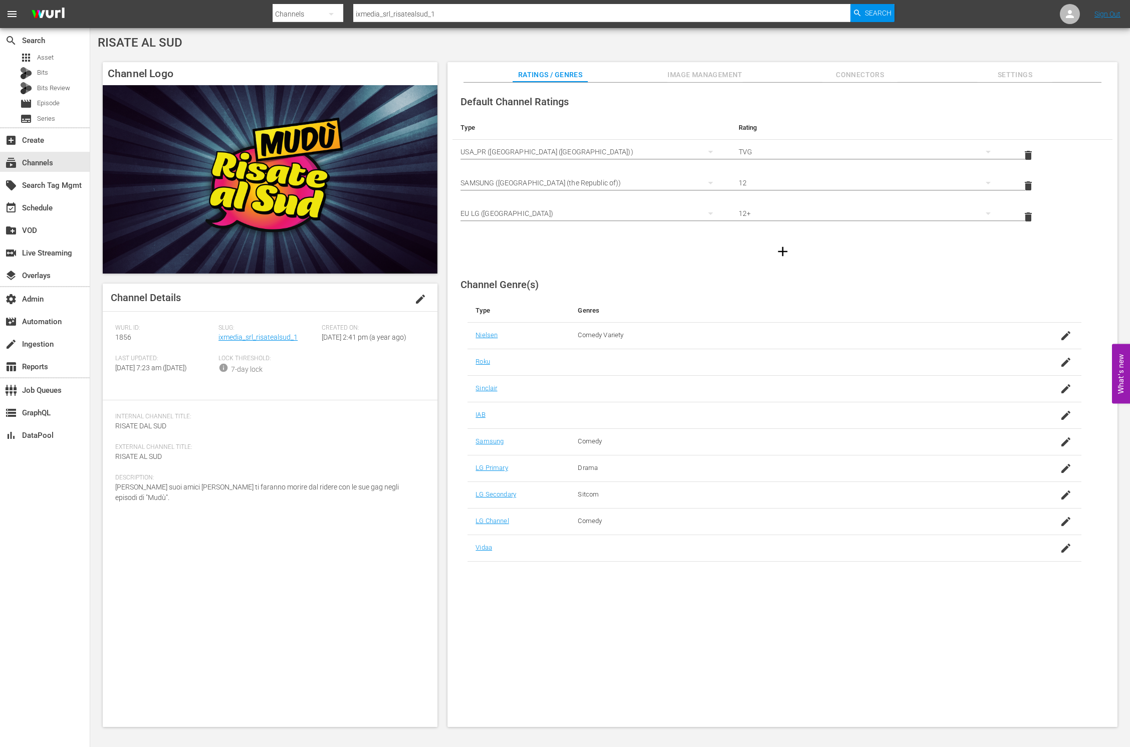
click at [714, 74] on span "Image Management" at bounding box center [705, 75] width 75 height 13
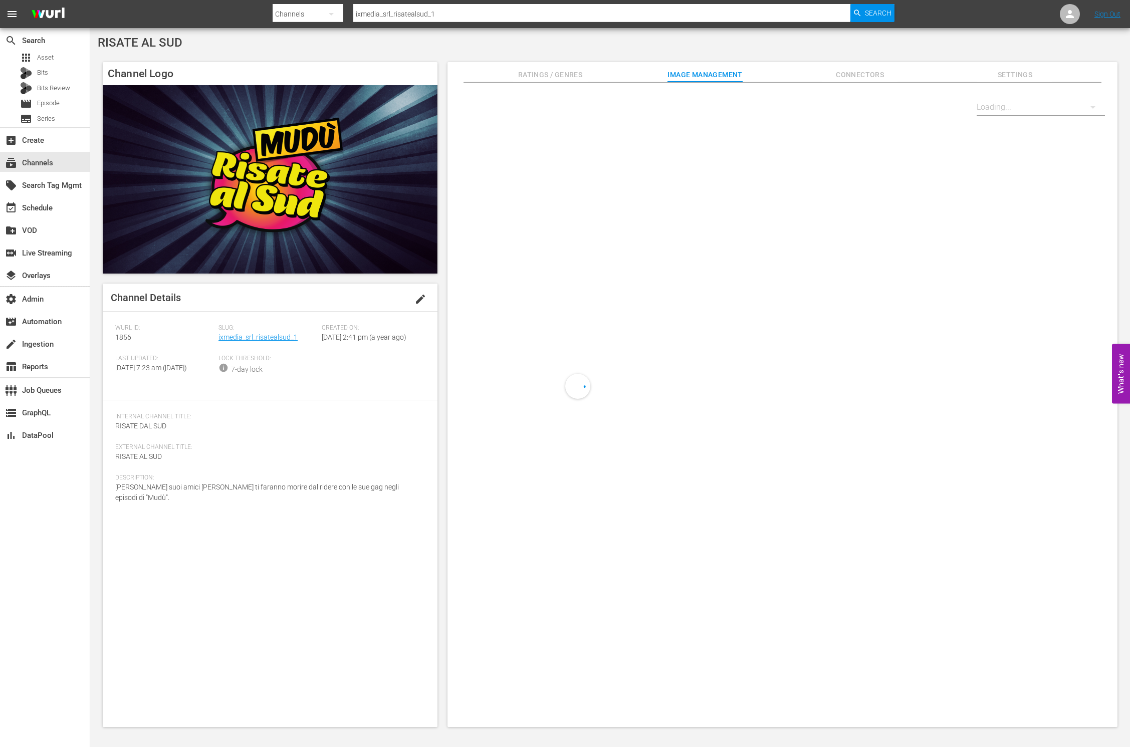
drag, startPoint x: 858, startPoint y: 76, endPoint x: 912, endPoint y: 76, distance: 53.6
click at [864, 78] on span "Connectors" at bounding box center [859, 75] width 75 height 13
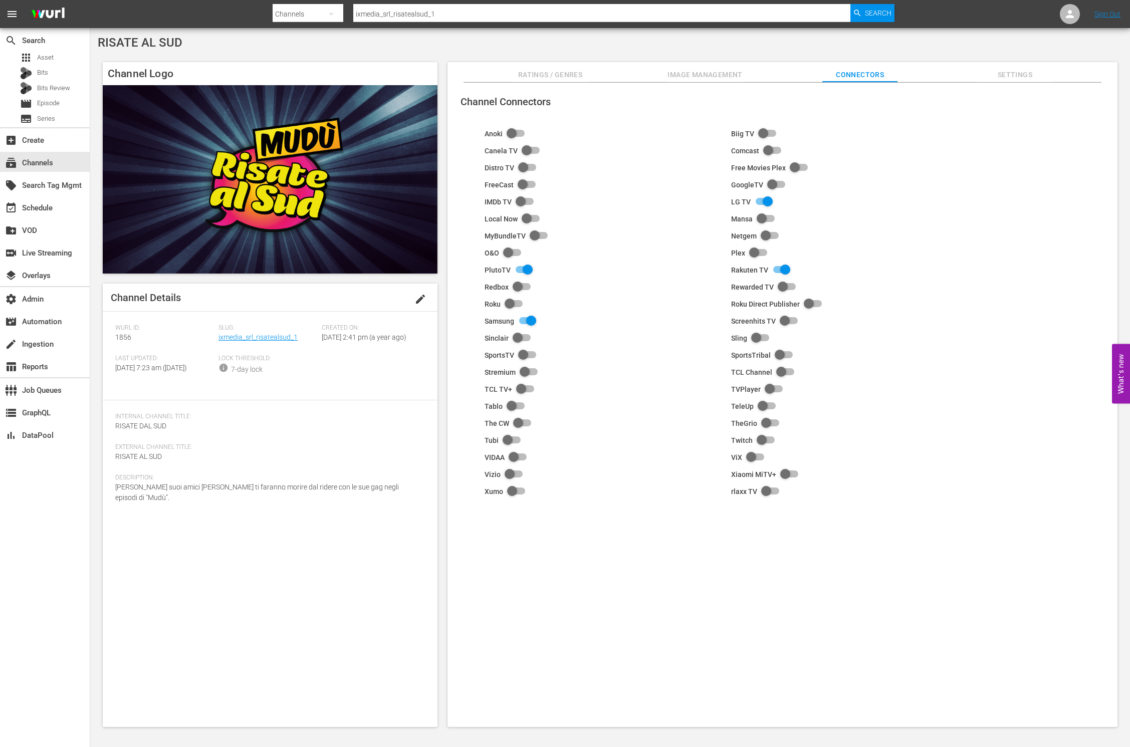
click at [1009, 72] on span "Settings" at bounding box center [1014, 75] width 75 height 13
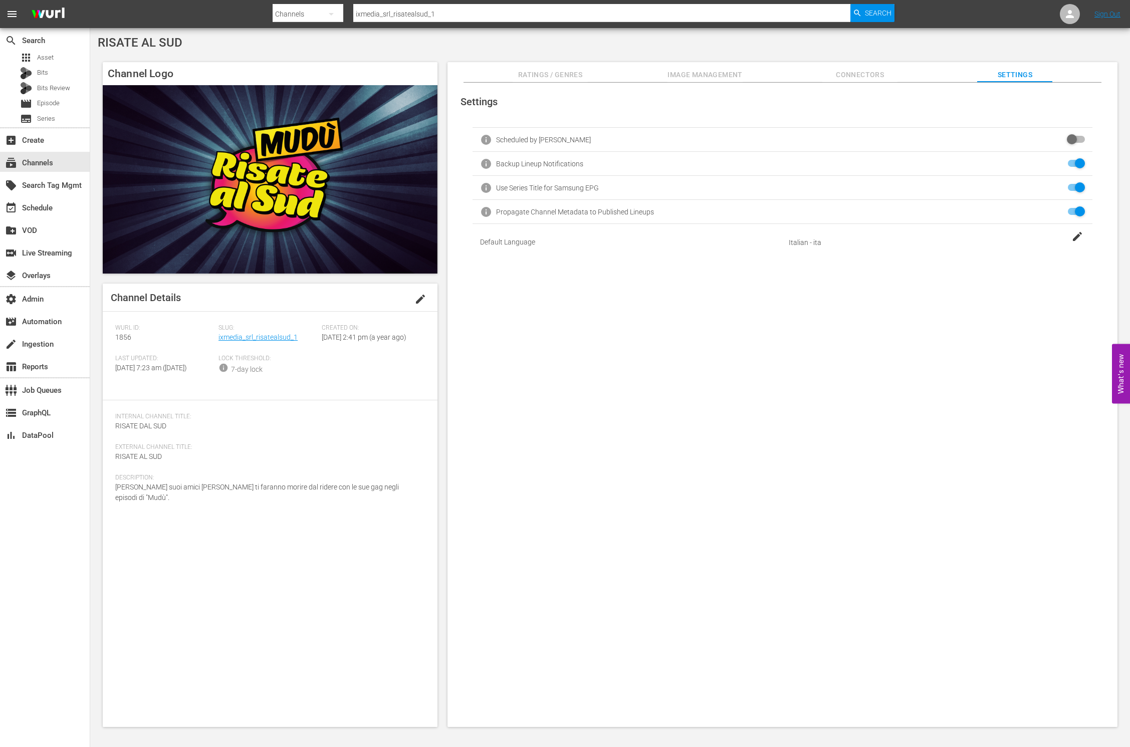
click at [864, 76] on span "Connectors" at bounding box center [859, 75] width 75 height 13
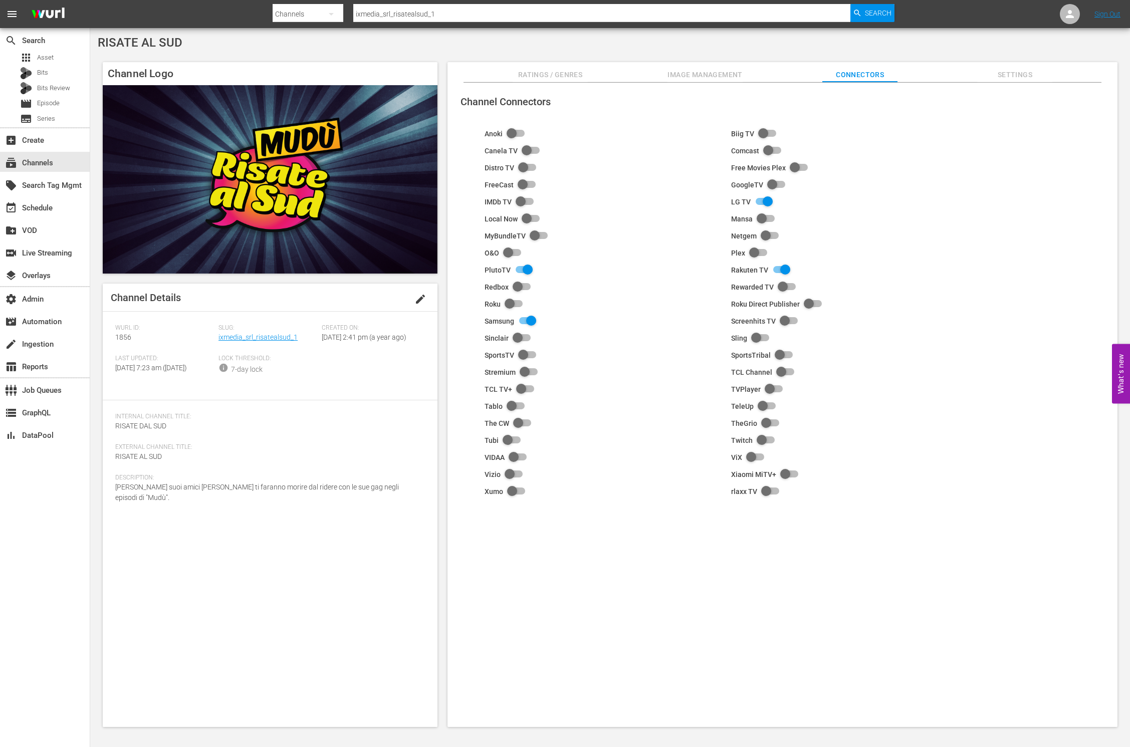
click at [745, 72] on div "Ratings / Genres Image Management Connectors Settings" at bounding box center [783, 72] width 620 height 20
click at [725, 74] on span "Image Management" at bounding box center [705, 75] width 75 height 13
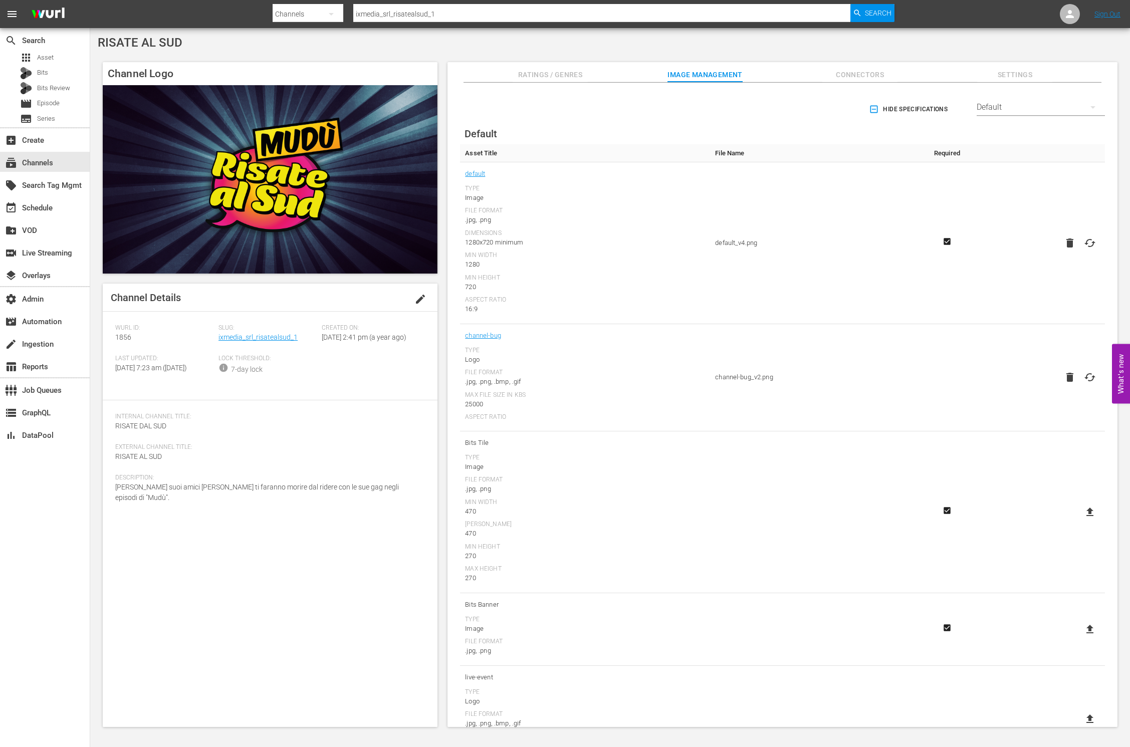
click at [879, 71] on span "Connectors" at bounding box center [859, 75] width 75 height 13
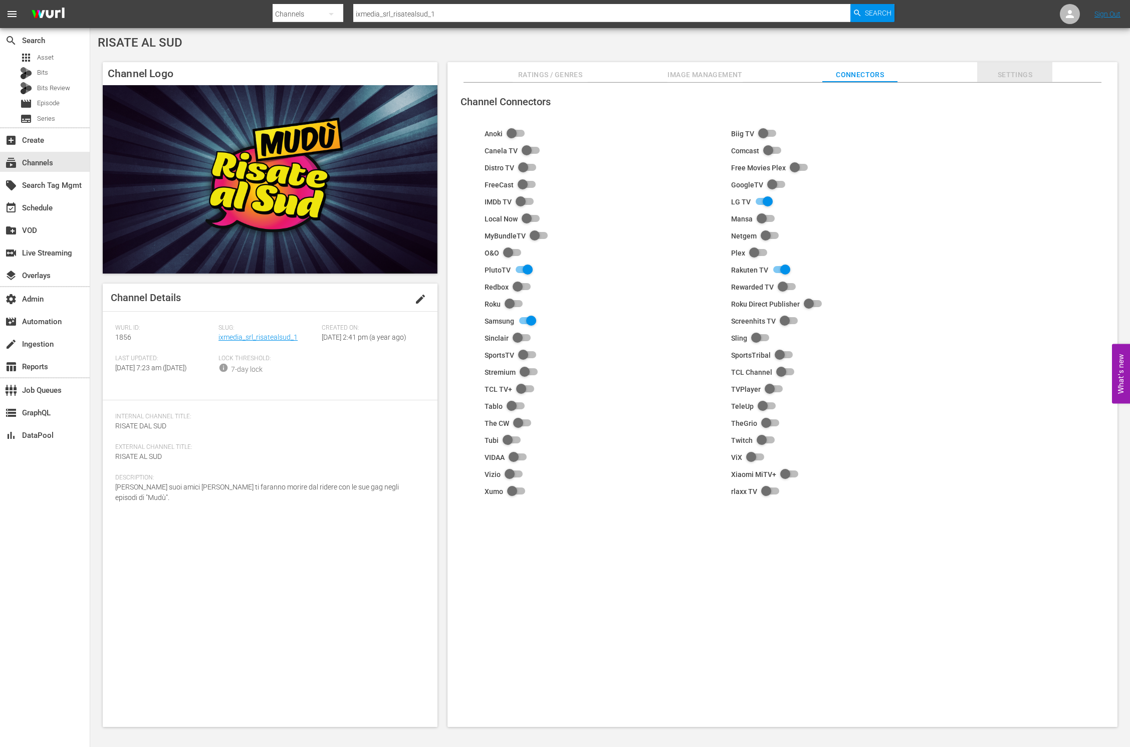
click at [1014, 70] on span "Settings" at bounding box center [1014, 75] width 75 height 13
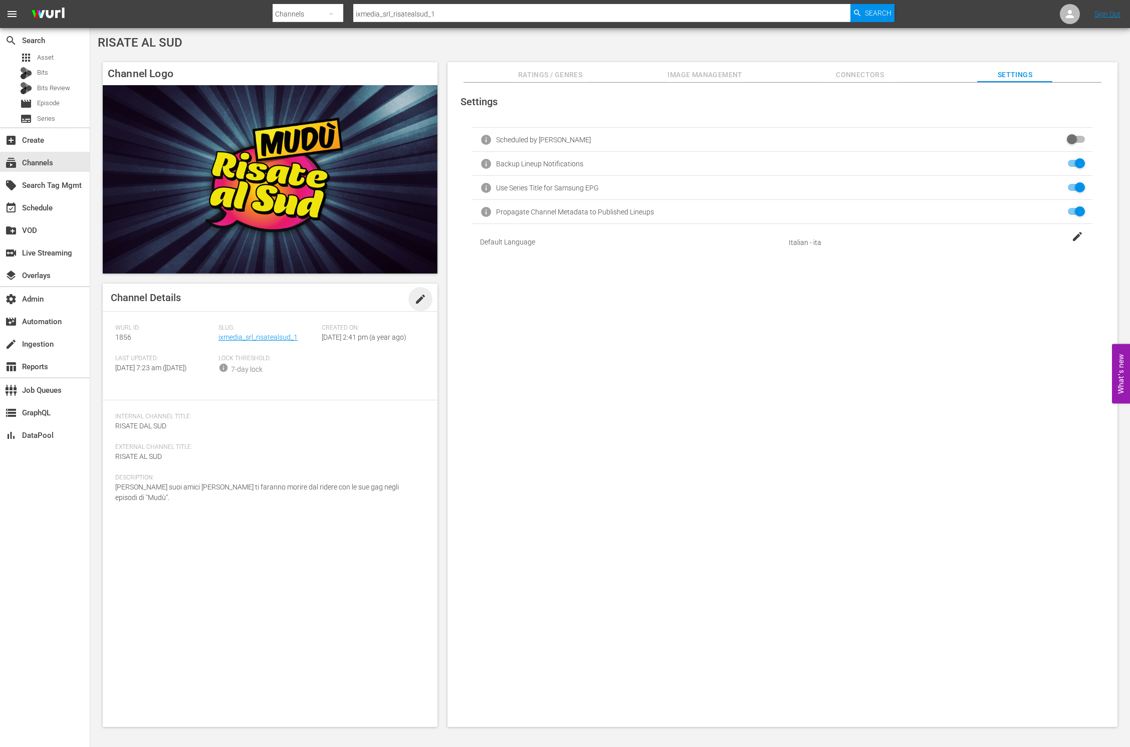
click at [422, 300] on span "edit" at bounding box center [421, 299] width 12 height 12
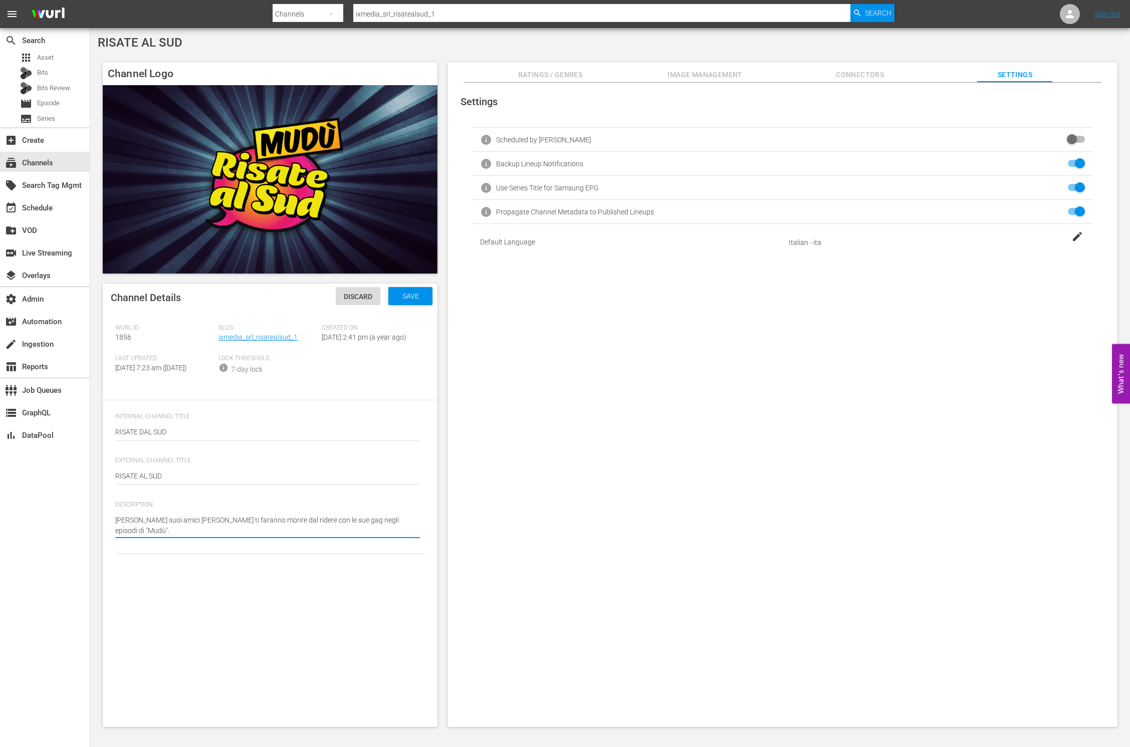
type textarea "Uccio De Santis e i suoi amici pugliesi ti faranno morire dal ridere con le sue…"
click at [397, 300] on div "Save" at bounding box center [410, 296] width 44 height 18
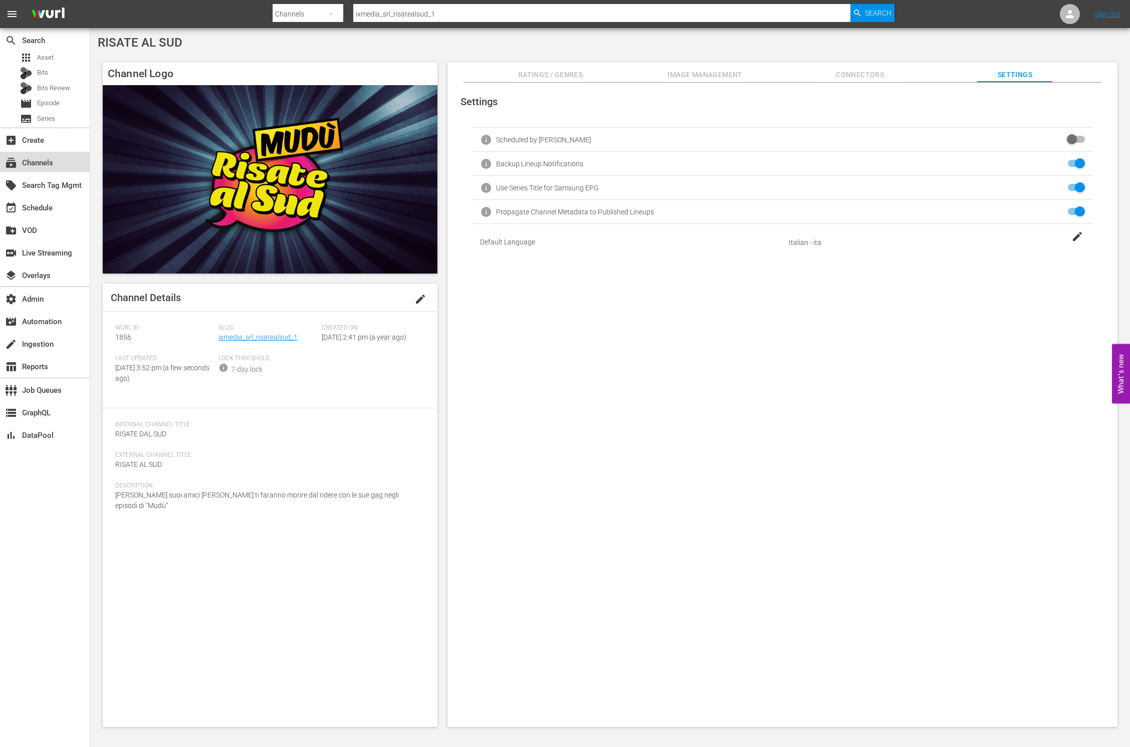
click at [41, 164] on div "subscriptions Channels" at bounding box center [28, 161] width 56 height 9
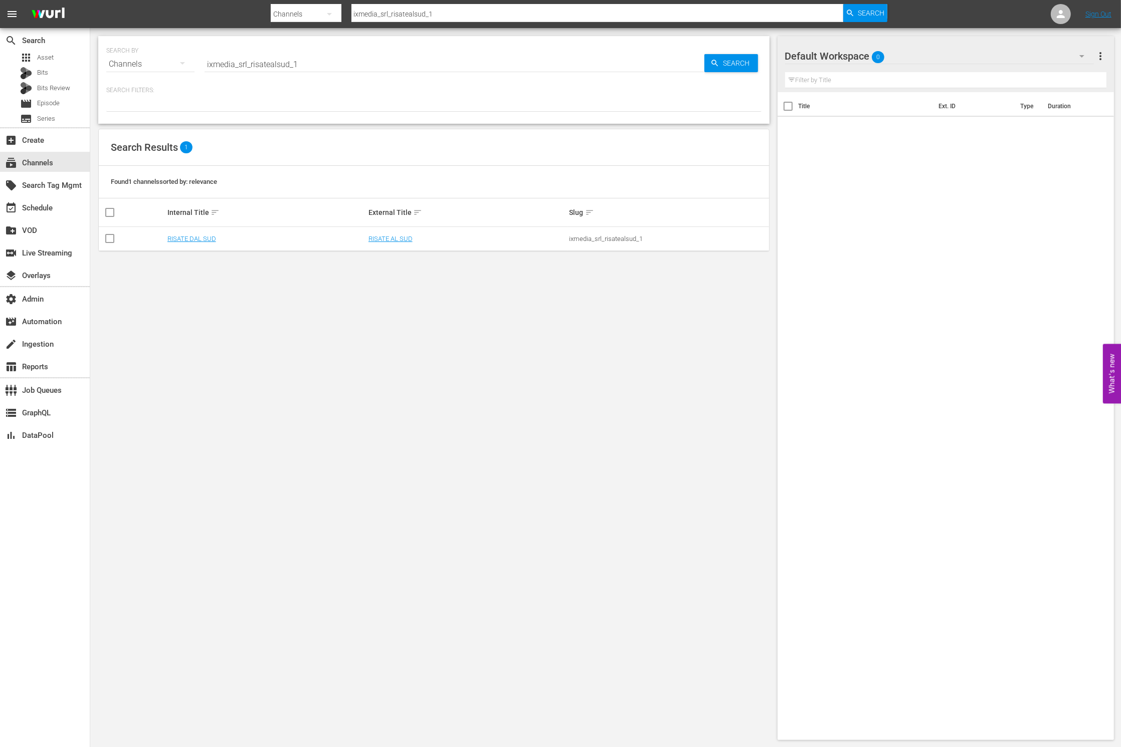
click at [344, 50] on div "SEARCH BY Search By Channels Search ID, Title, Description, Keywords, or Catego…" at bounding box center [433, 58] width 655 height 36
click at [345, 51] on div "SEARCH BY Search By Channels Search ID, Title, Description, Keywords, or Catego…" at bounding box center [433, 58] width 655 height 36
click at [345, 58] on input "ixmedia_srl_risatealsud_1" at bounding box center [454, 64] width 500 height 24
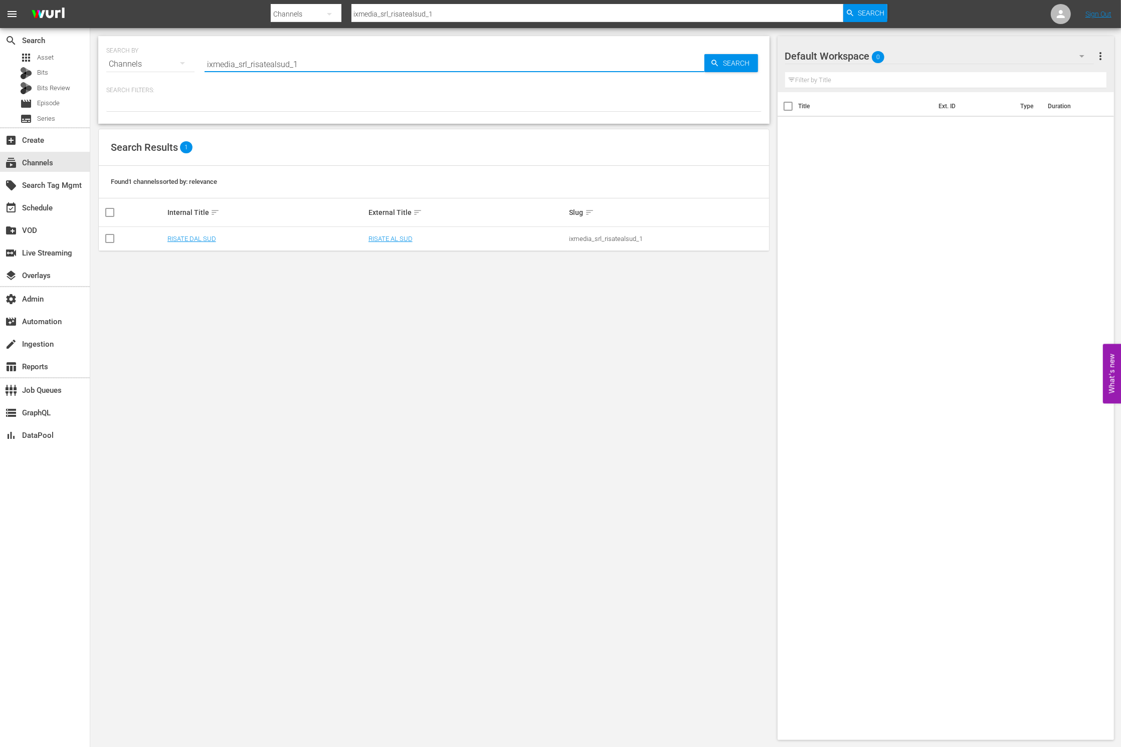
paste input "lg_ixmediasrl_seriallycrime_1_it_cf"
type input "lg_ixmediasrl_seriallycrime_1_it_cf"
drag, startPoint x: 216, startPoint y: 66, endPoint x: 194, endPoint y: 67, distance: 21.1
click at [195, 67] on div "SEARCH BY Search By Channels Search ID, Title, Description, Keywords, or Catego…" at bounding box center [433, 58] width 655 height 36
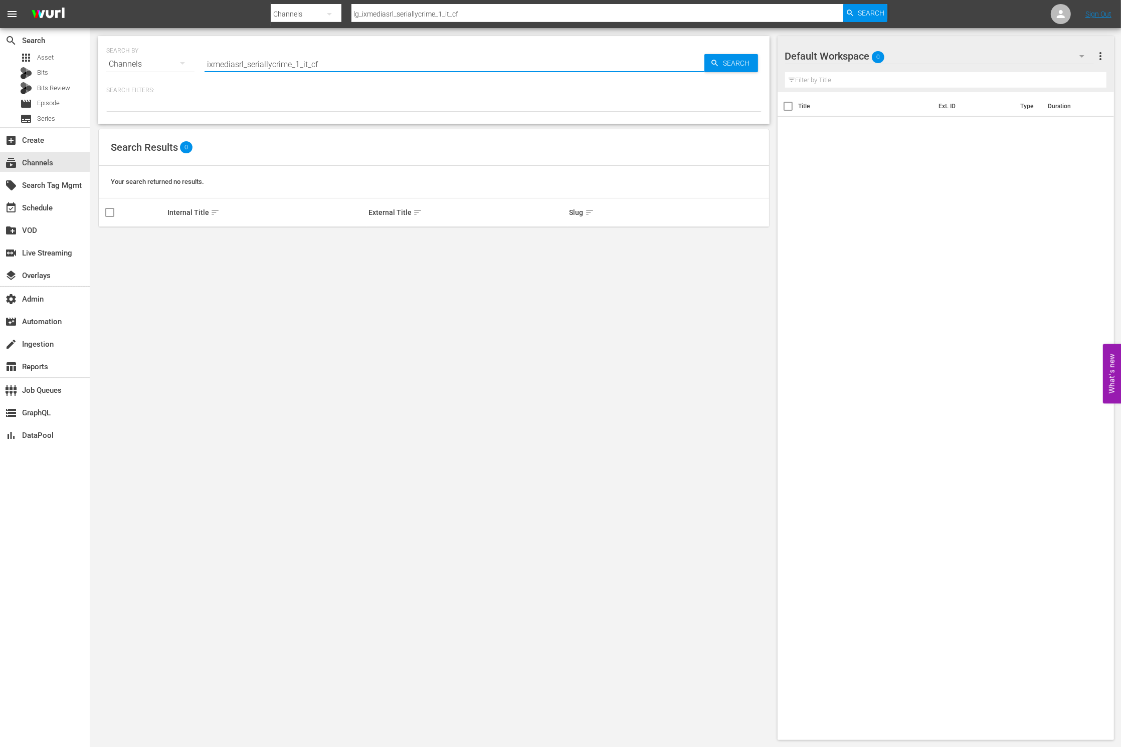
type input "ixmediasrl_seriallycrime_1_it_cf"
drag, startPoint x: 367, startPoint y: 73, endPoint x: 364, endPoint y: 63, distance: 10.5
click at [367, 72] on input "ixmediasrl_seriallycrime_1_it_cf" at bounding box center [454, 64] width 500 height 24
click at [364, 62] on input "ixmediasrl_seriallycrime_1_it_cf" at bounding box center [454, 64] width 500 height 24
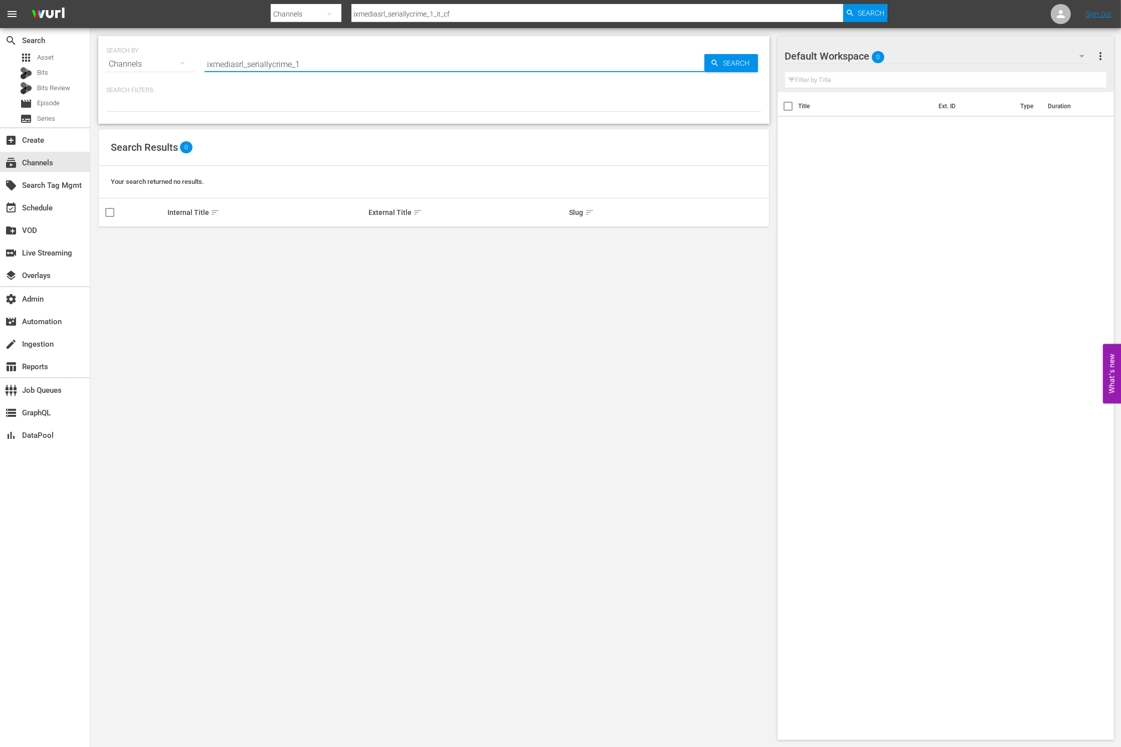
type input "ixmediasrl_seriallycrime_1"
click at [411, 238] on link "TRUE CRIME by Serially" at bounding box center [401, 239] width 66 height 8
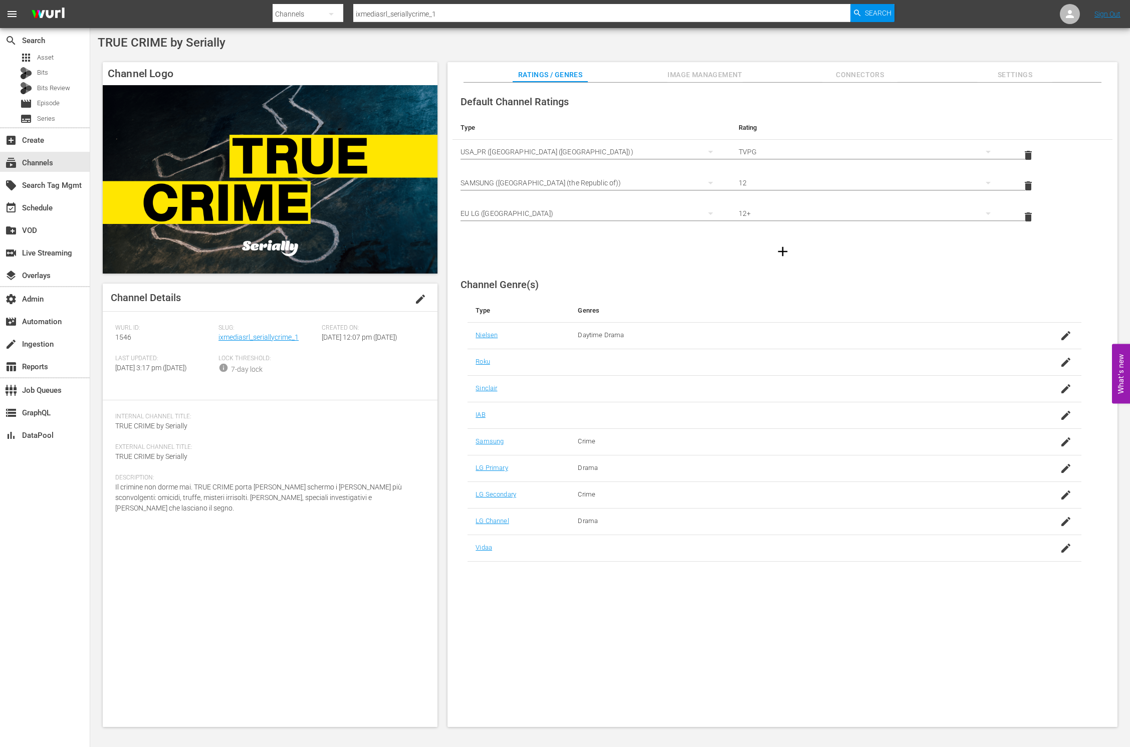
drag, startPoint x: 1004, startPoint y: 74, endPoint x: 994, endPoint y: 74, distance: 9.5
click at [1004, 74] on span "Settings" at bounding box center [1014, 75] width 75 height 13
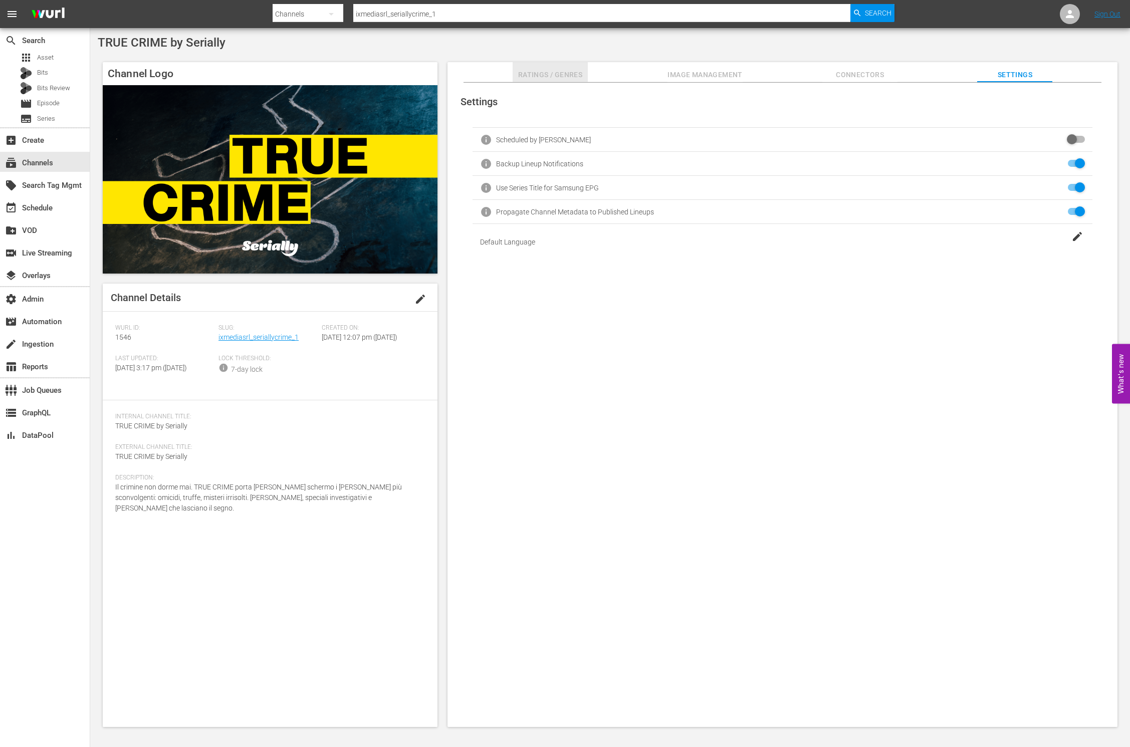
click at [560, 75] on span "Ratings / Genres" at bounding box center [550, 75] width 75 height 13
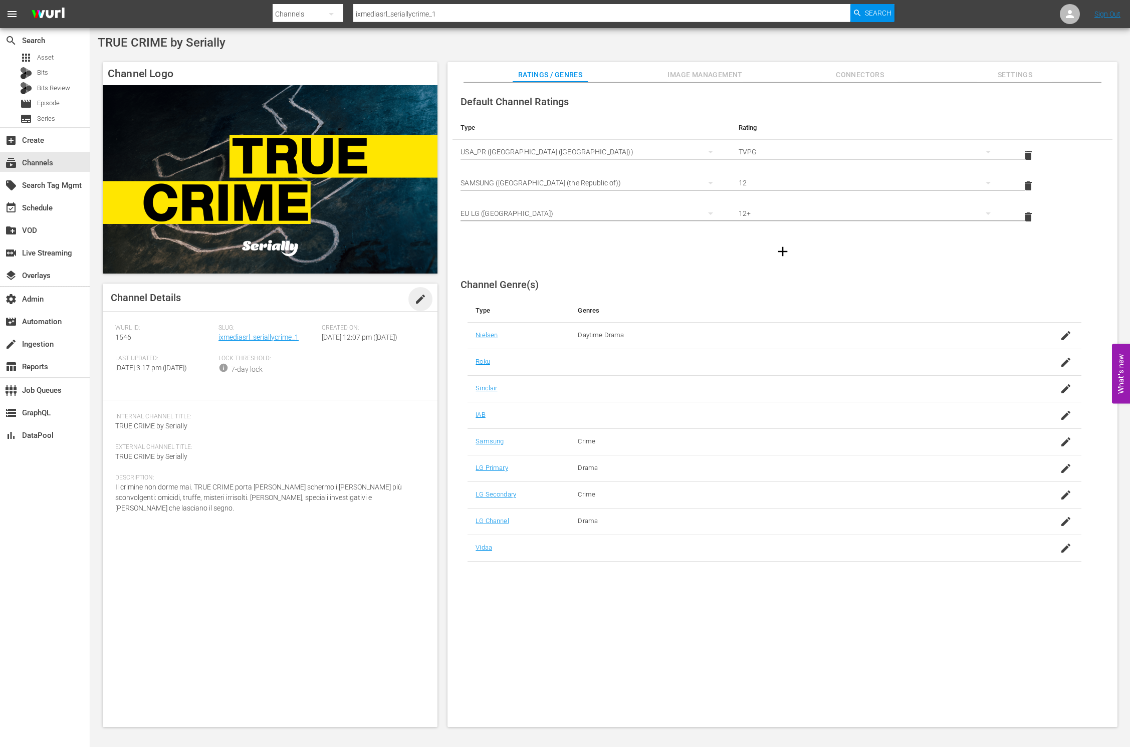
click at [420, 296] on span "edit" at bounding box center [421, 299] width 12 height 12
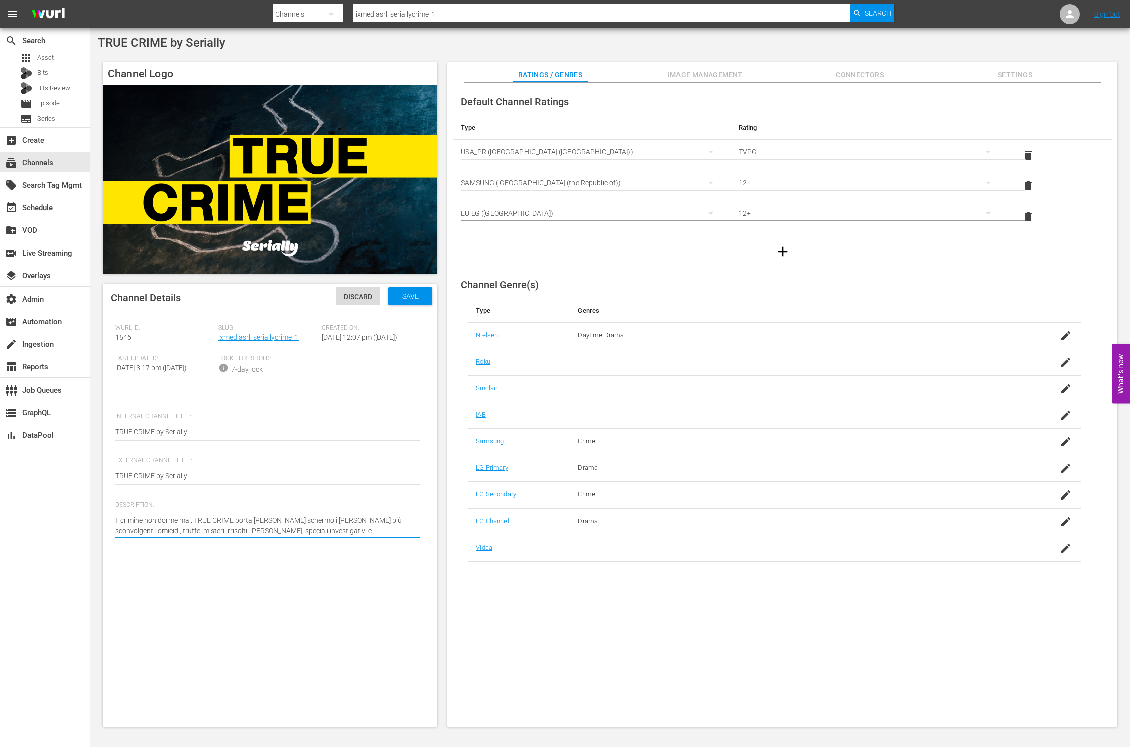
type textarea "Il crimine non dorme mai. TRUE CRIME porta sullo schermo i casi reali più sconv…"
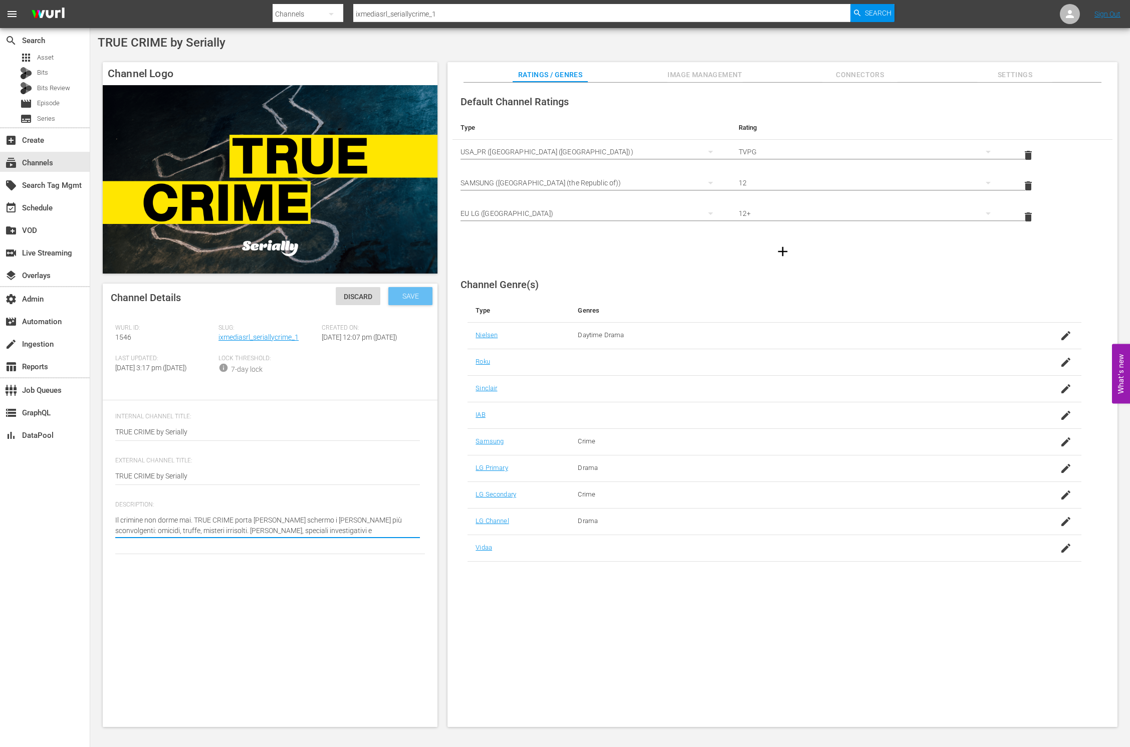
type textarea "Il crimine non dorme mai. TRUE CRIME porta sullo schermo i casi reali più sconv…"
click at [411, 290] on div "Save" at bounding box center [410, 296] width 44 height 18
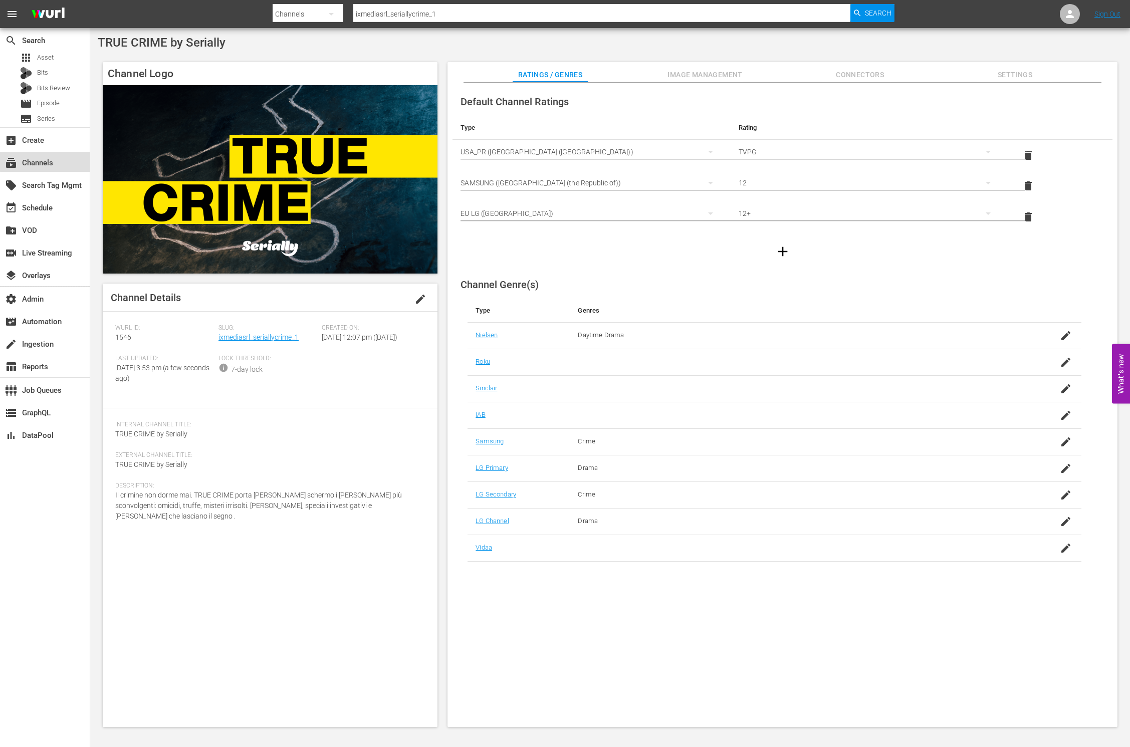
click at [65, 157] on div "subscriptions Channels" at bounding box center [45, 162] width 90 height 20
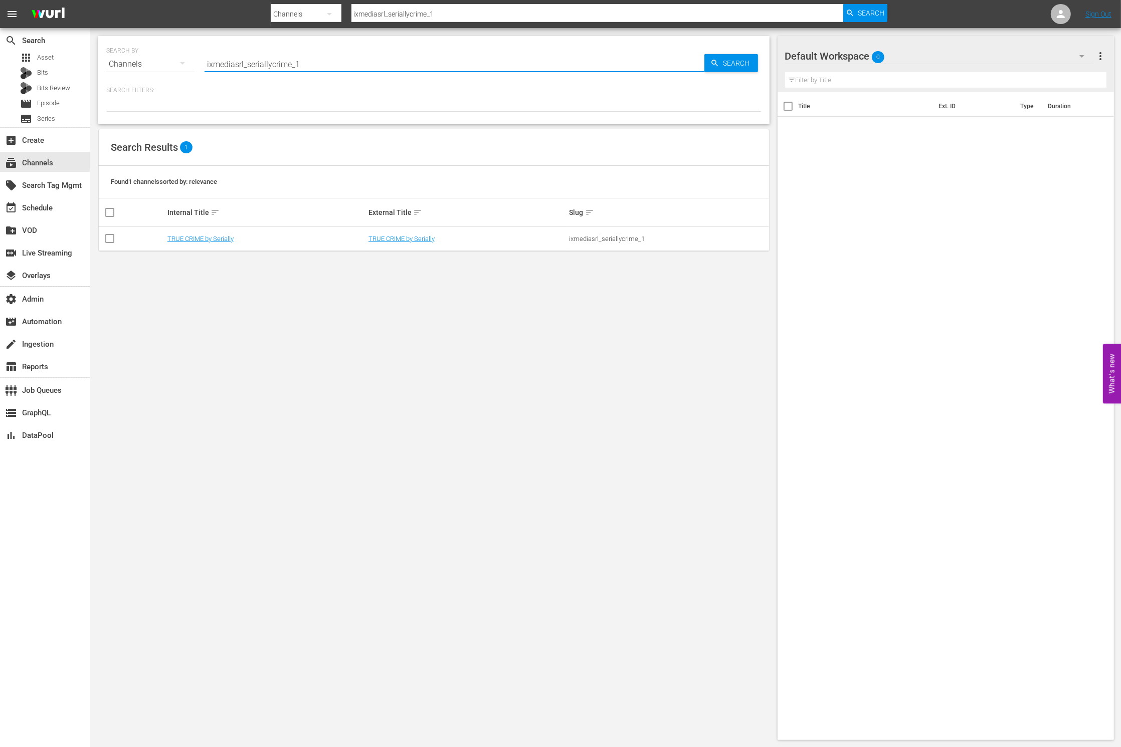
click at [281, 62] on input "ixmediasrl_seriallycrime_1" at bounding box center [454, 64] width 500 height 24
paste input "tcl_bloomberg_bloombergtv_5_us_hls_wfo"
type input "tcl_bloomberg_bloombergtv_5_us_hls_wfo"
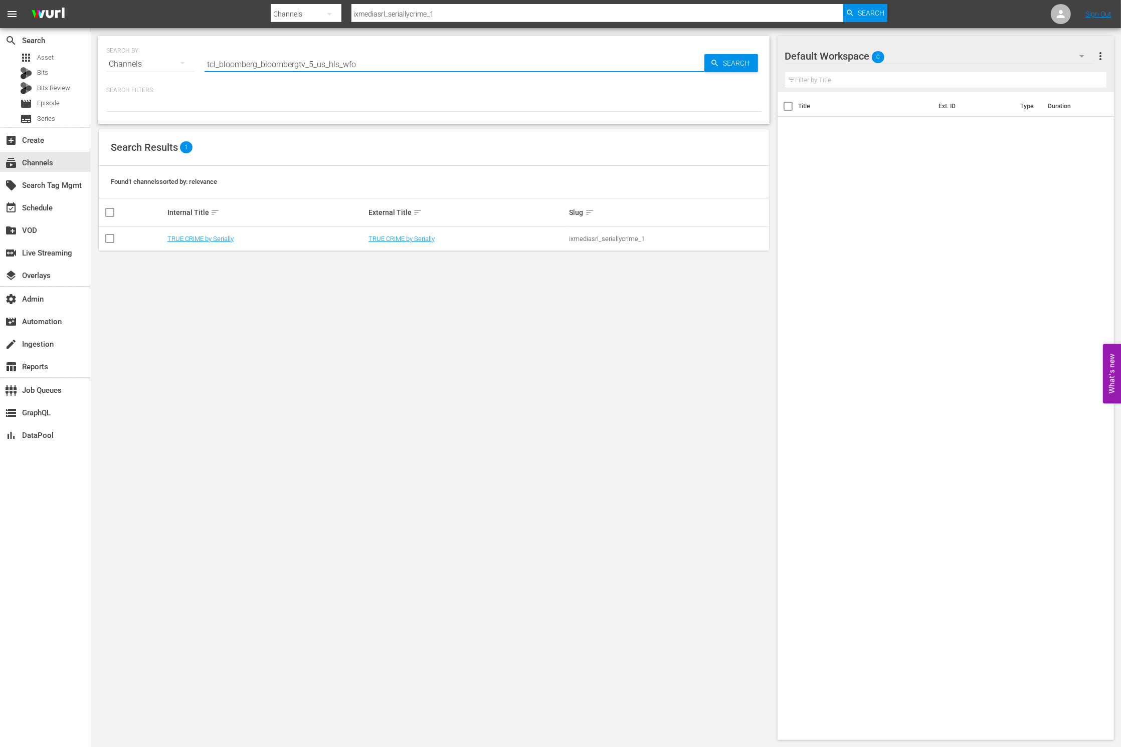
type input "tcl_bloomberg_bloombergtv_5_us_hls_wfo"
drag, startPoint x: 220, startPoint y: 65, endPoint x: 194, endPoint y: 64, distance: 25.1
click at [194, 64] on div "SEARCH BY Search By Channels Search ID, Title, Description, Keywords, or Catego…" at bounding box center [433, 58] width 655 height 36
type input "bloomberg_bloombergtv_5_us_hls_wfo"
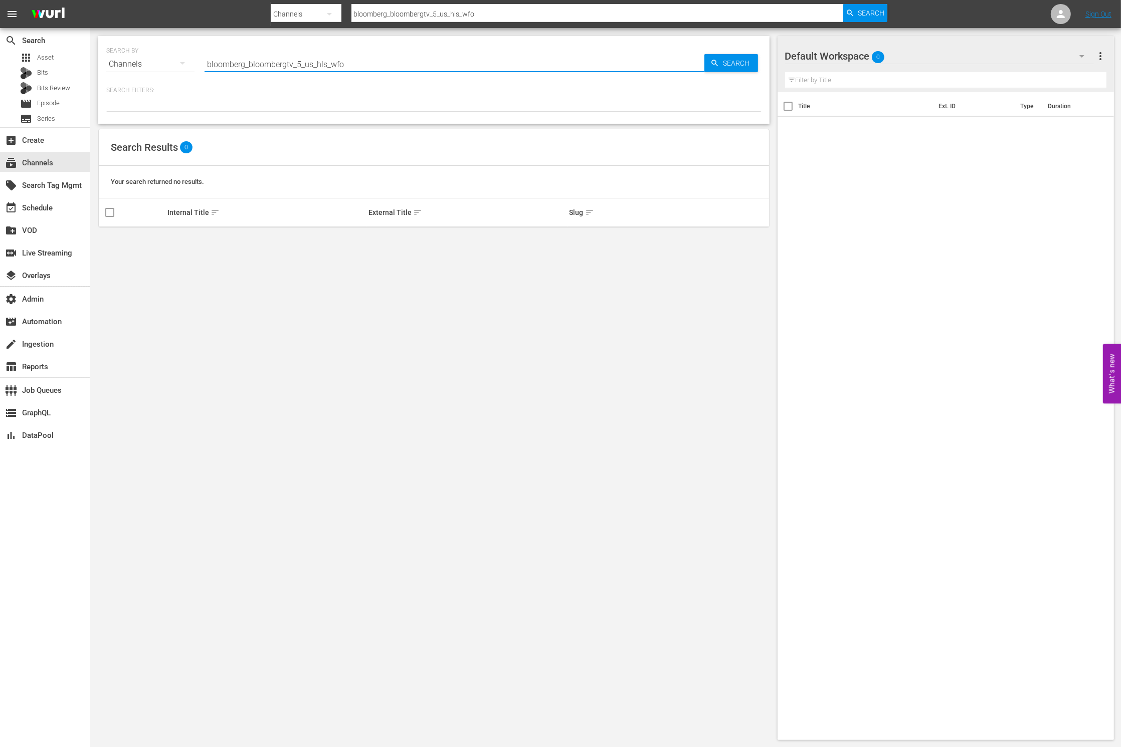
click at [384, 64] on input "bloomberg_bloombergtv_5_us_hls_wfo" at bounding box center [454, 64] width 500 height 24
type input "bloomberg_bloombergtv_5"
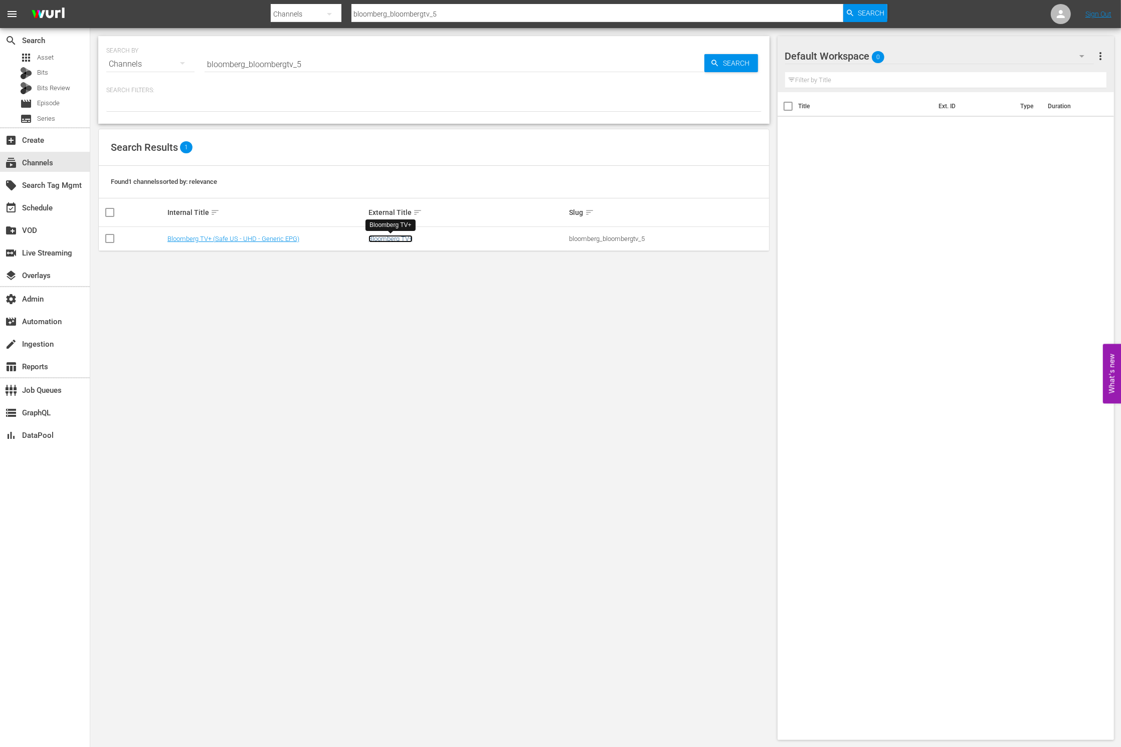
click at [401, 236] on link "Bloomberg TV+" at bounding box center [390, 239] width 44 height 8
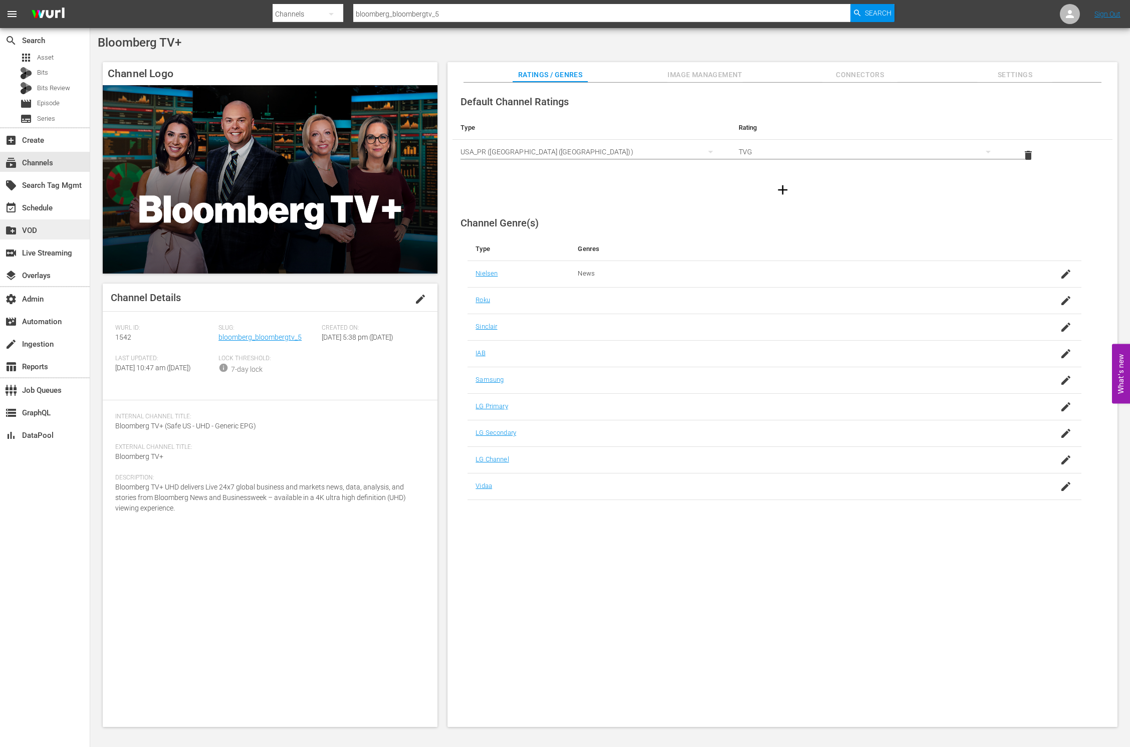
click at [73, 226] on div "create_new_folder VOD" at bounding box center [45, 230] width 90 height 20
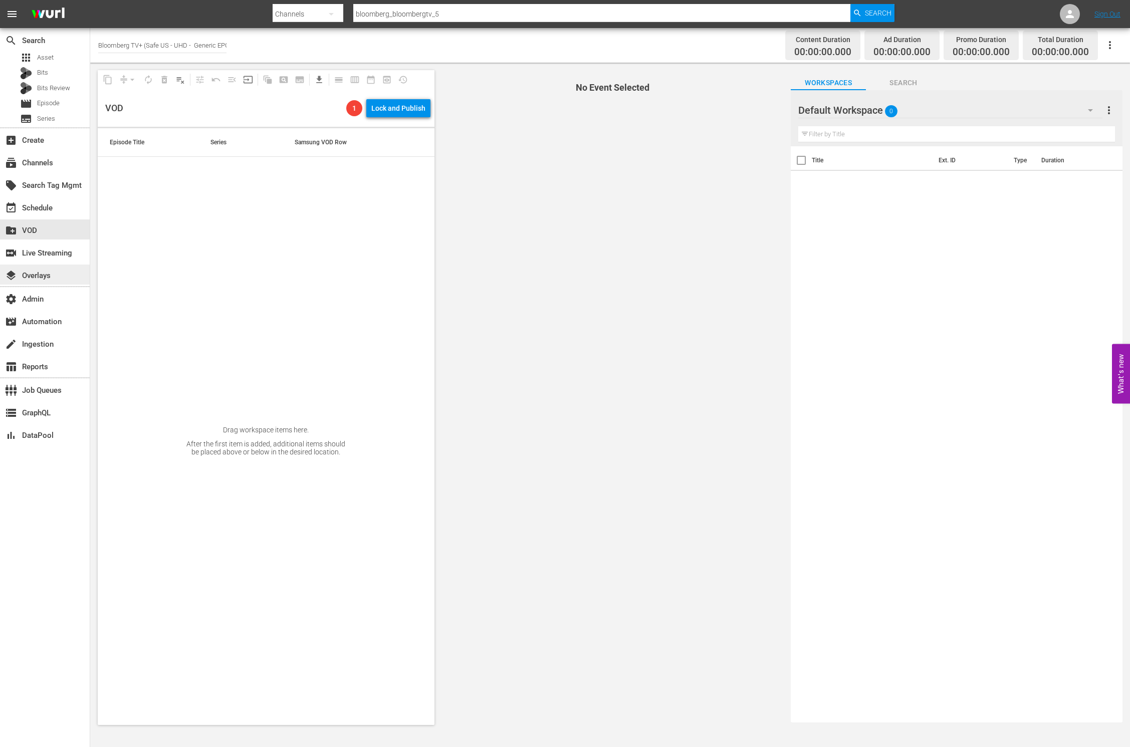
click at [67, 277] on div "layers Overlays" at bounding box center [45, 275] width 90 height 20
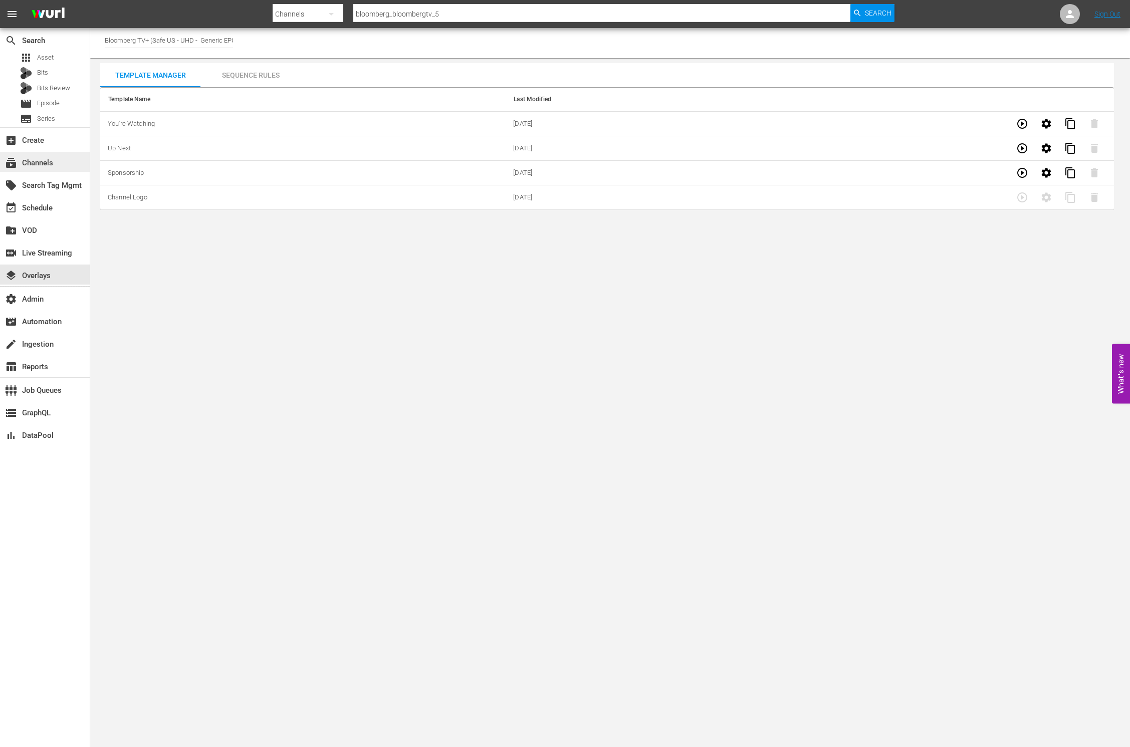
click at [64, 163] on div "subscriptions Channels" at bounding box center [45, 162] width 90 height 20
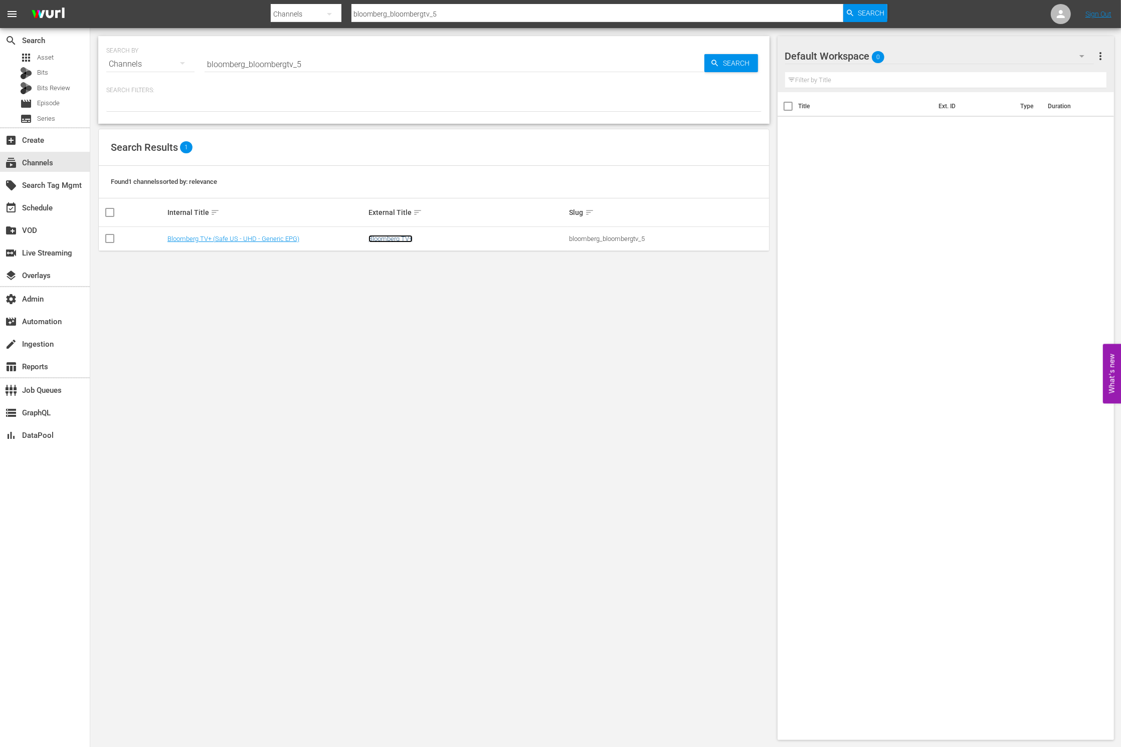
click at [384, 239] on link "Bloomberg TV+" at bounding box center [390, 239] width 44 height 8
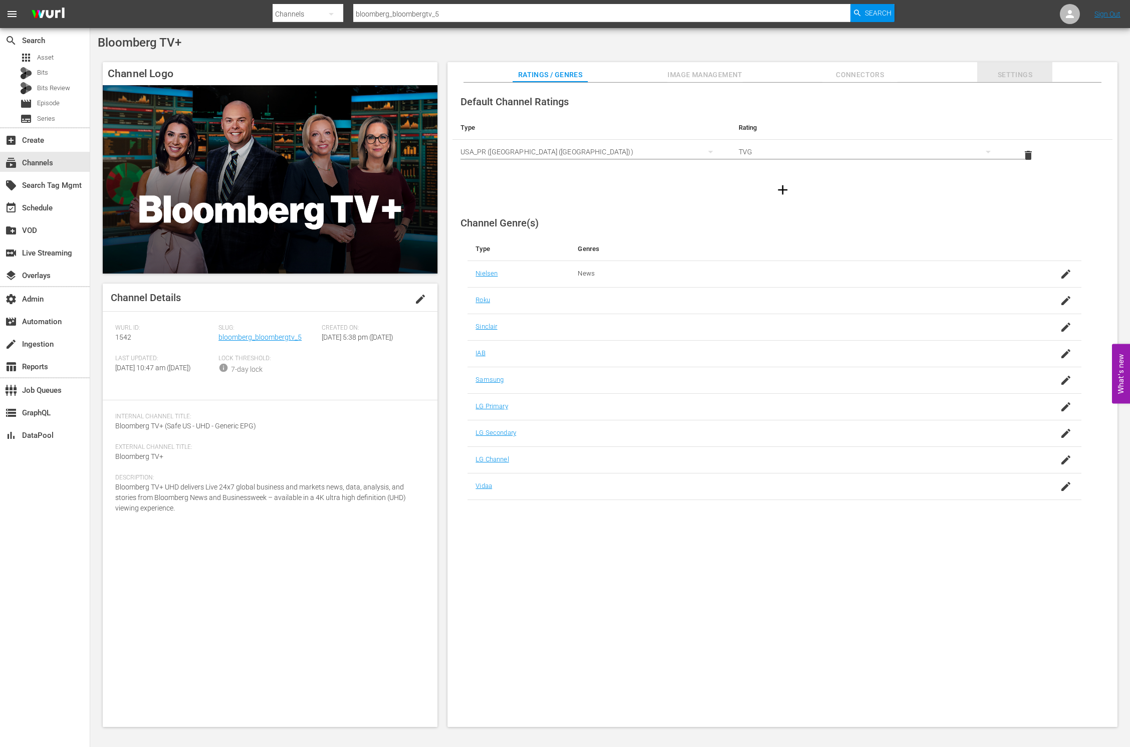
click at [998, 78] on span "Settings" at bounding box center [1014, 75] width 75 height 13
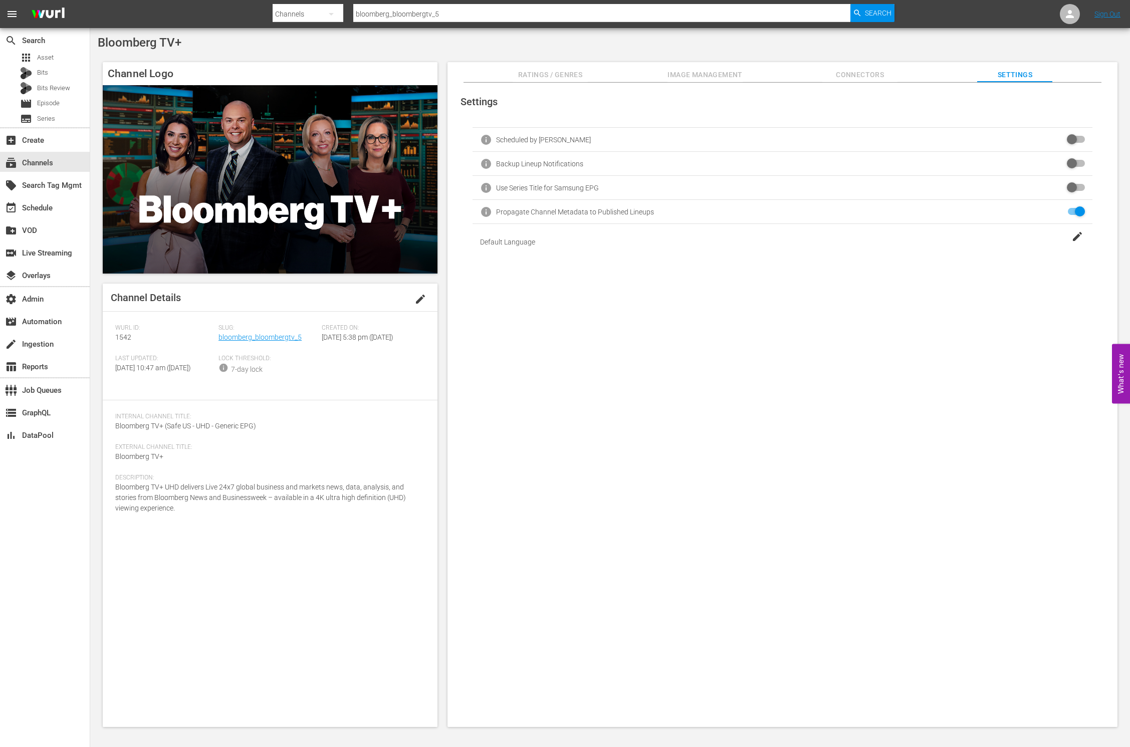
click at [216, 523] on div "Description: Bloomberg TV+ UHD delivers Live 24x7 global business and markets n…" at bounding box center [270, 500] width 310 height 52
click at [427, 297] on button "edit" at bounding box center [420, 299] width 24 height 24
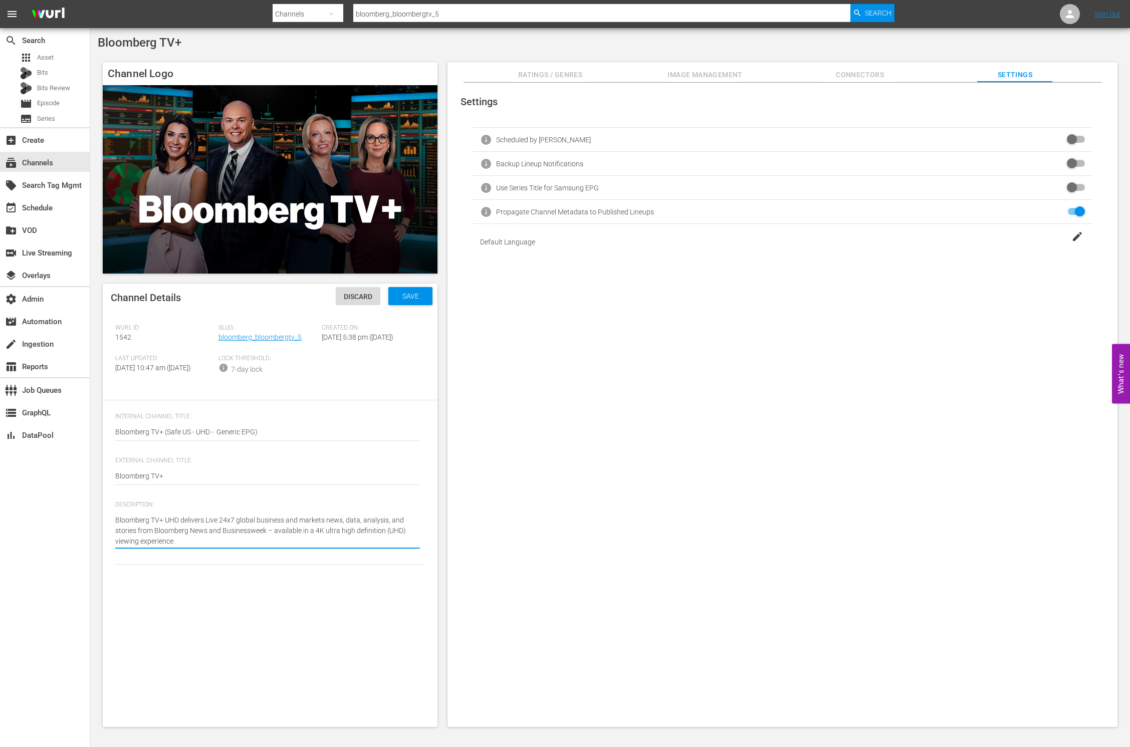
type textarea "Bloomberg TV+ UHD delivers Live 24x7 global business and markets news, data, an…"
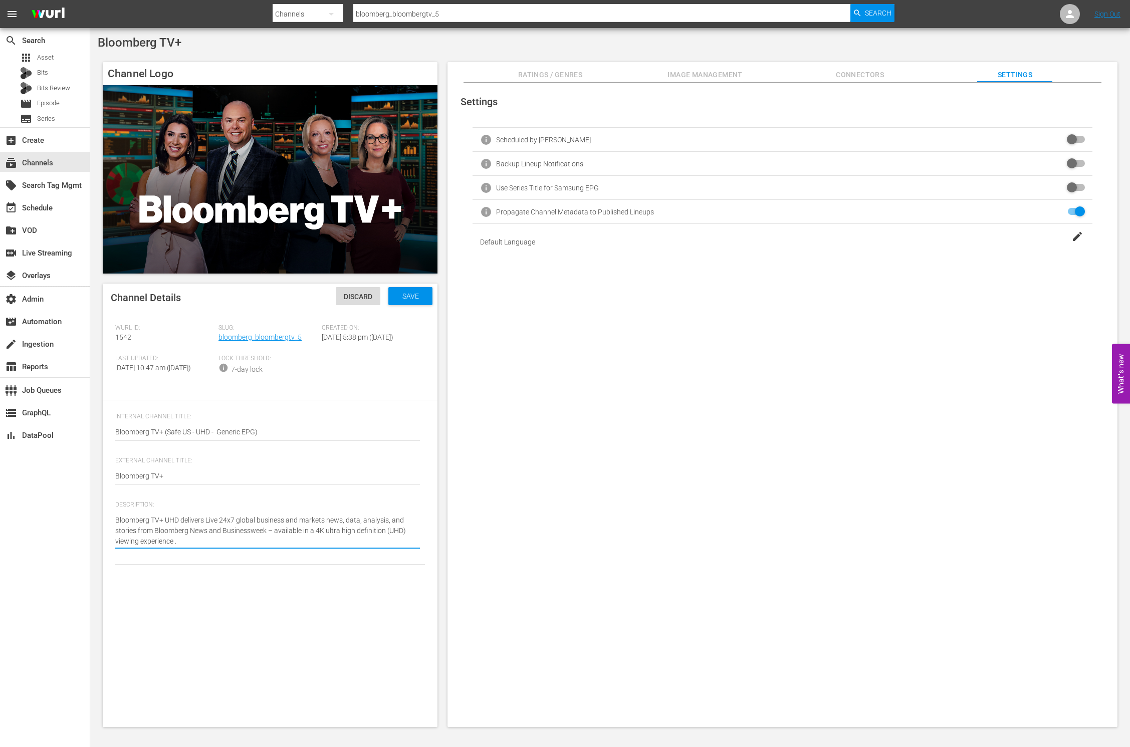
type textarea "Bloomberg TV+ UHD delivers Live 24x7 global business and markets news, data, an…"
click at [406, 299] on span "Save" at bounding box center [410, 296] width 33 height 8
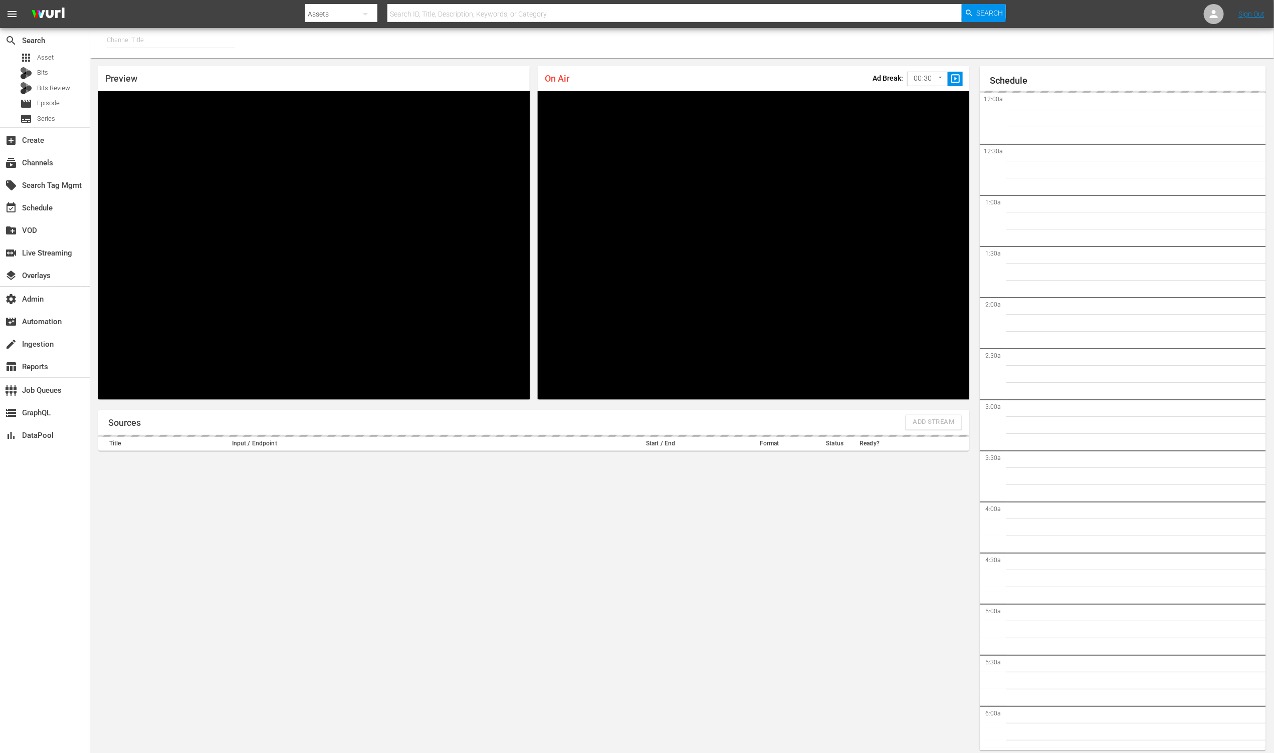
type input "MSG SportsZone (1386)"
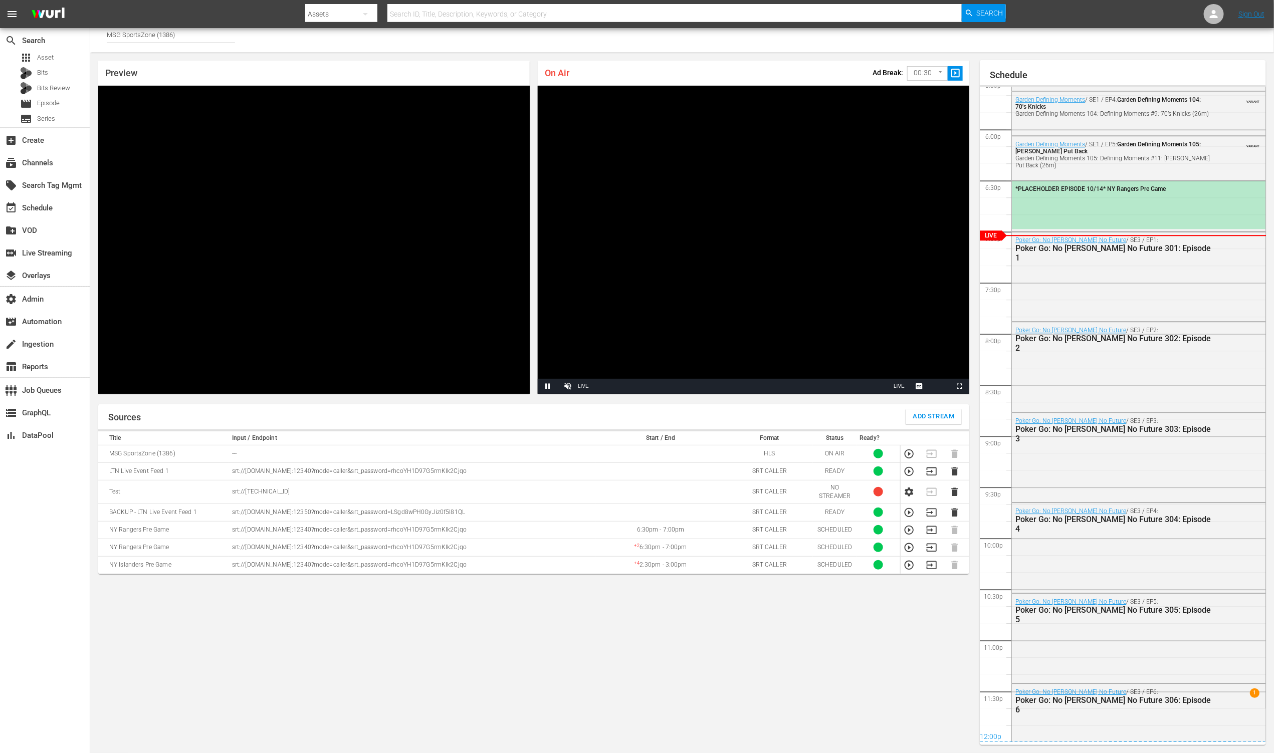
scroll to position [1619, 0]
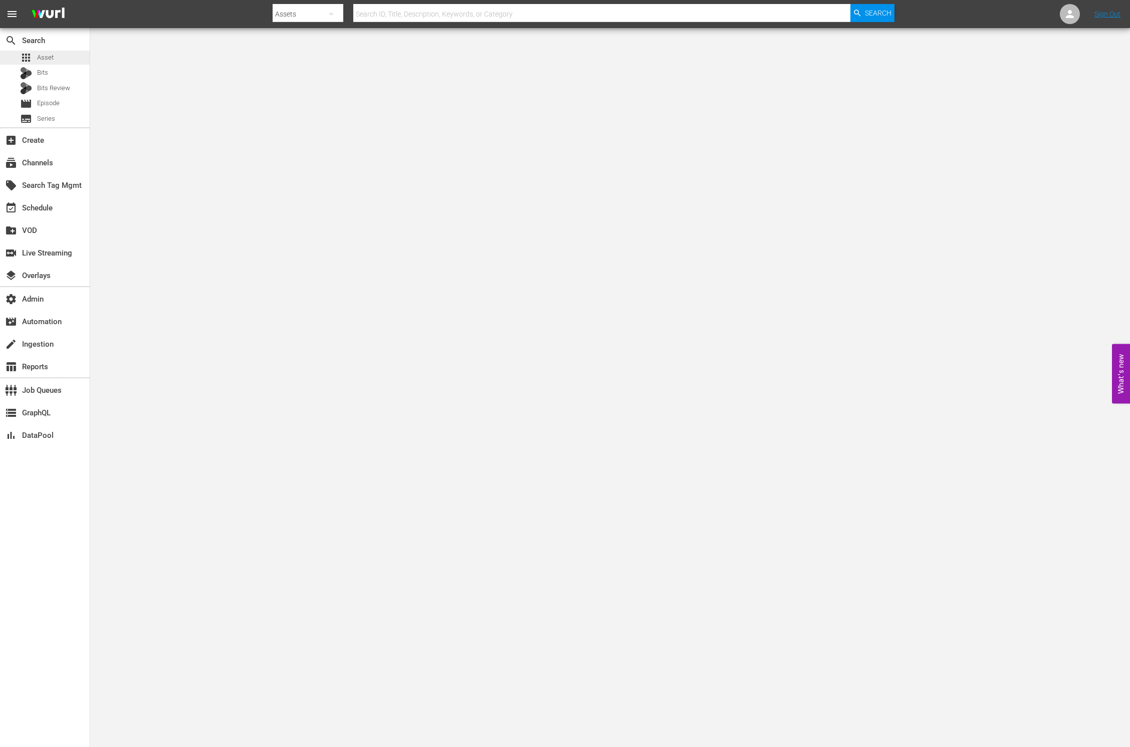
click at [62, 57] on div "apps Asset" at bounding box center [45, 58] width 90 height 14
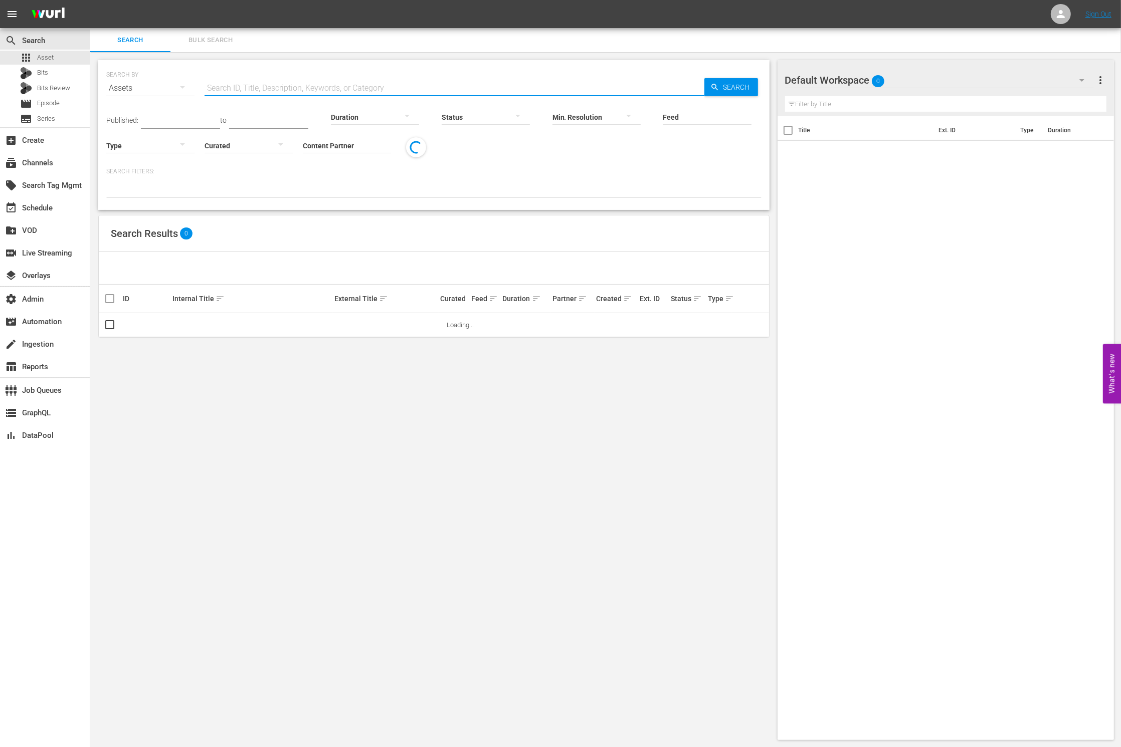
click at [248, 78] on input "text" at bounding box center [454, 88] width 500 height 24
paste input "NEW KMOVIES"
type input "NEW KMOVIES"
drag, startPoint x: 727, startPoint y: 88, endPoint x: 643, endPoint y: 93, distance: 84.4
click at [725, 88] on span "Search" at bounding box center [738, 87] width 39 height 18
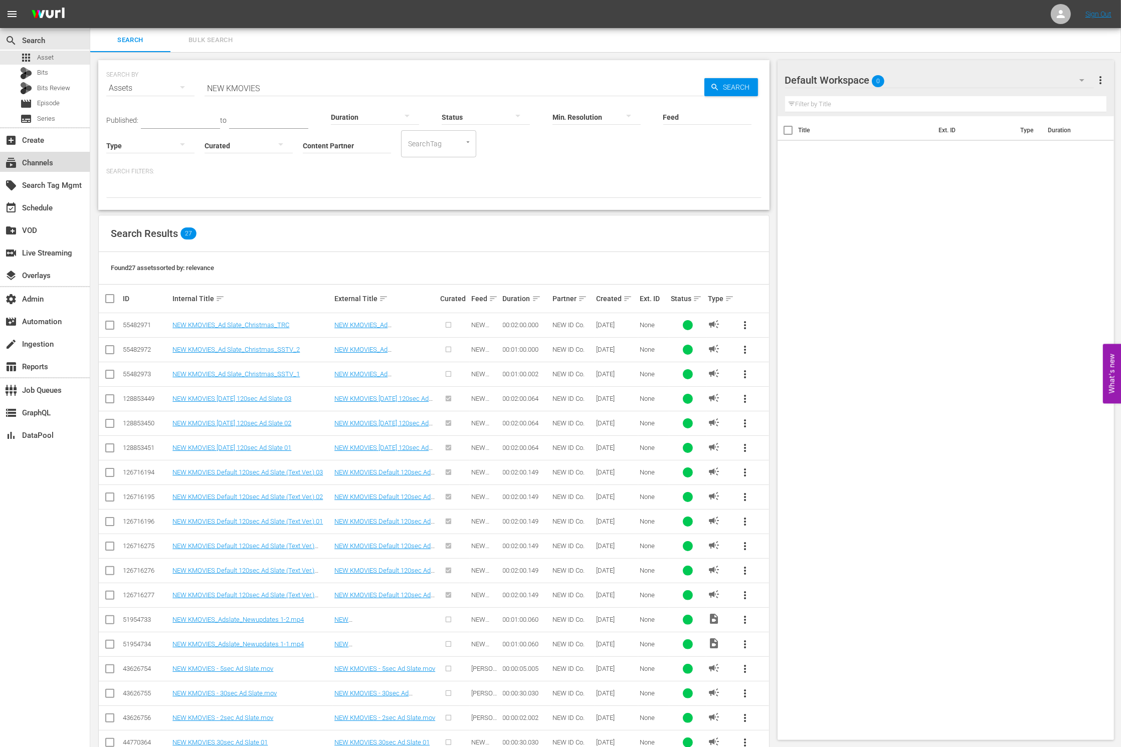
click at [49, 164] on div "subscriptions Channels" at bounding box center [28, 161] width 56 height 9
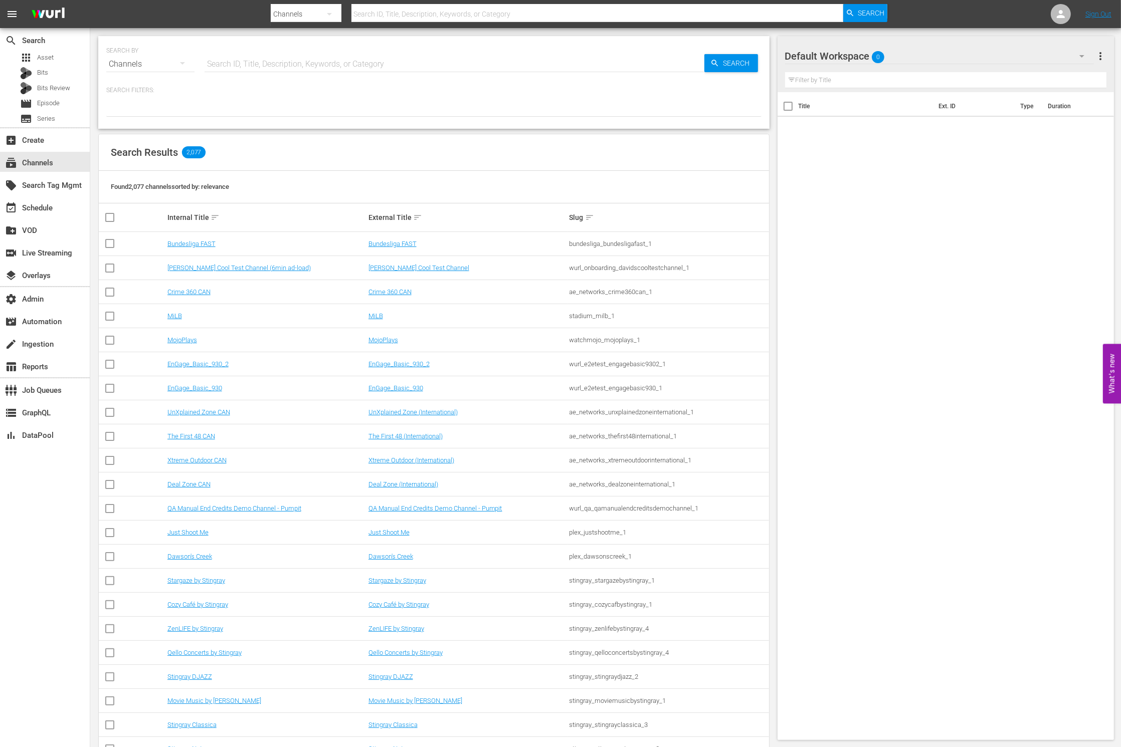
drag, startPoint x: 291, startPoint y: 53, endPoint x: 291, endPoint y: 62, distance: 8.5
click at [291, 53] on input "text" at bounding box center [454, 64] width 500 height 24
paste input "NEW KMOVIES"
type input "NEW KMOVIES"
drag, startPoint x: 739, startPoint y: 61, endPoint x: 540, endPoint y: 64, distance: 198.5
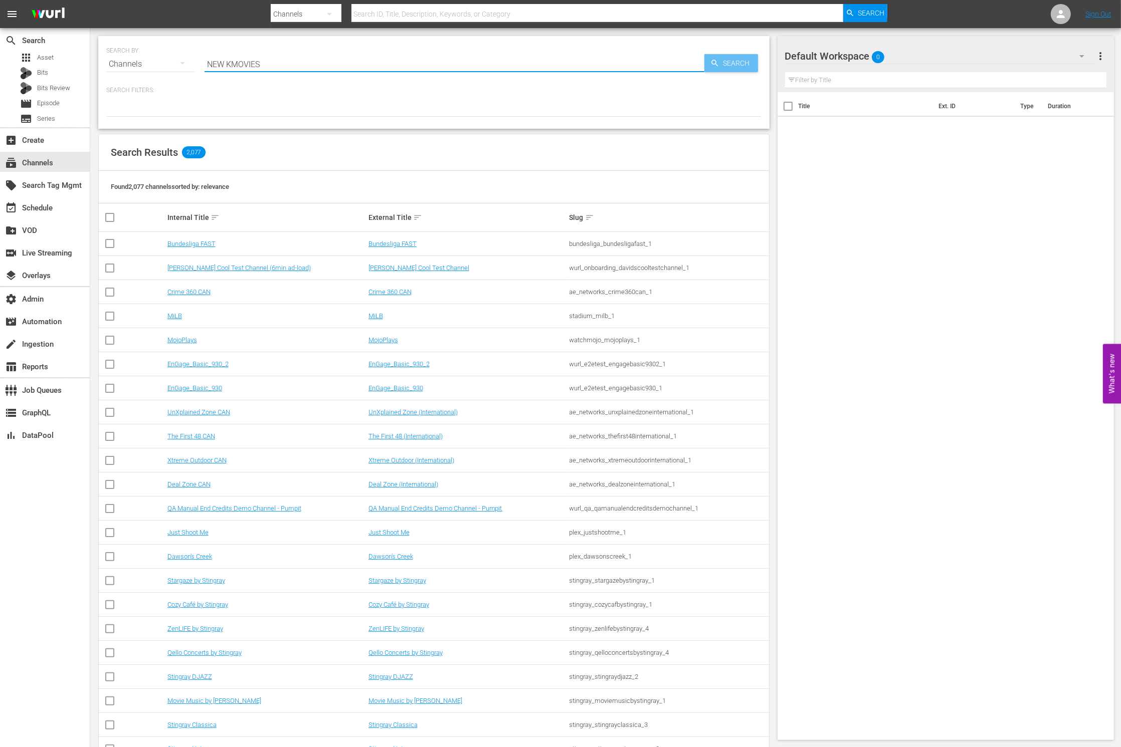
click at [738, 61] on span "Search" at bounding box center [738, 63] width 39 height 18
type input "NEW KMOVIES"
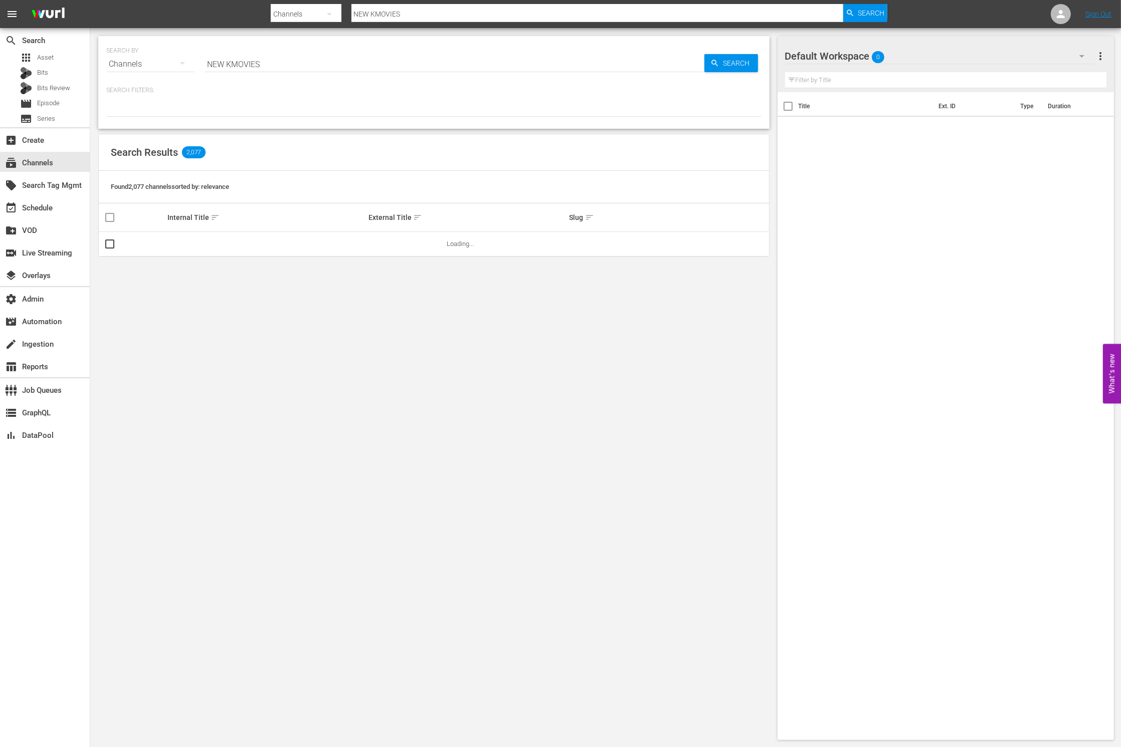
click at [445, 64] on input "NEW KMOVIES" at bounding box center [454, 64] width 500 height 24
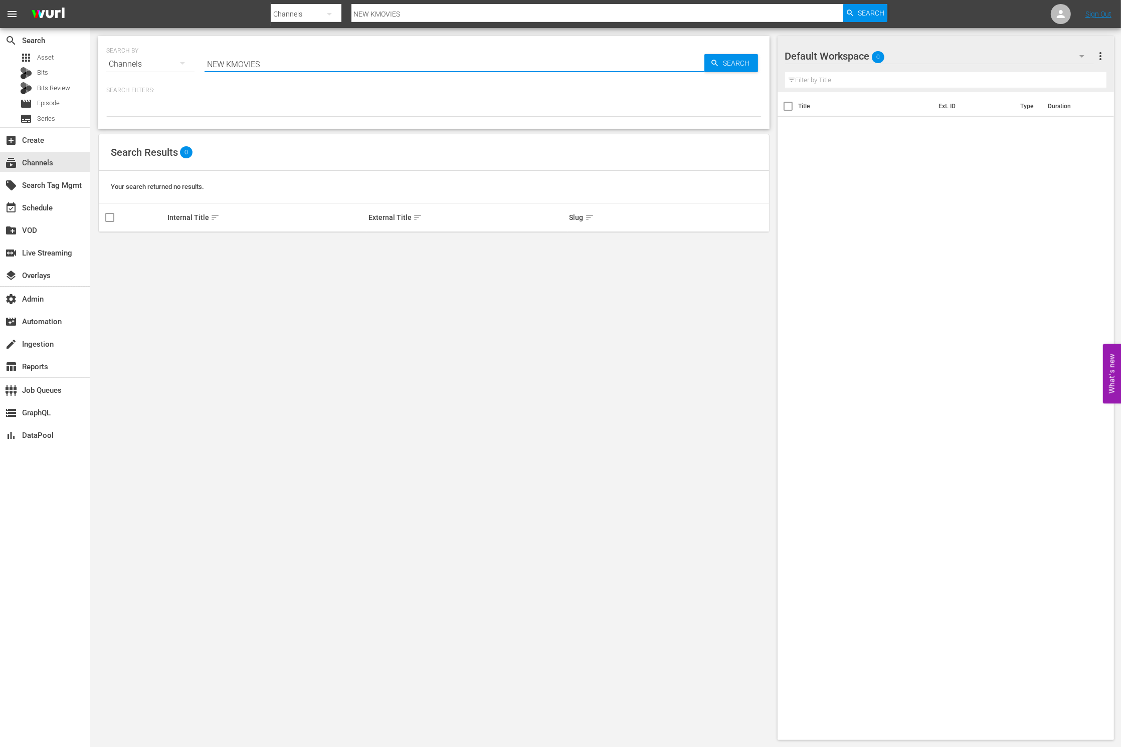
type input "NEW KMOVIES"
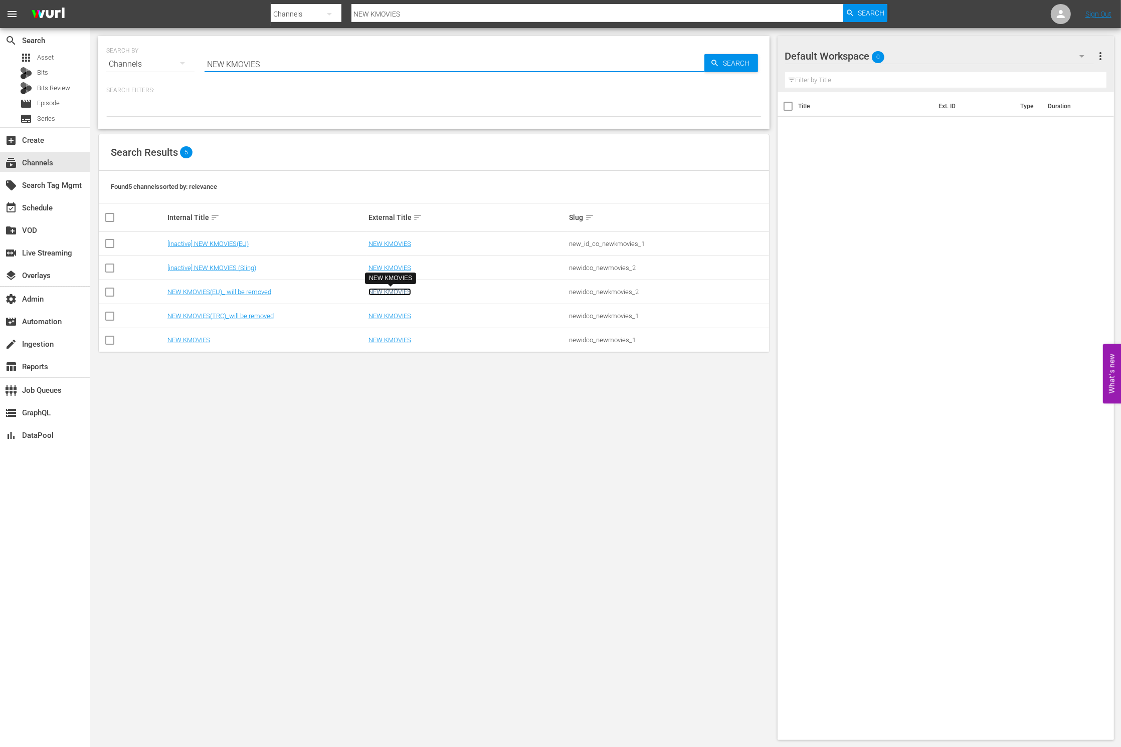
click at [386, 289] on link "NEW KMOVIES" at bounding box center [389, 292] width 43 height 8
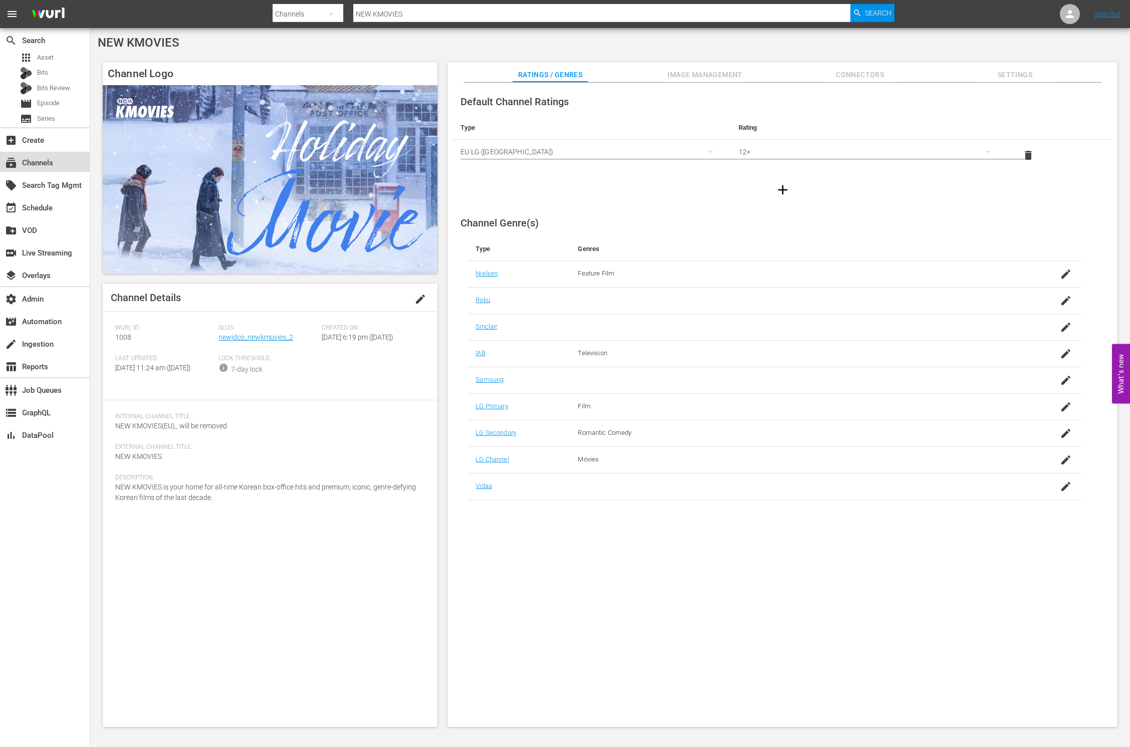
click at [67, 154] on div "subscriptions Channels" at bounding box center [45, 162] width 90 height 20
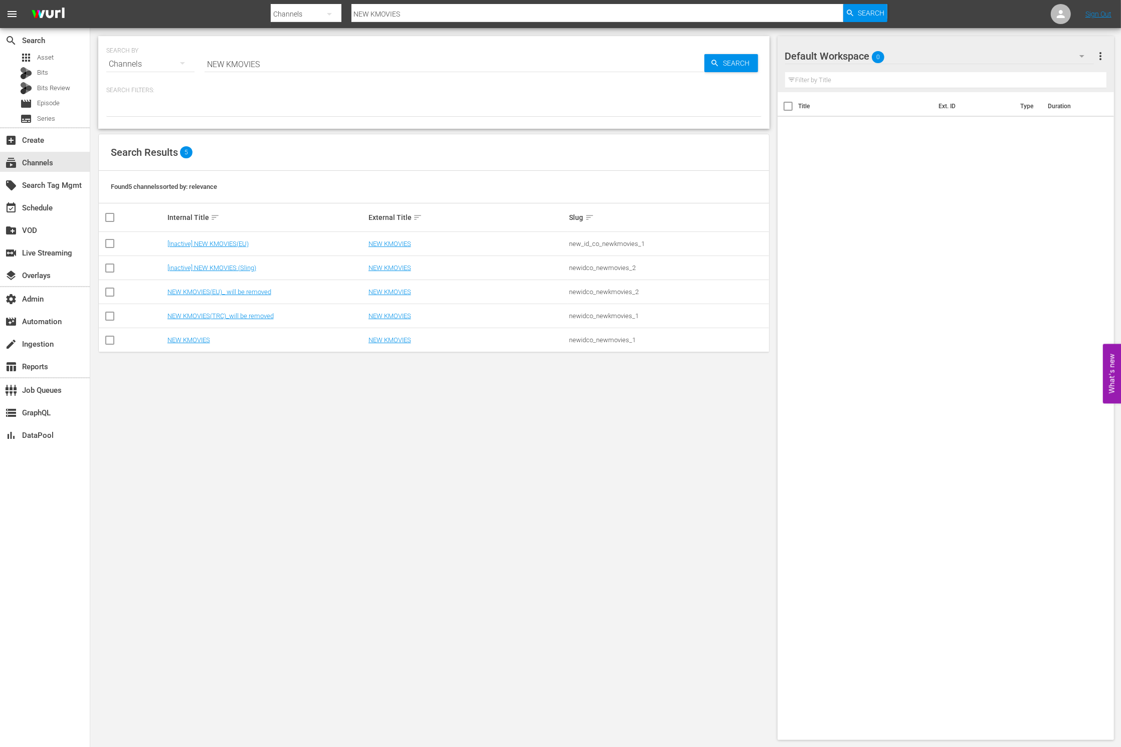
click at [282, 60] on input "NEW KMOVIES" at bounding box center [454, 64] width 500 height 24
click at [281, 60] on input "NEW KMOVIES" at bounding box center [454, 64] width 500 height 24
paste input "POP"
type input "NEW KPOP"
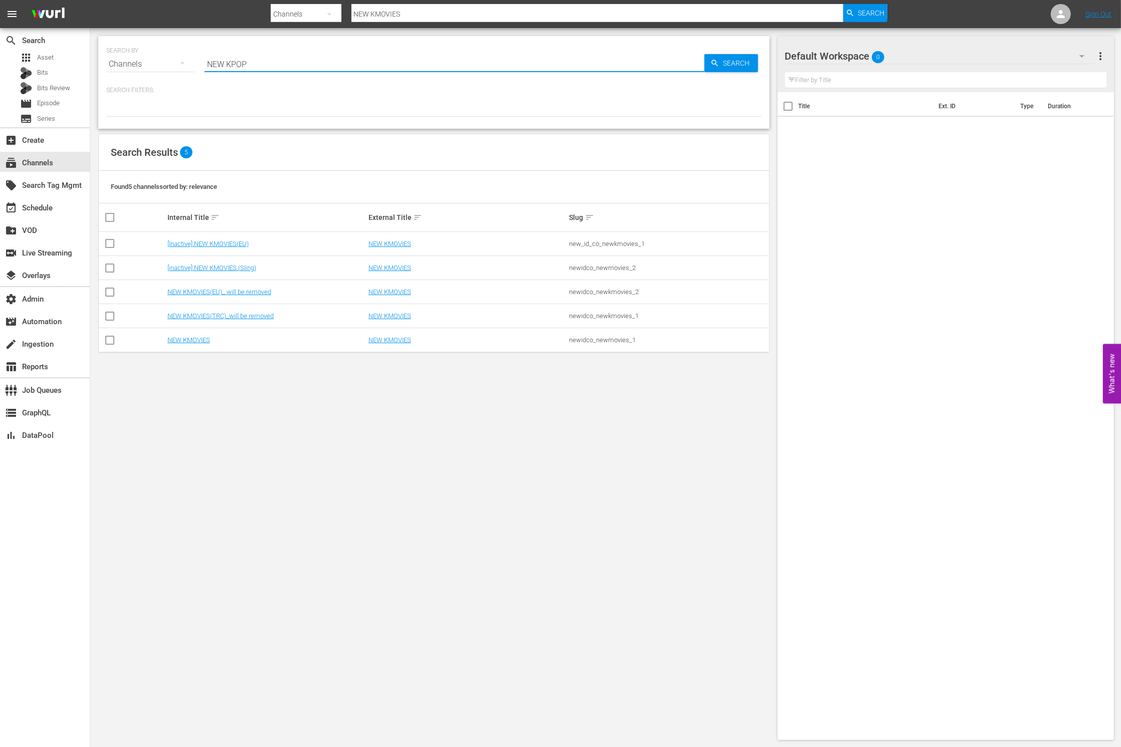
type input "NEW KPOP"
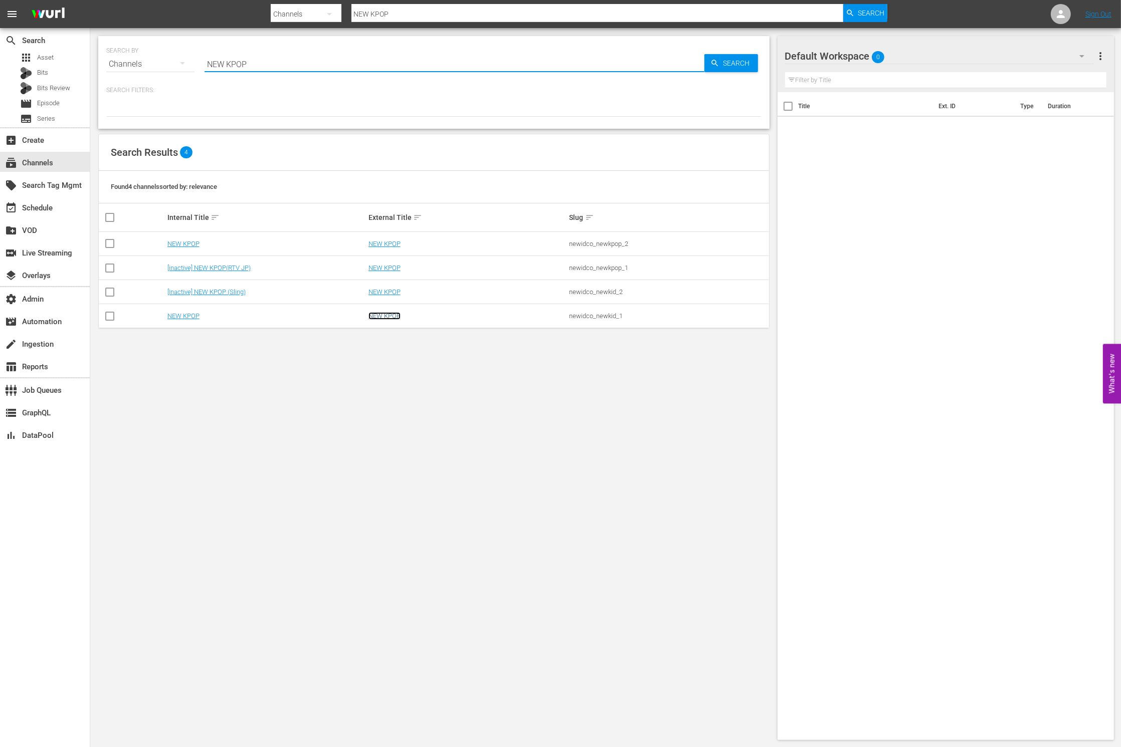
click at [382, 315] on link "NEW KPOP" at bounding box center [384, 316] width 32 height 8
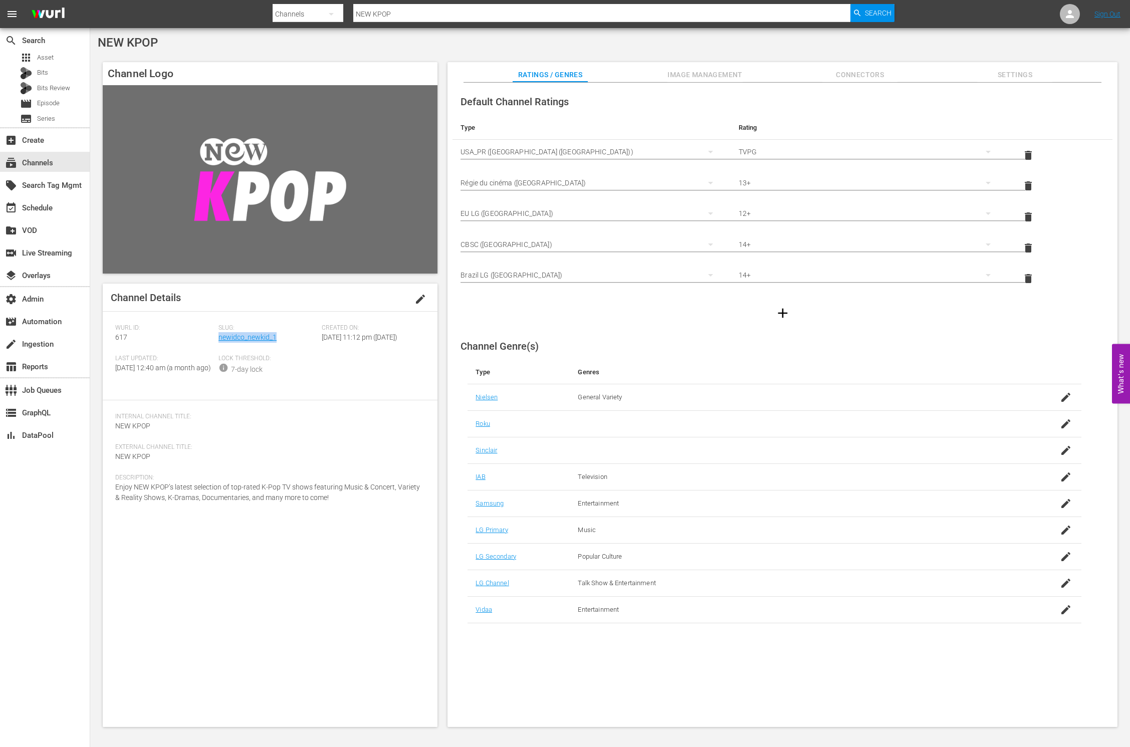
drag, startPoint x: 306, startPoint y: 336, endPoint x: 256, endPoint y: 354, distance: 53.4
click at [219, 338] on div "Slug: newidco_newkid_1" at bounding box center [270, 339] width 103 height 31
copy link "newidco_newkid_1"
click at [290, 338] on div "Slug: newidco_newkid_1" at bounding box center [270, 339] width 103 height 31
drag, startPoint x: 291, startPoint y: 338, endPoint x: 220, endPoint y: 339, distance: 71.7
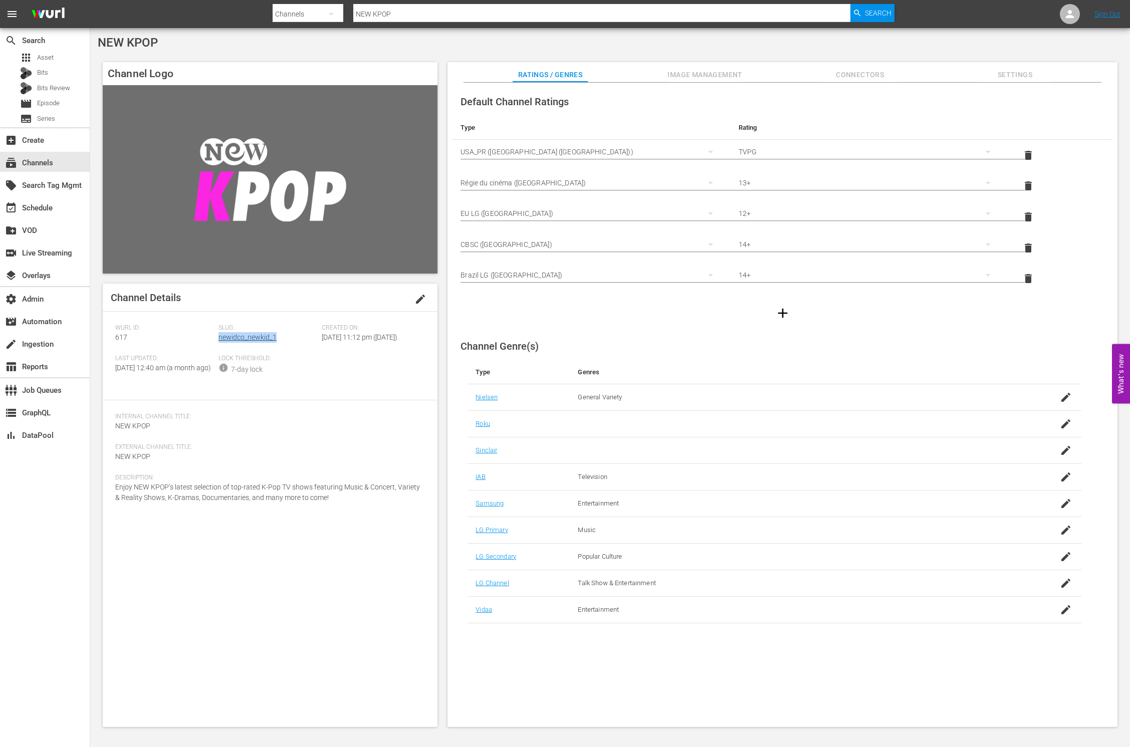
click at [220, 339] on div "Slug: newidco_newkid_1" at bounding box center [270, 339] width 103 height 31
copy link "newidco_newkid_1"
click at [36, 162] on div "subscriptions Channels" at bounding box center [28, 161] width 56 height 9
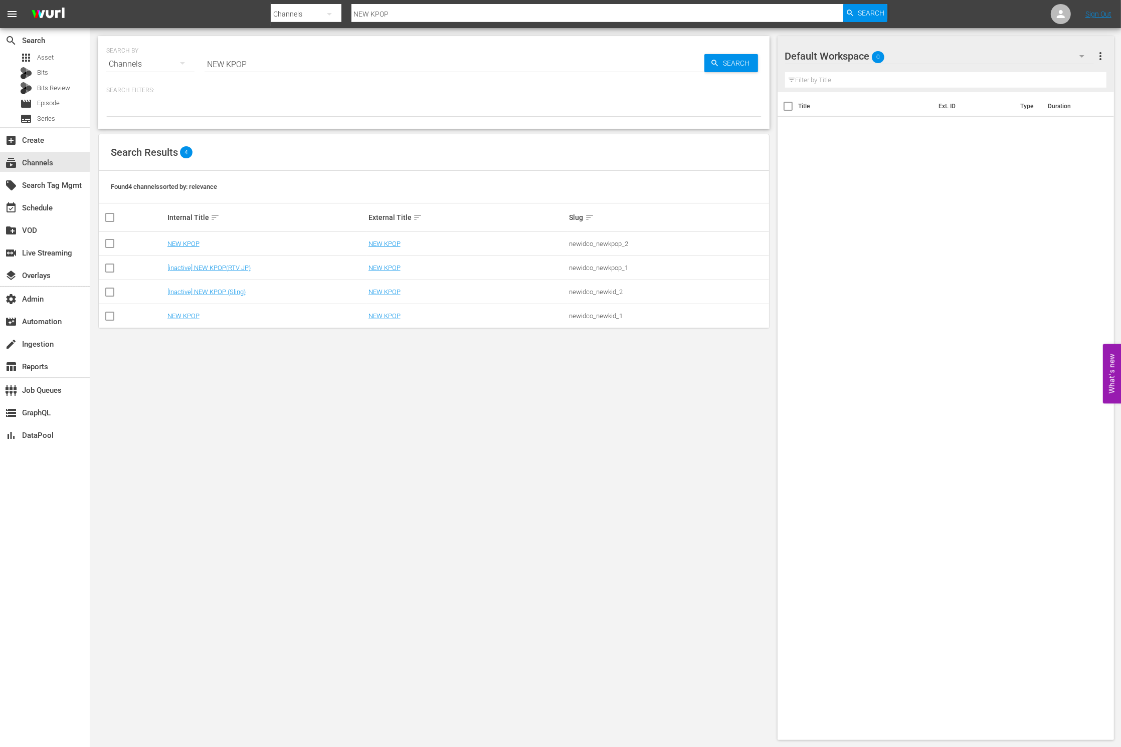
click at [599, 296] on td "newidco_newkid_2" at bounding box center [668, 292] width 201 height 24
click at [596, 292] on div "newidco_newkid_2" at bounding box center [668, 292] width 198 height 8
copy tbody "newidco_newkid_2"
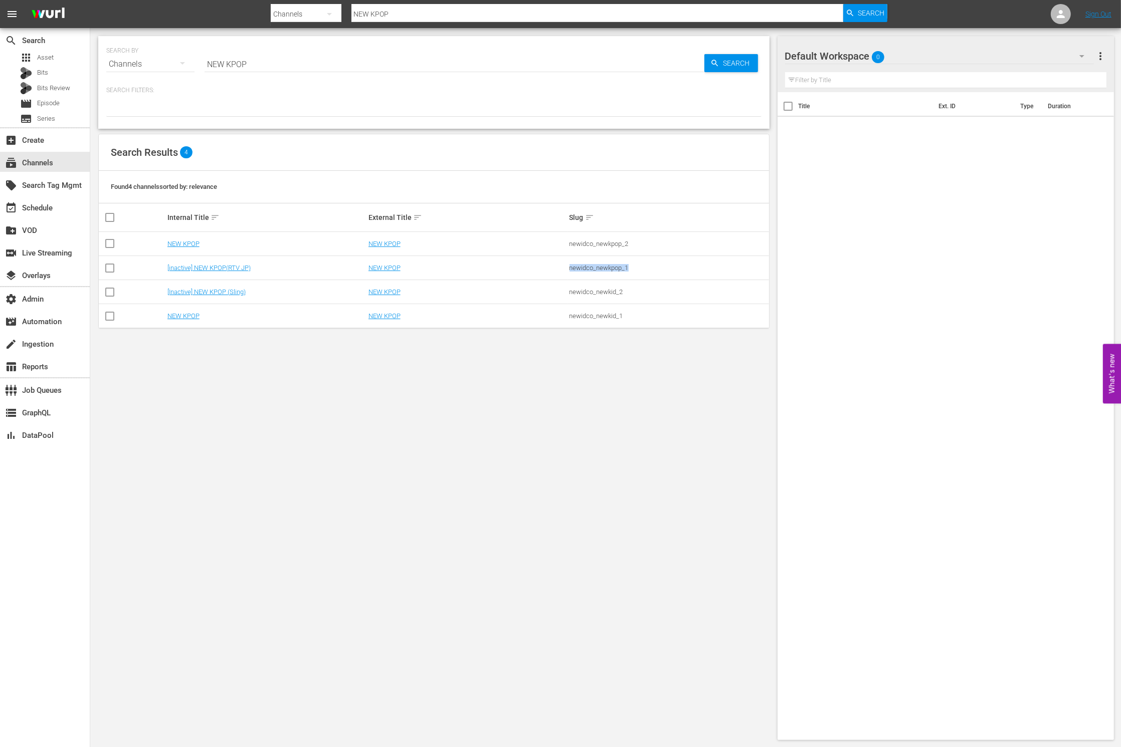
drag, startPoint x: 648, startPoint y: 270, endPoint x: 550, endPoint y: 269, distance: 97.7
click at [550, 269] on tr "[inactive] NEW KPOP(RTV JP) NEW KPOP newidco_newkpop_1" at bounding box center [434, 268] width 670 height 24
copy tr "newidco_newkpop_1"
click at [597, 244] on div "newidco_newkpop_2" at bounding box center [668, 244] width 198 height 8
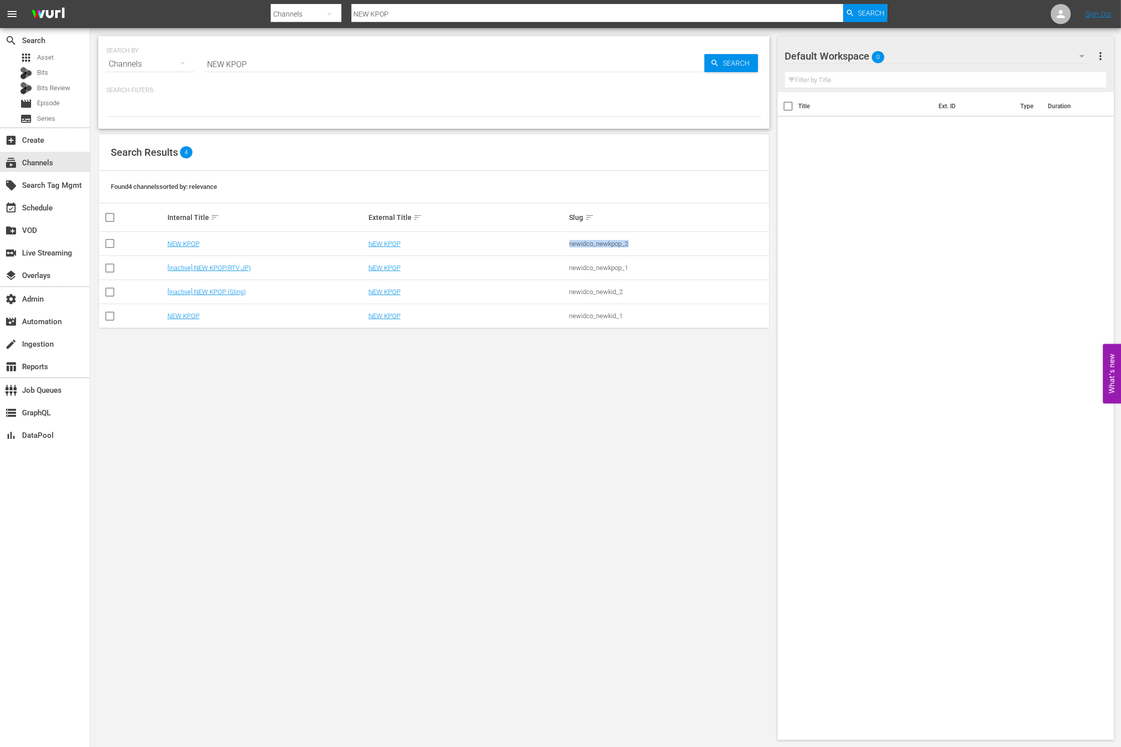
copy div "newidco_newkpop_2"
click at [258, 65] on input "NEW KPOP" at bounding box center [454, 64] width 500 height 24
type input "NEW Kmovie"
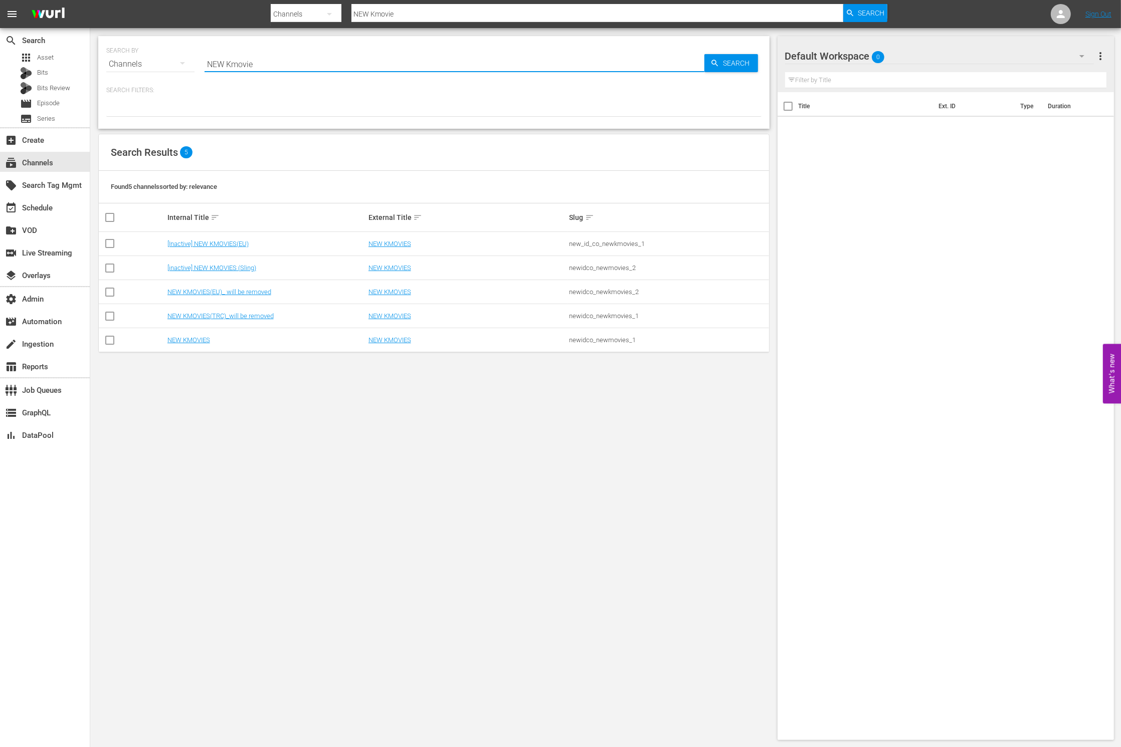
click at [582, 242] on div "new_id_co_newkmovies_1" at bounding box center [668, 244] width 198 height 8
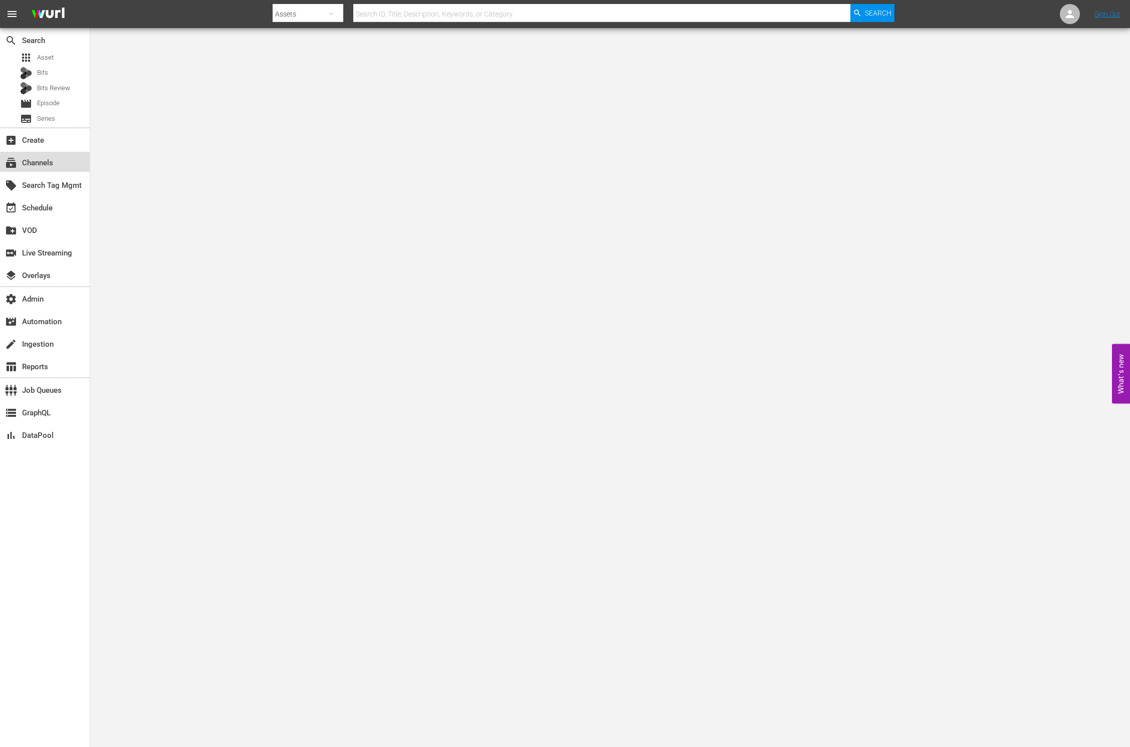
click at [52, 157] on div "subscriptions Channels" at bounding box center [28, 161] width 56 height 9
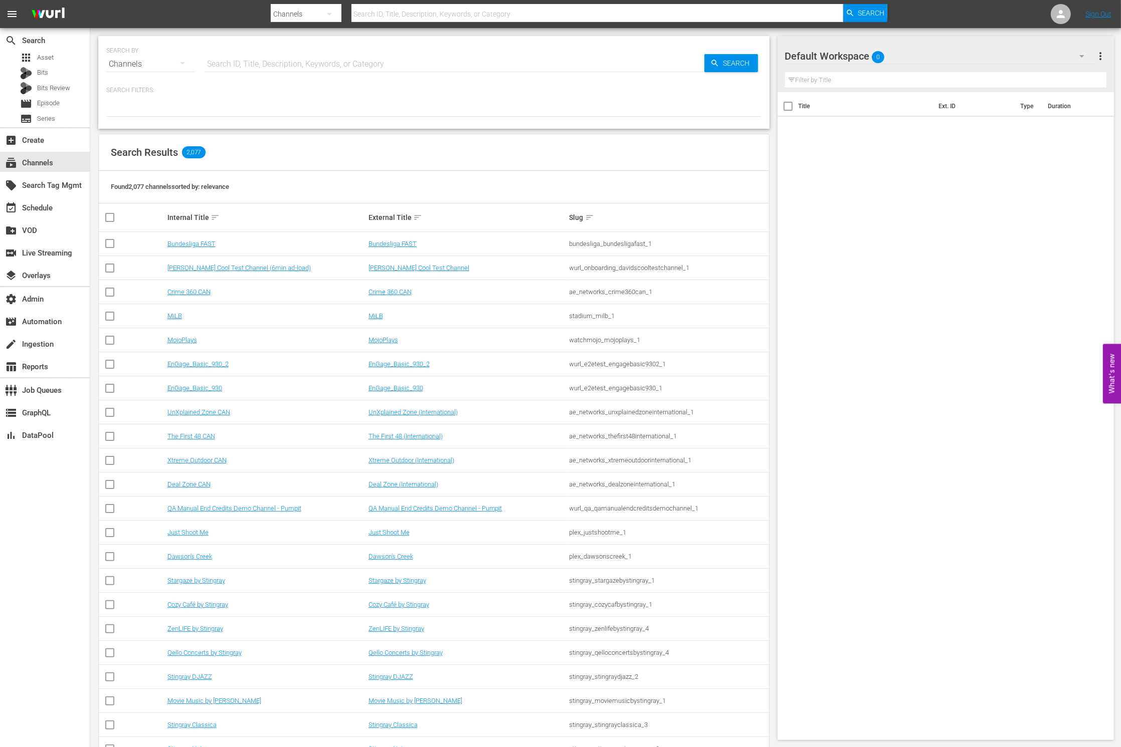
click at [361, 58] on input "text" at bounding box center [454, 64] width 500 height 24
paste input "newidco_newkpop_2"
type input "newidco_newkpop_2"
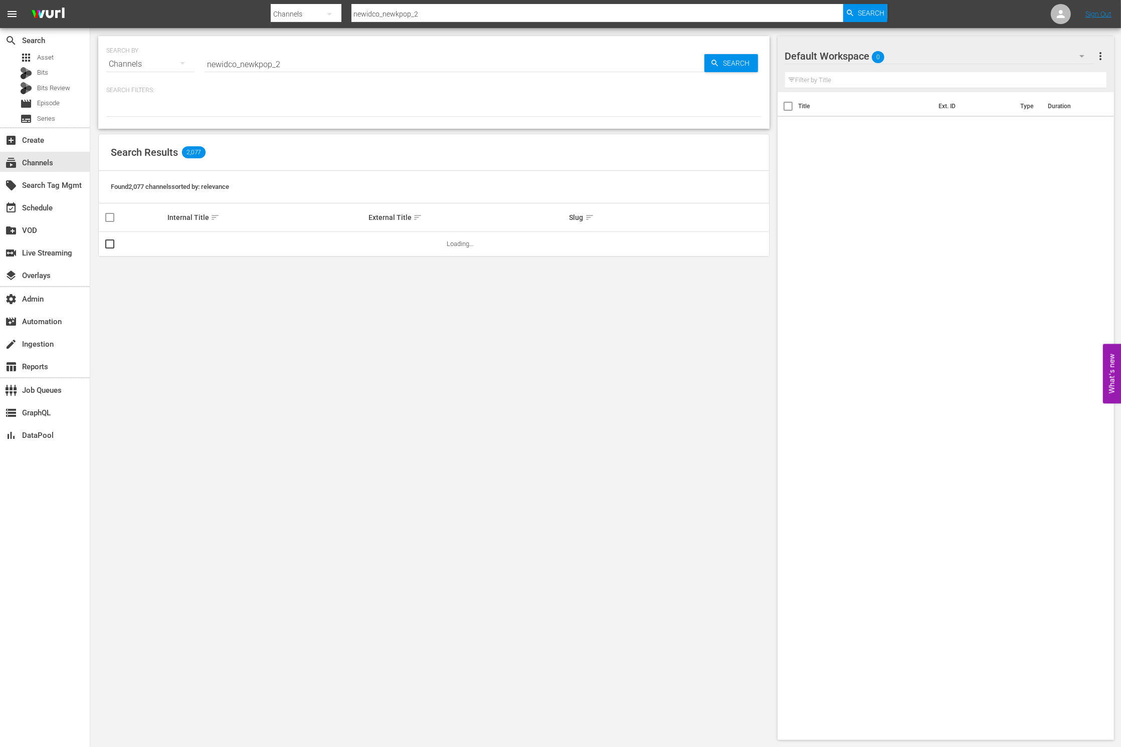
type input "newidco_newkpop_2"
click at [294, 63] on input "newidco_newkpop_2" at bounding box center [454, 64] width 500 height 24
type input "newidco_newkpo"
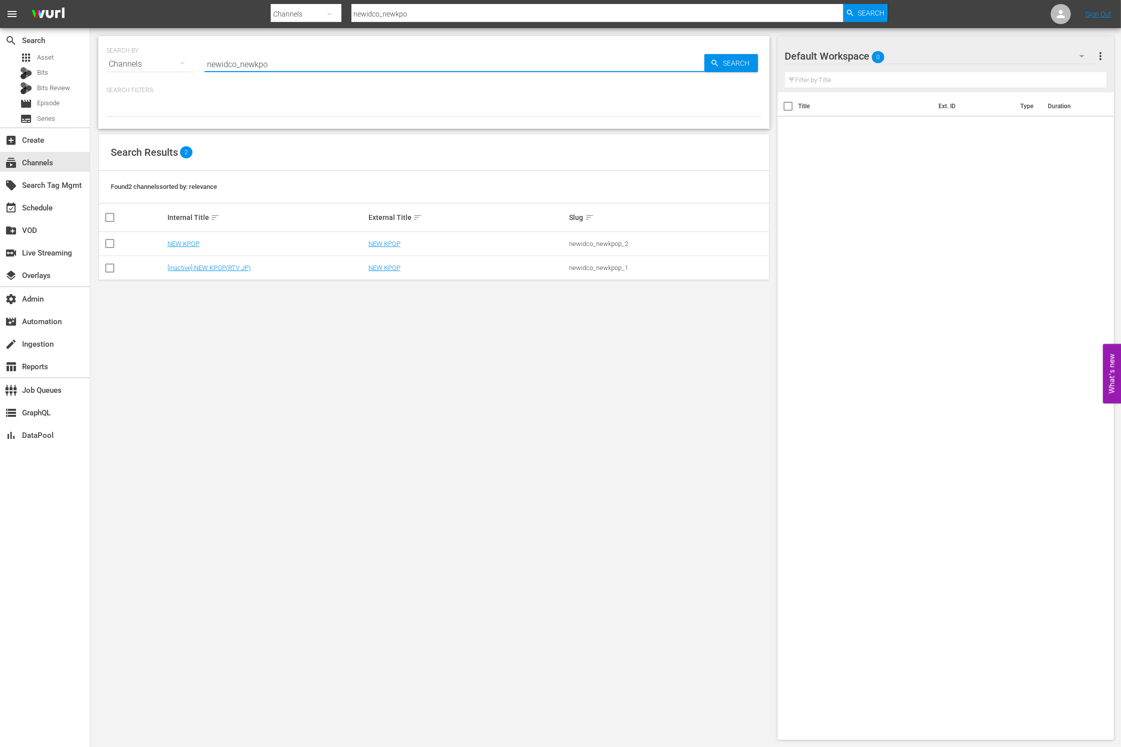
click at [384, 272] on td "NEW KPOP" at bounding box center [467, 268] width 201 height 24
click at [383, 268] on link "NEW KPOP" at bounding box center [384, 268] width 32 height 8
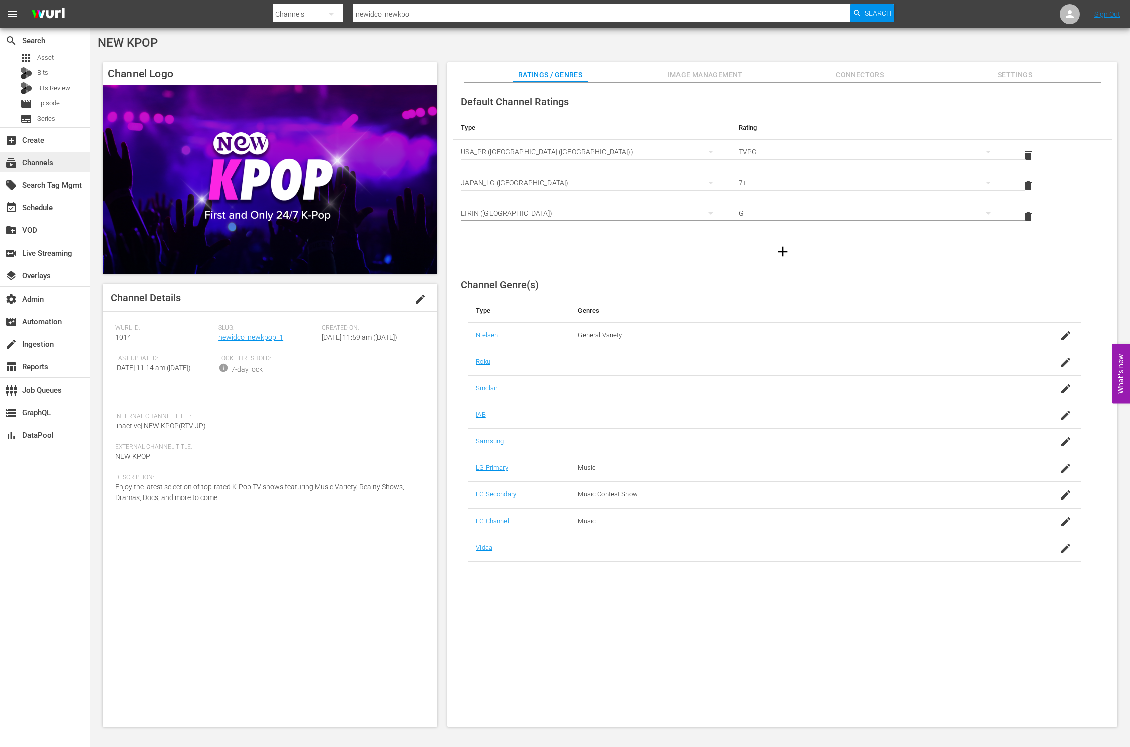
click at [57, 162] on div "subscriptions Channels" at bounding box center [45, 162] width 90 height 20
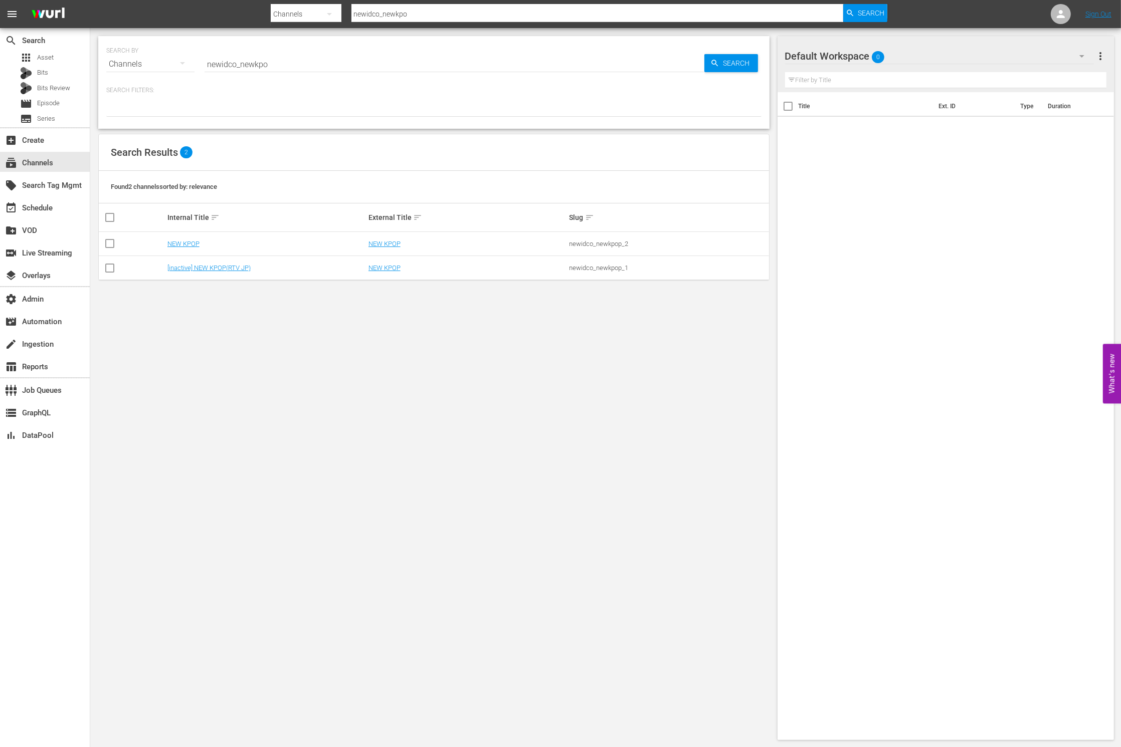
click at [596, 268] on div "newidco_newkpop_1" at bounding box center [668, 268] width 198 height 8
click at [595, 268] on div "newidco_newkpop_1" at bounding box center [668, 268] width 198 height 8
click at [596, 242] on div "newidco_newkpop_2" at bounding box center [668, 244] width 198 height 8
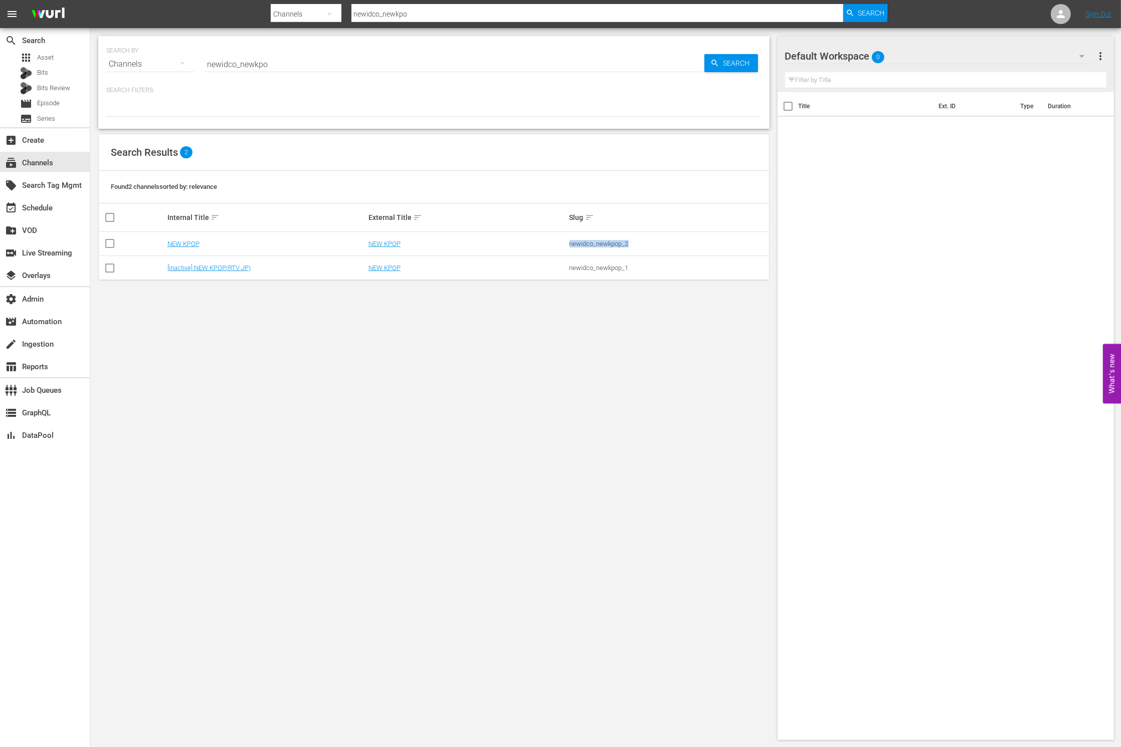
click at [597, 242] on div "newidco_newkpop_2" at bounding box center [668, 244] width 198 height 8
click at [339, 67] on input "newidco_newkpo" at bounding box center [454, 64] width 500 height 24
drag, startPoint x: 239, startPoint y: 65, endPoint x: 174, endPoint y: 62, distance: 64.7
click at [174, 62] on div "SEARCH BY Search By Channels Search ID, Title, Description, Keywords, or Catego…" at bounding box center [433, 58] width 655 height 36
type input "newkpo"
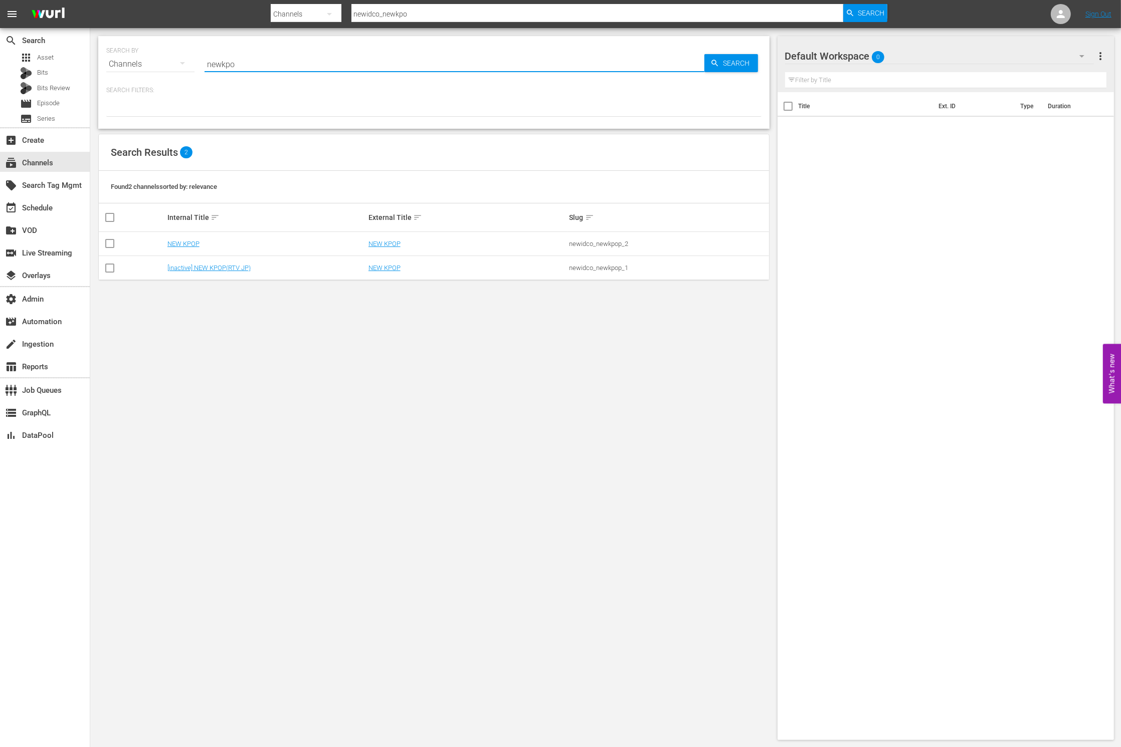
type input "newkpo"
type input "new kpo"
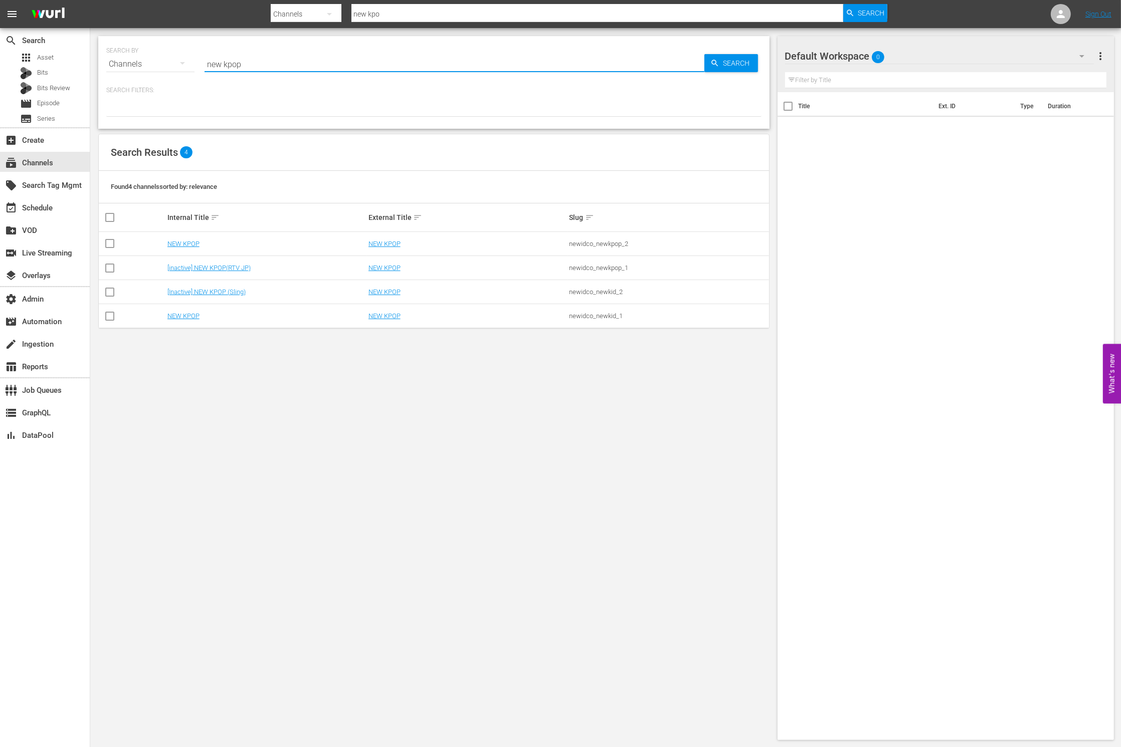
type input "new kpop"
click at [598, 318] on div "newidco_newkid_1" at bounding box center [668, 316] width 198 height 8
copy div "newidco_newkid_1"
